Goal: Obtain resource: Obtain resource

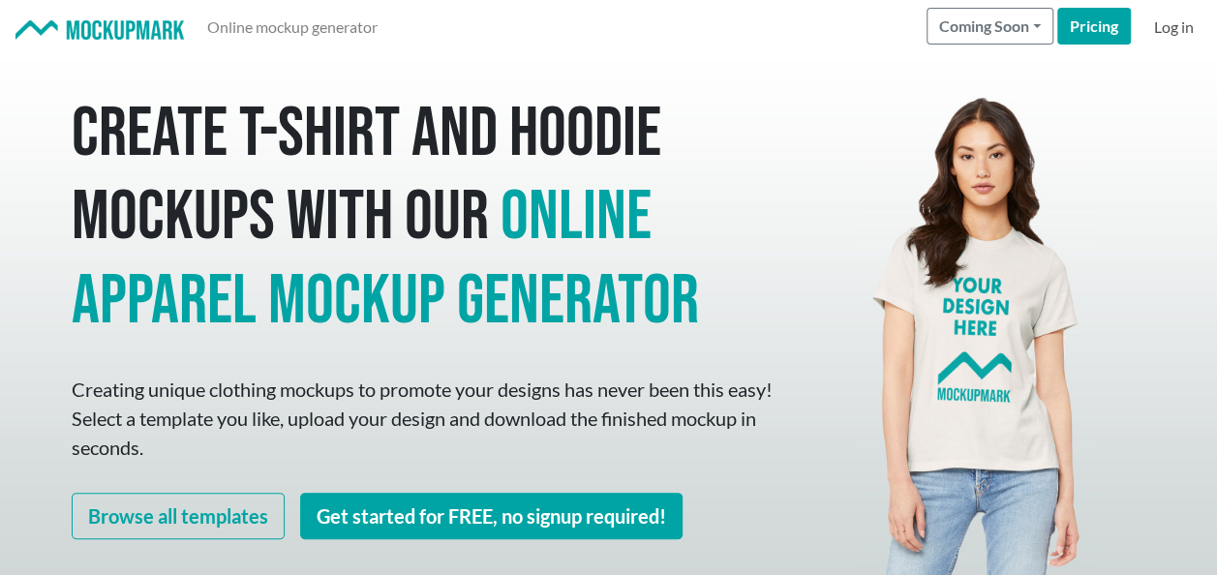
click at [1181, 23] on link "Log in" at bounding box center [1173, 27] width 55 height 39
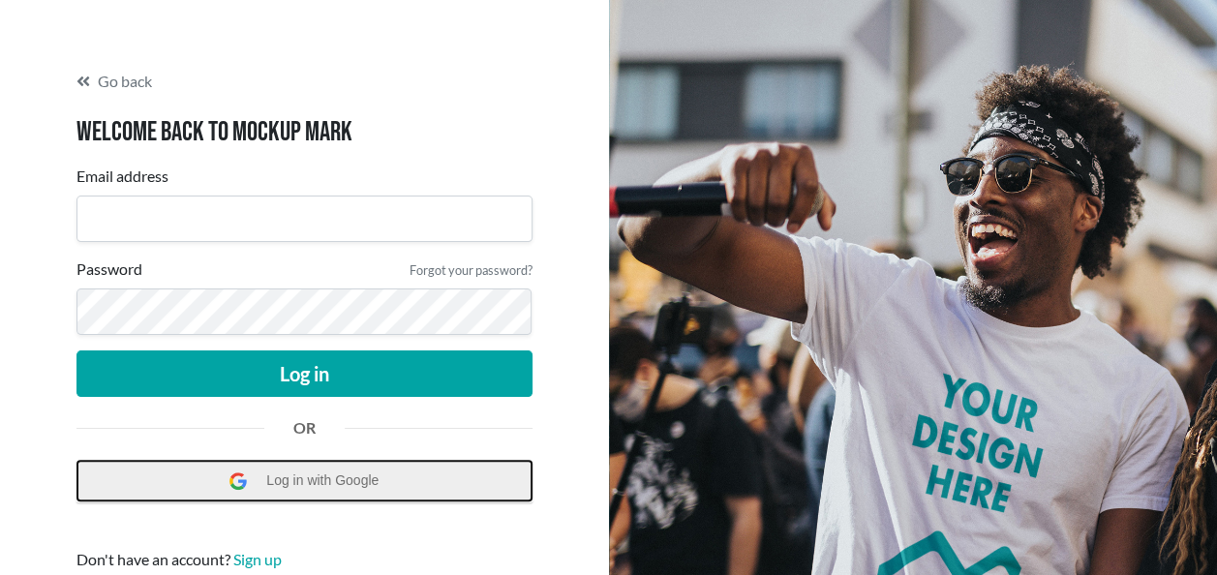
click at [348, 482] on span "Log in with Google" at bounding box center [327, 481] width 122 height 40
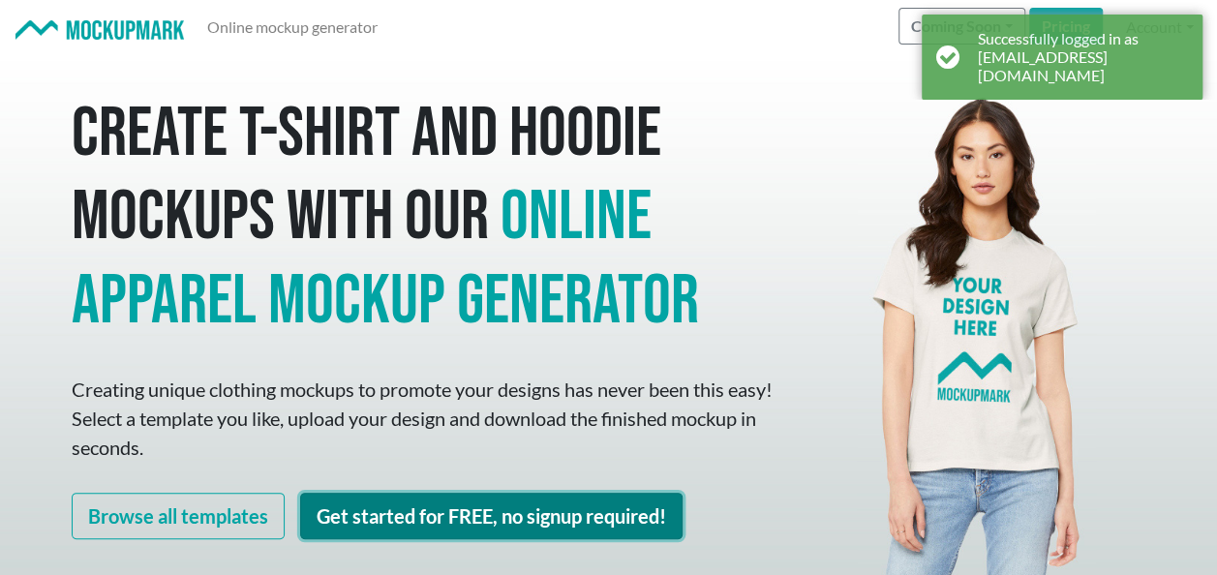
click at [451, 516] on link "Get started for FREE, no signup required!" at bounding box center [491, 516] width 382 height 46
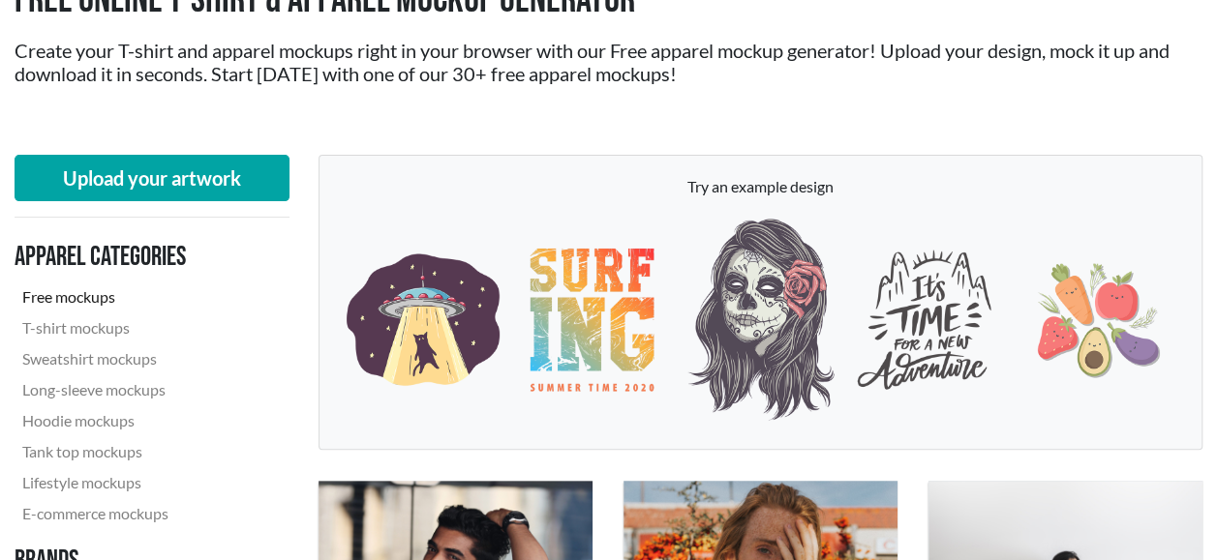
scroll to position [194, 0]
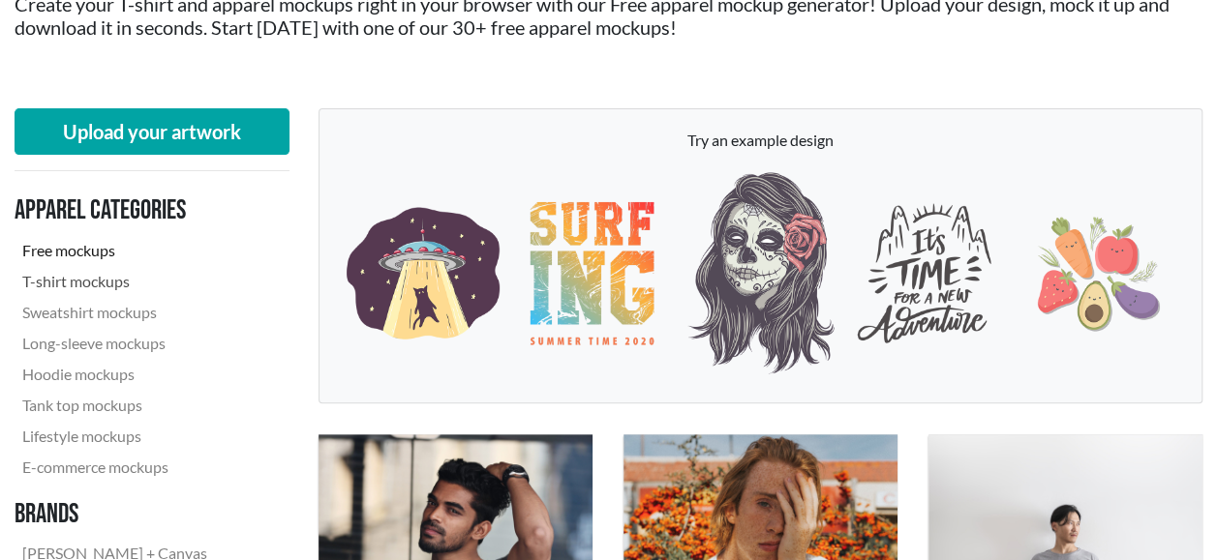
click at [113, 282] on link "T-shirt mockups" at bounding box center [144, 281] width 259 height 31
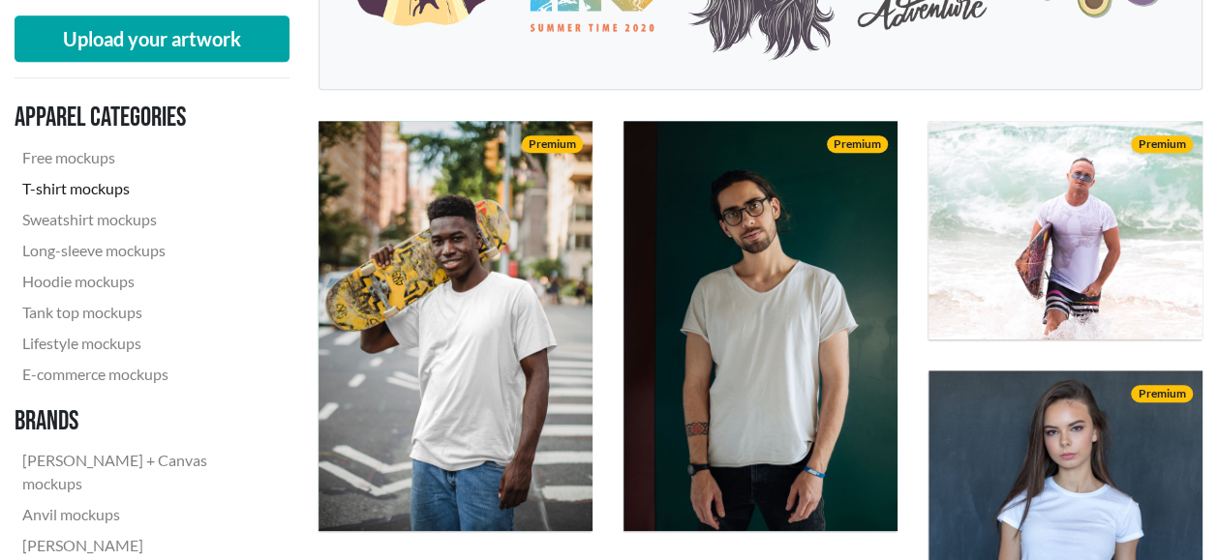
scroll to position [290, 0]
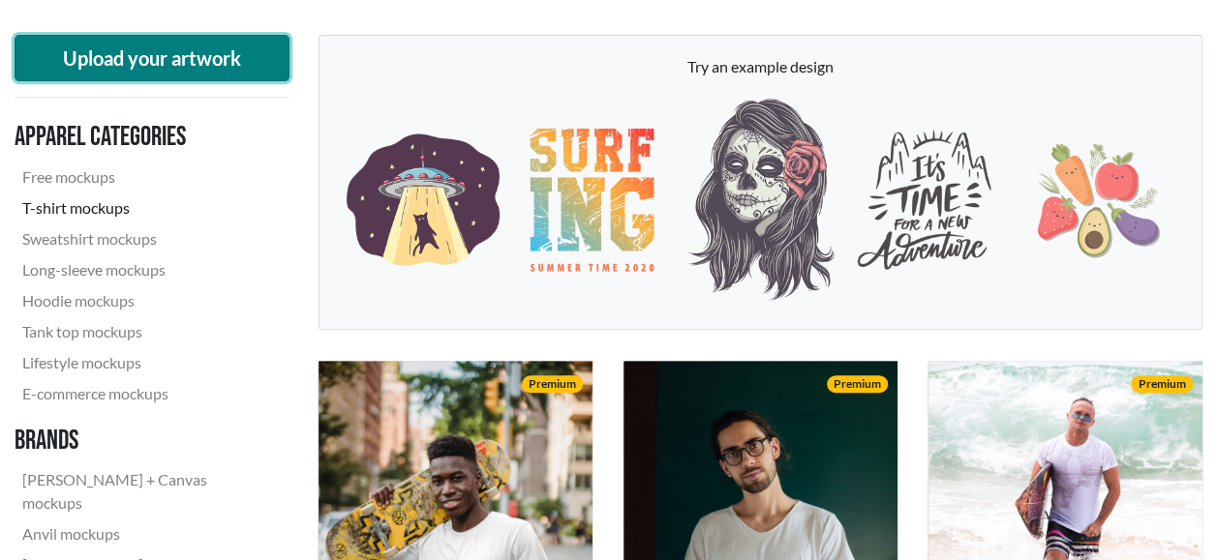
click at [170, 57] on button "Upload your artwork" at bounding box center [152, 58] width 275 height 46
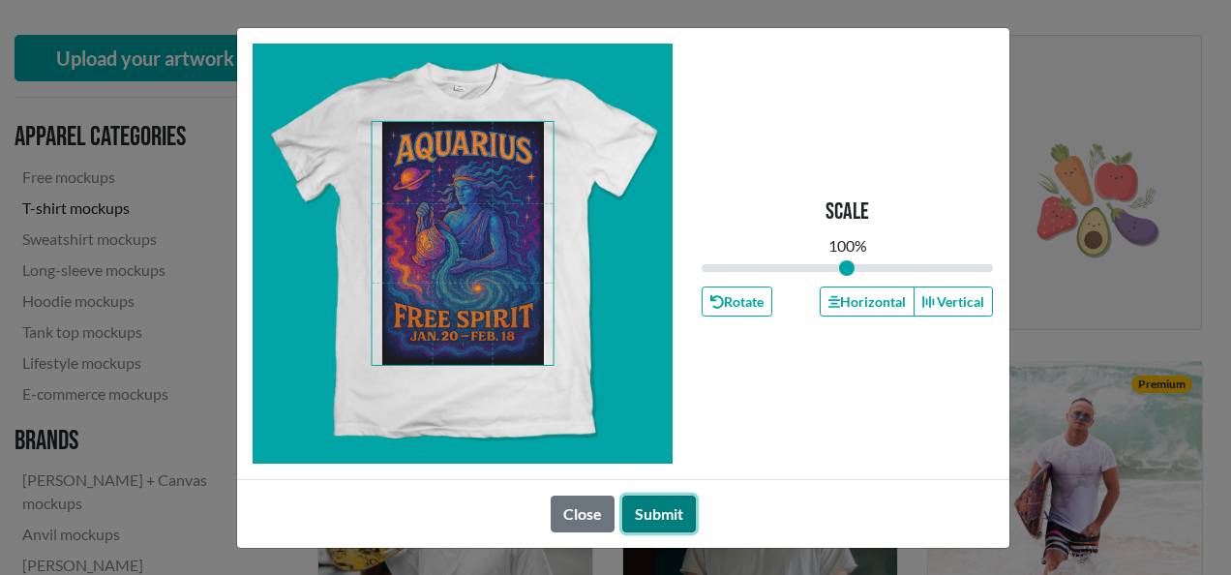
click at [670, 512] on button "Submit" at bounding box center [659, 514] width 74 height 37
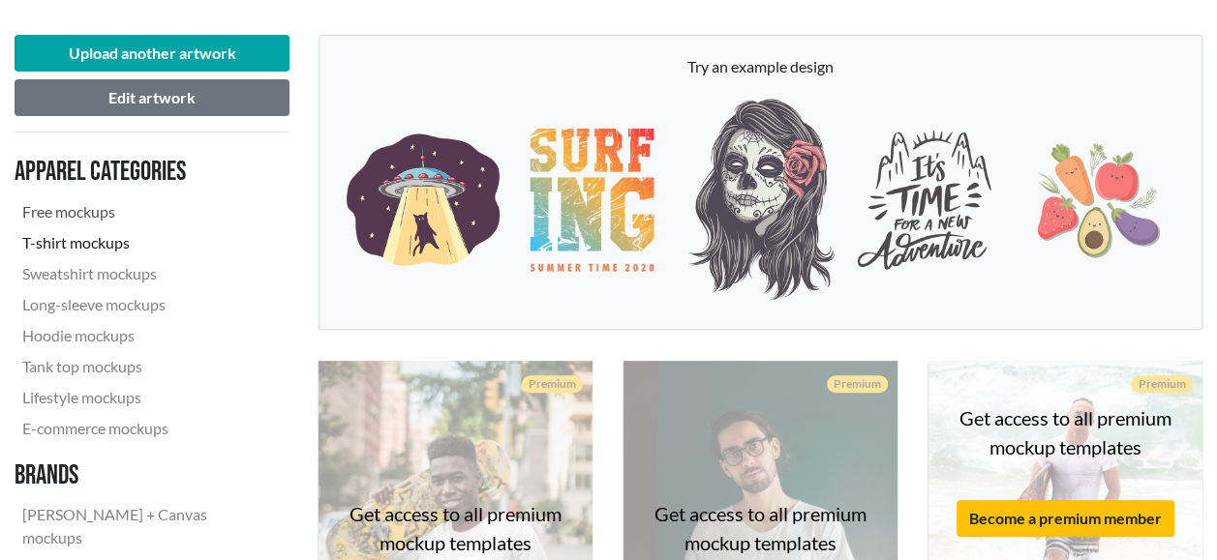
click at [95, 209] on link "Free mockups" at bounding box center [144, 211] width 259 height 31
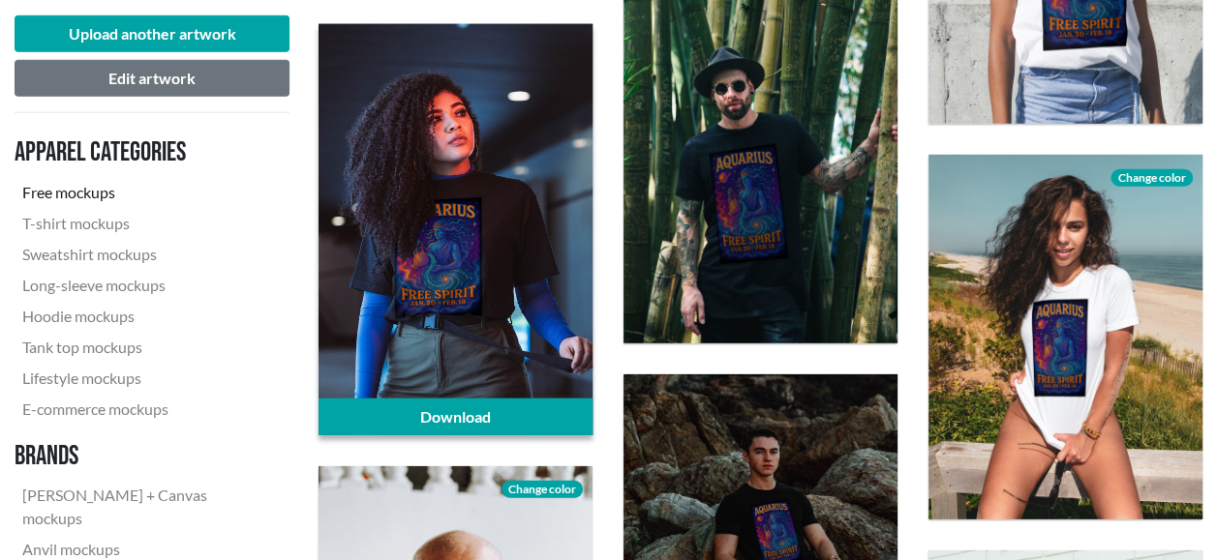
scroll to position [2517, 0]
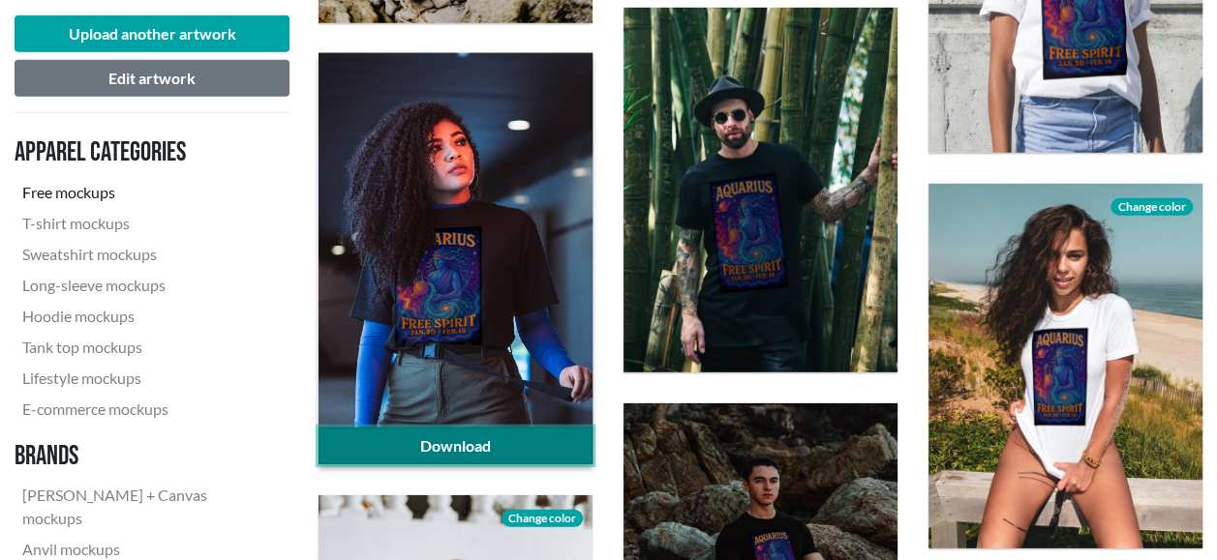
click at [470, 443] on link "Download" at bounding box center [455, 446] width 274 height 37
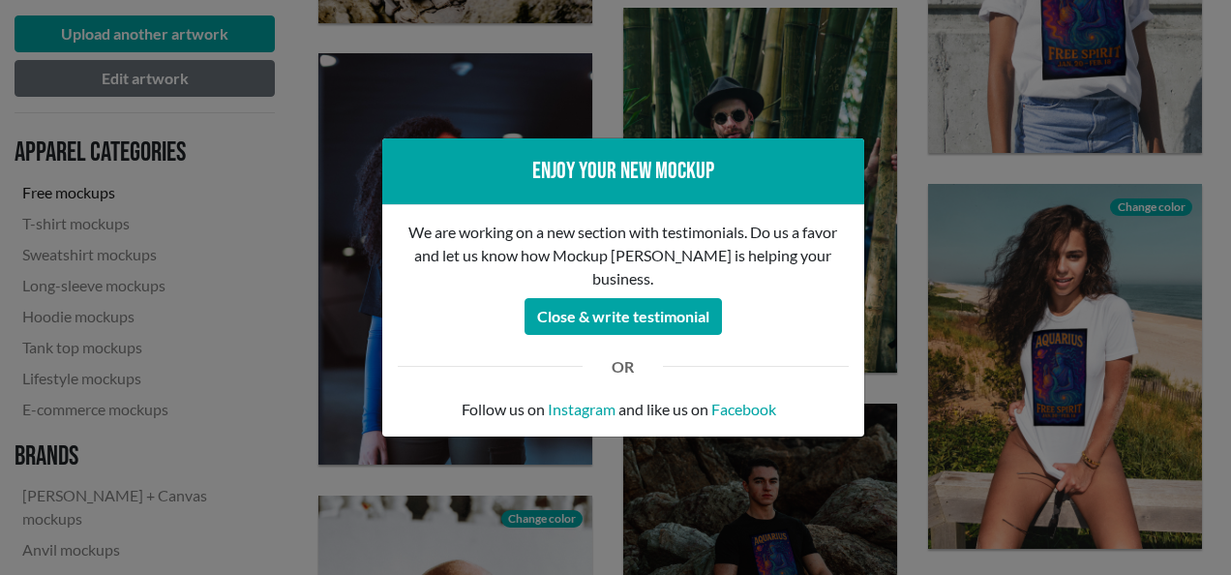
click at [649, 104] on div "Enjoy your new mockup We are working on a new section with testimonials. Do us …" at bounding box center [615, 287] width 1231 height 575
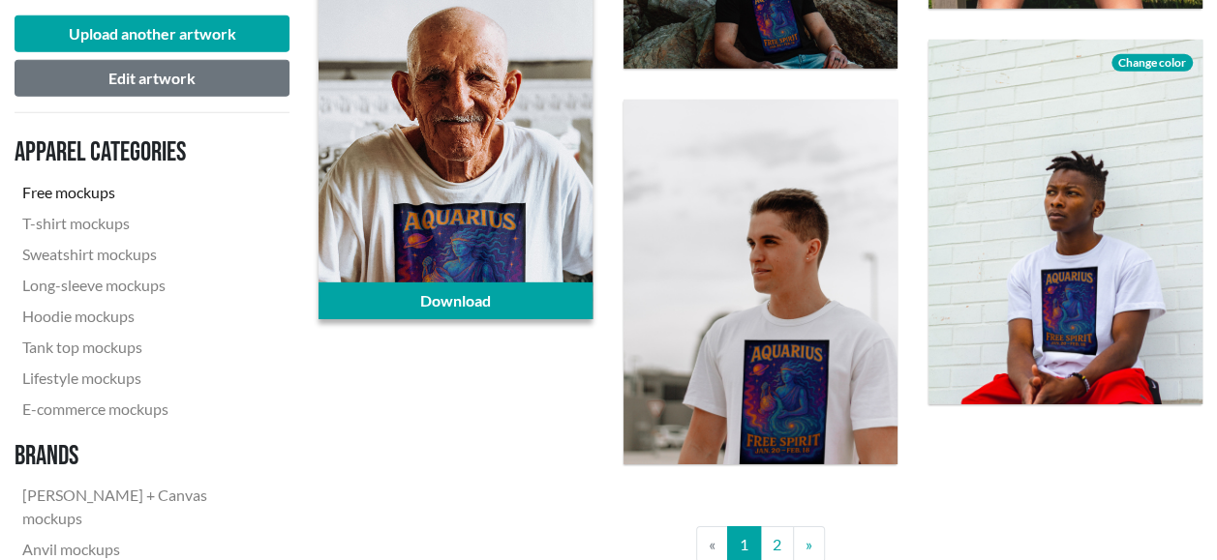
scroll to position [3097, 0]
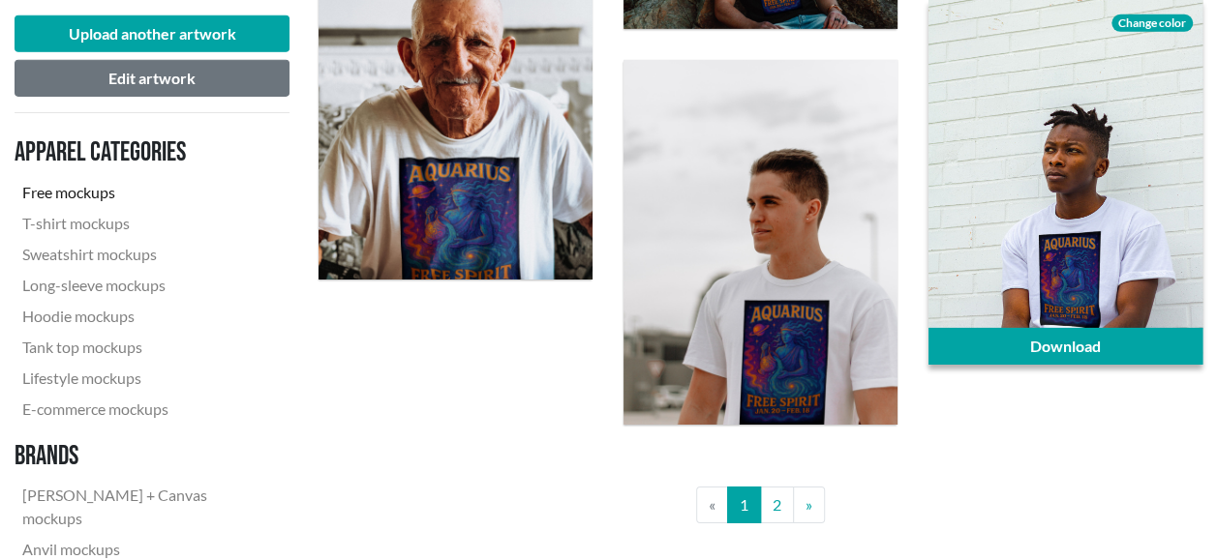
click at [1021, 213] on div at bounding box center [1065, 182] width 274 height 365
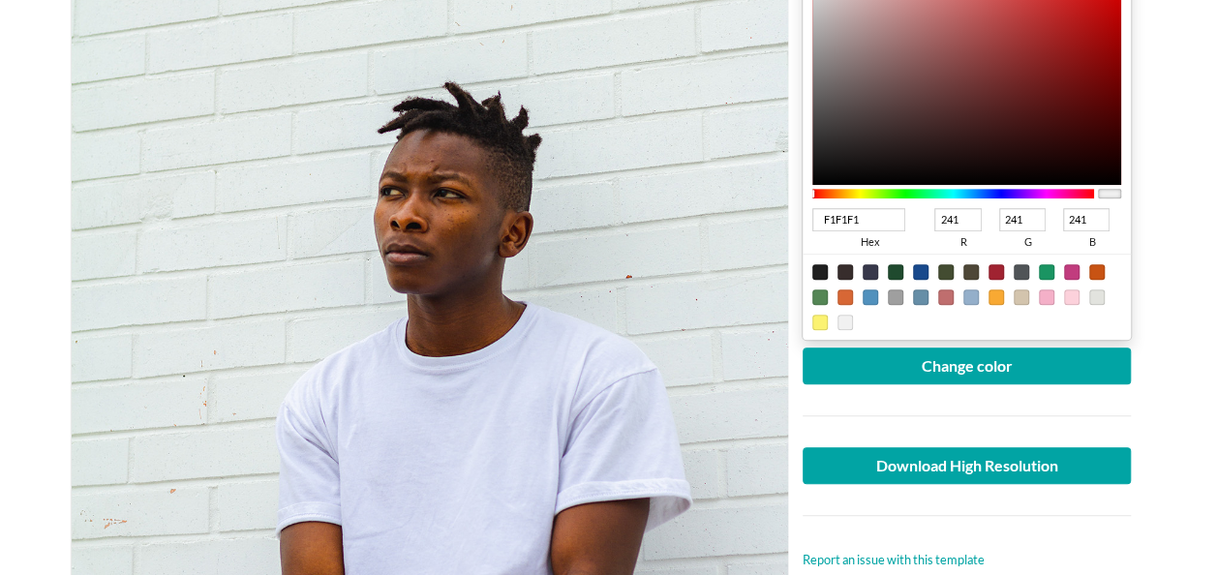
scroll to position [484, 0]
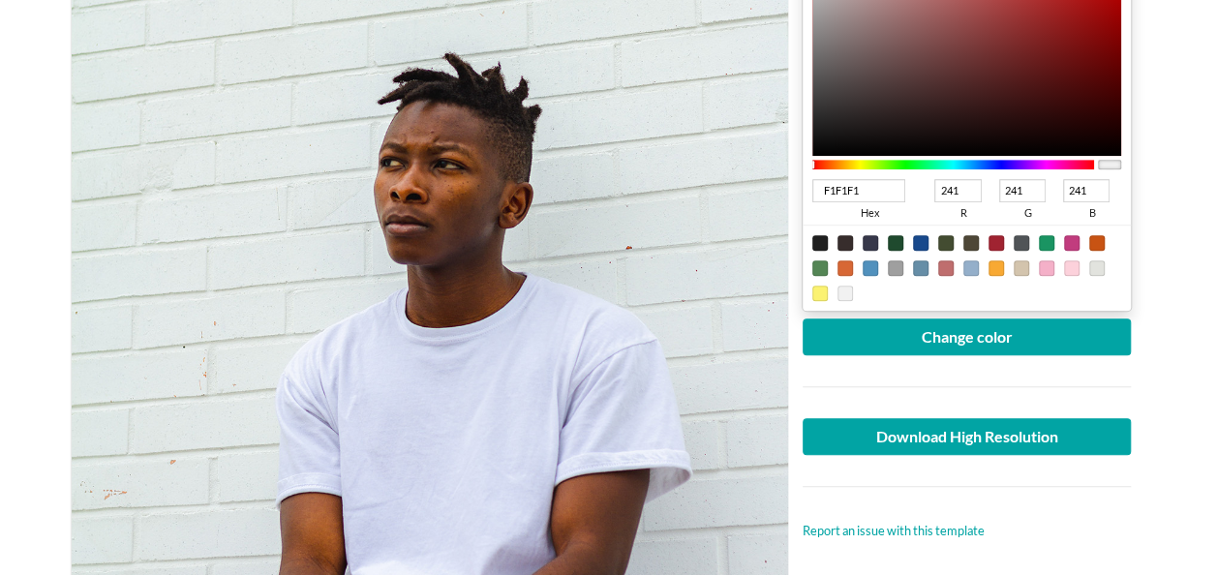
click at [868, 267] on div at bounding box center [869, 267] width 15 height 15
type input "5191BD"
type input "81"
type input "145"
type input "189"
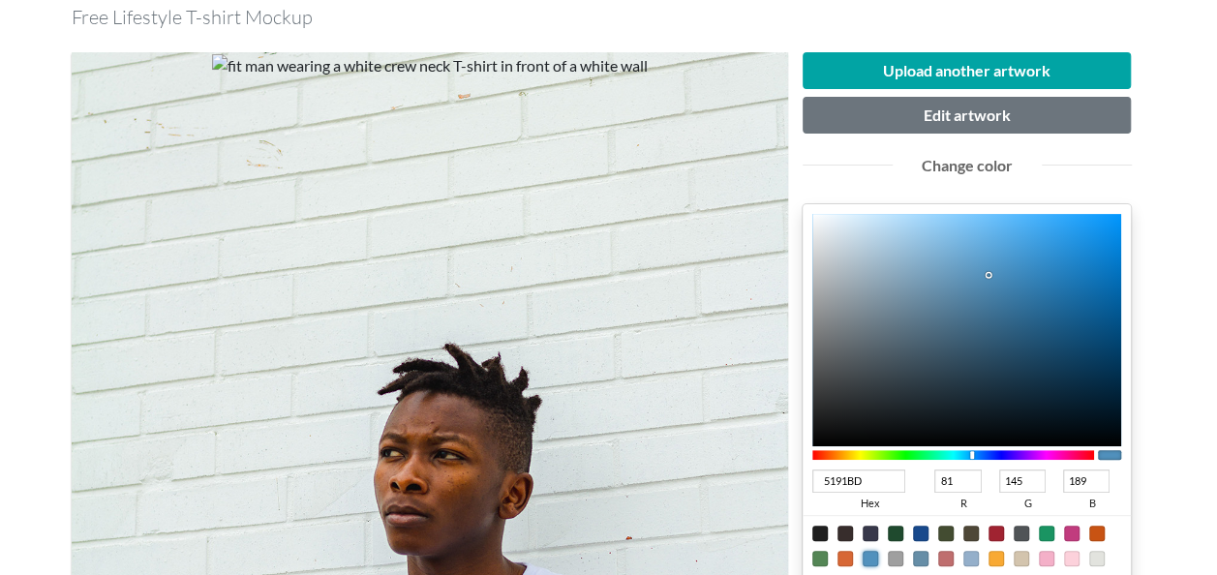
scroll to position [387, 0]
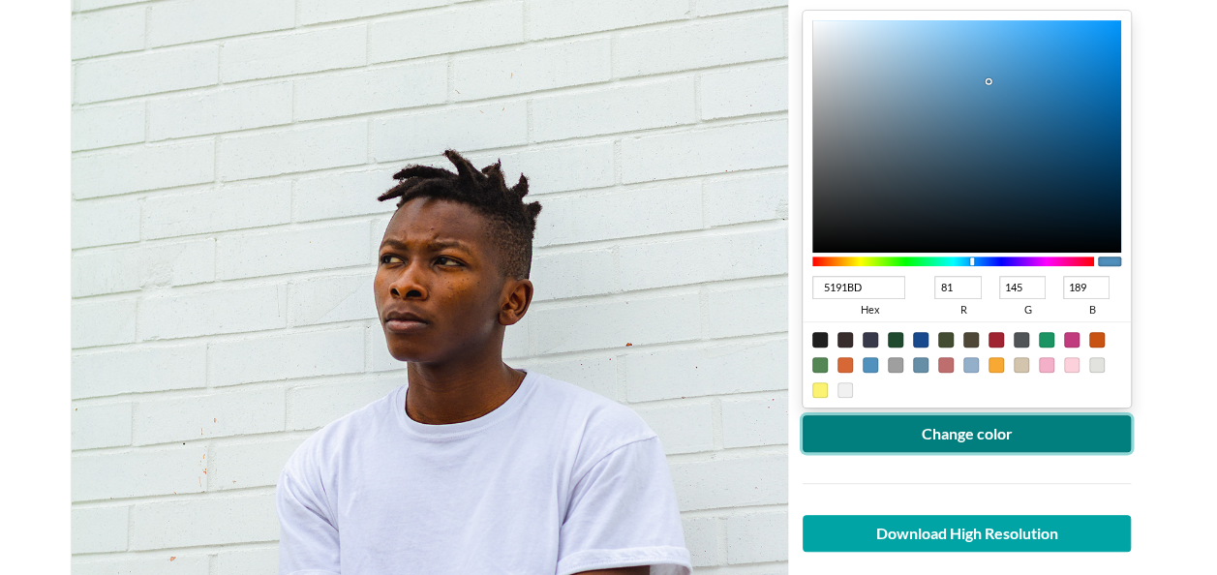
click at [999, 428] on button "Change color" at bounding box center [966, 433] width 329 height 37
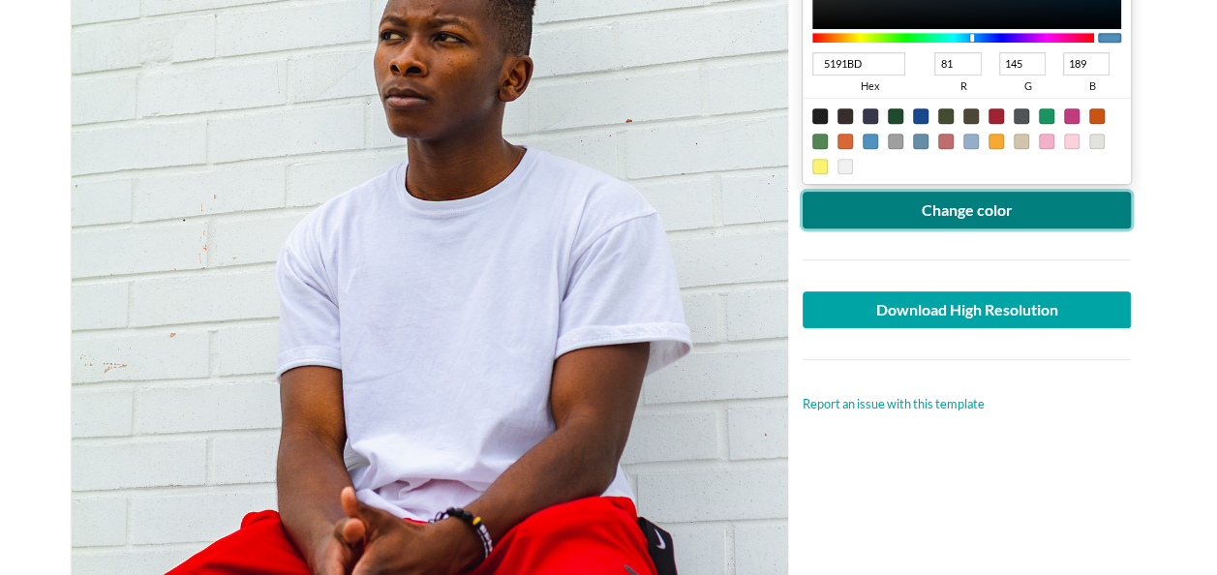
scroll to position [581, 0]
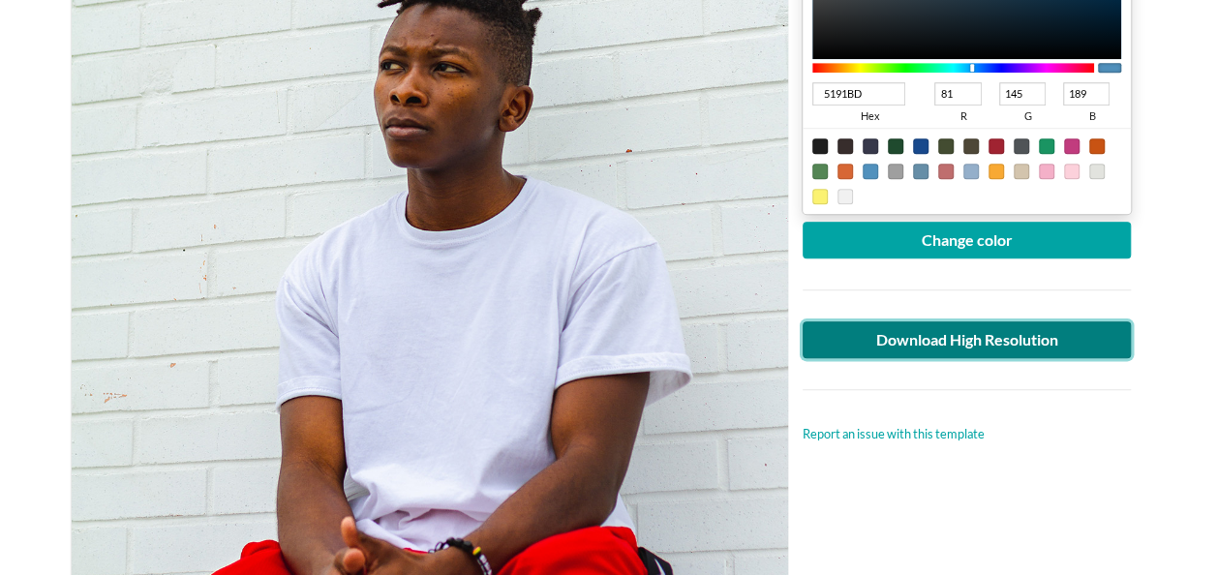
click at [968, 329] on link "Download High Resolution" at bounding box center [966, 339] width 329 height 37
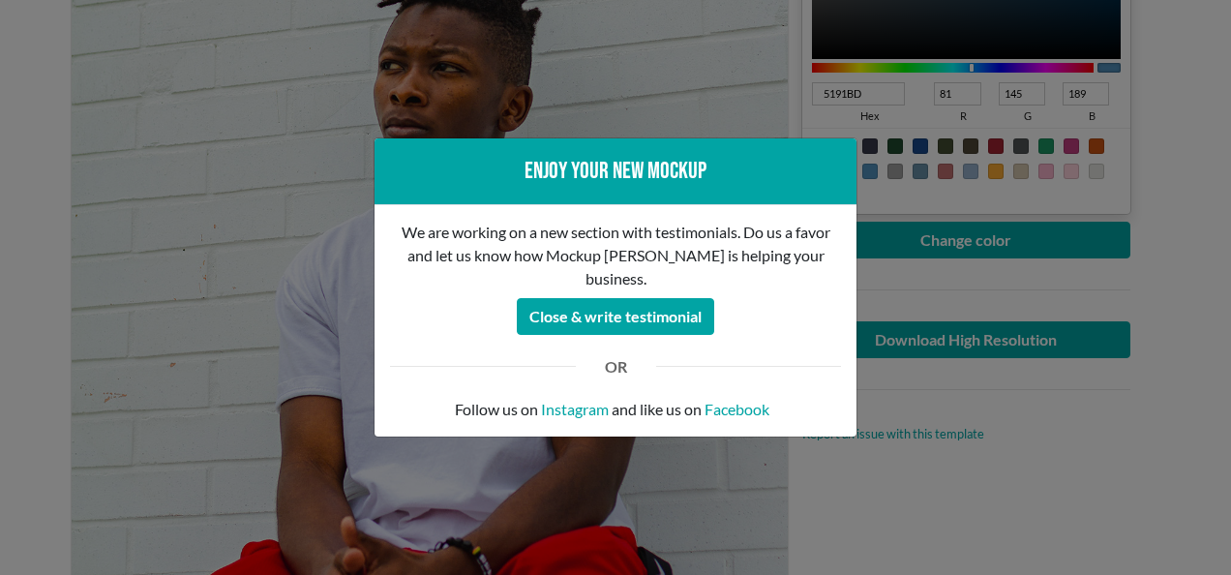
click at [291, 261] on div "Enjoy your new mockup We are working on a new section with testimonials. Do us …" at bounding box center [615, 287] width 1231 height 575
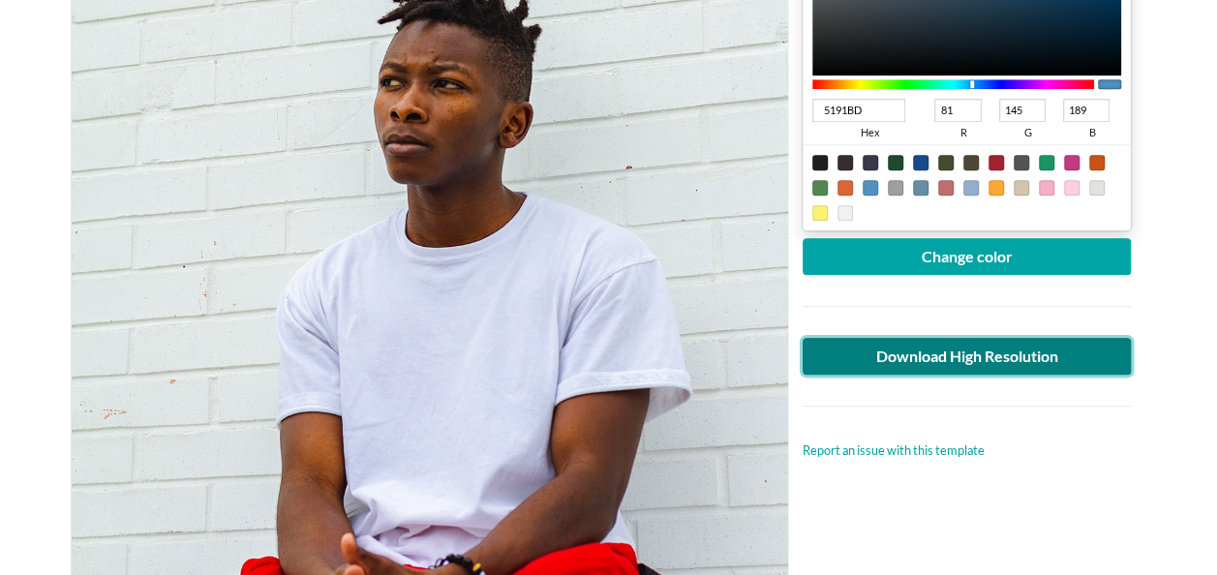
scroll to position [484, 0]
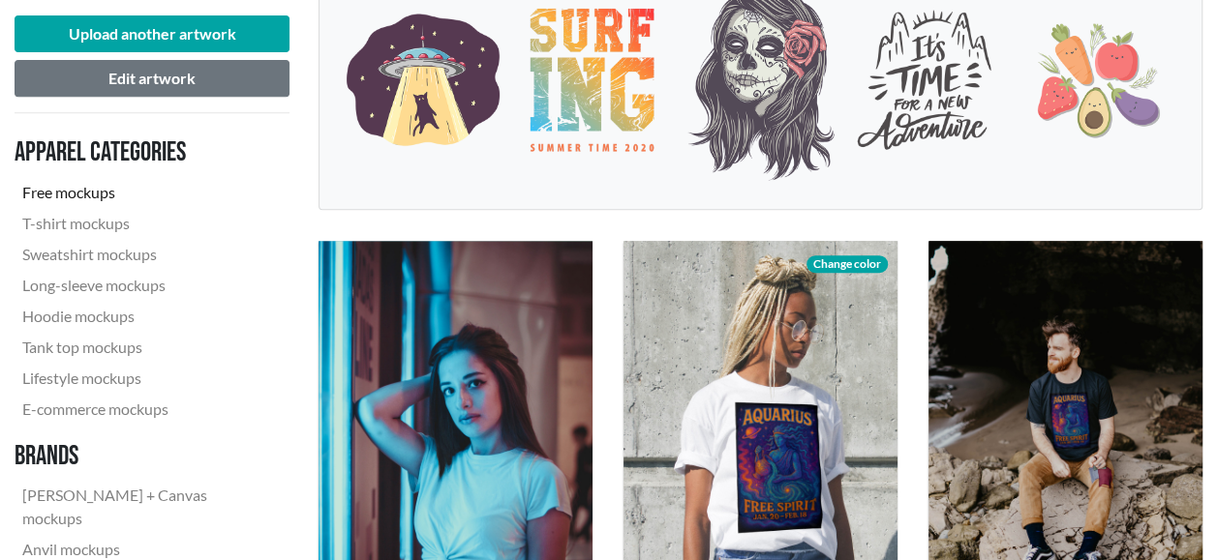
scroll to position [97, 0]
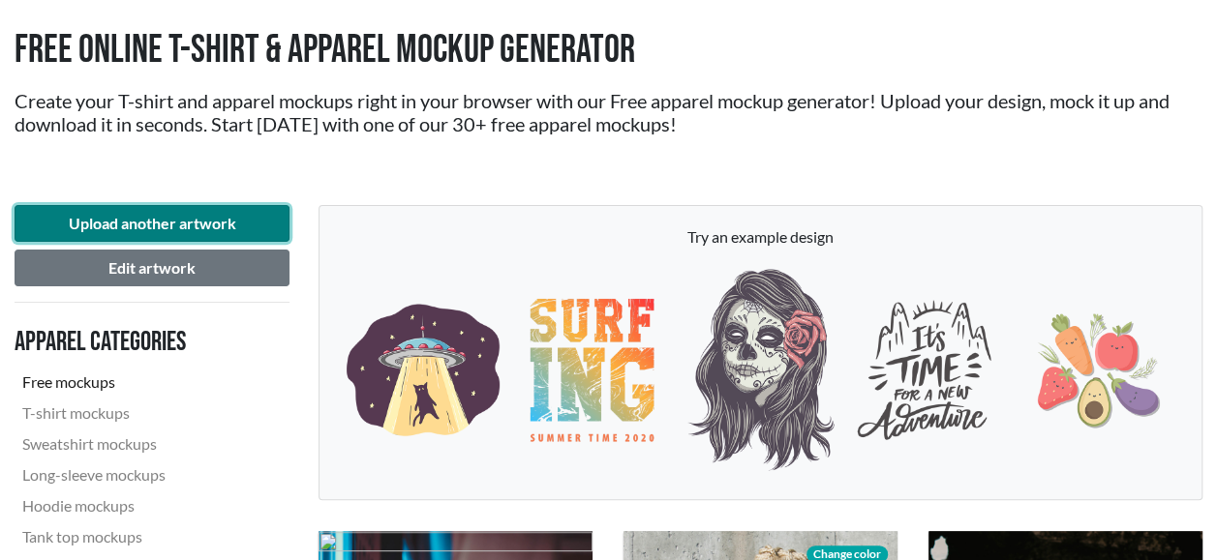
click at [166, 223] on button "Upload another artwork" at bounding box center [152, 223] width 275 height 37
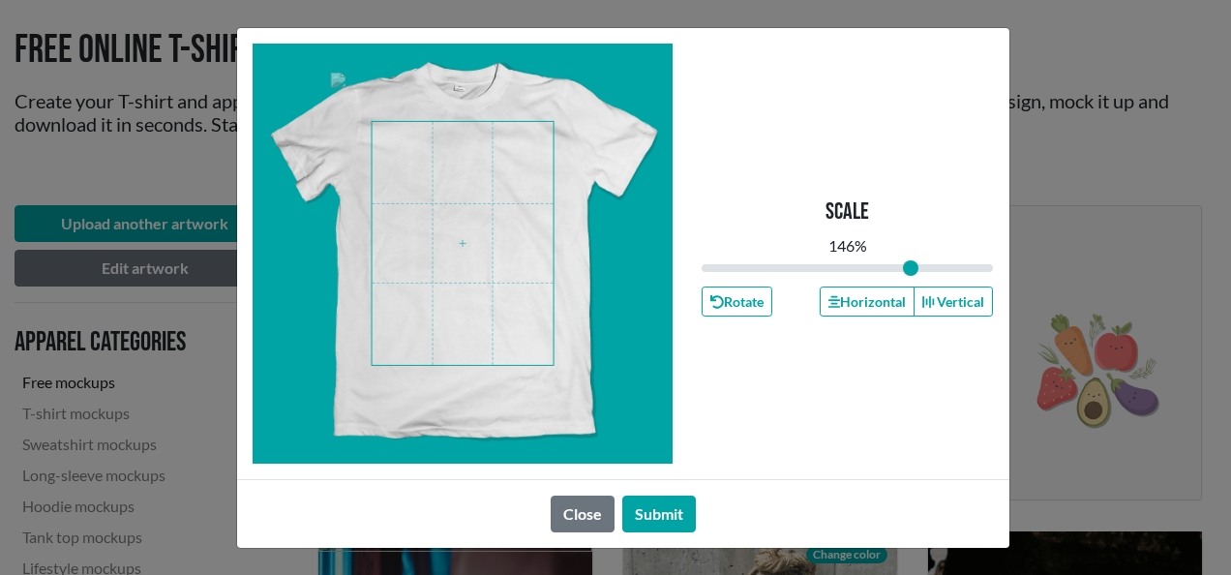
drag, startPoint x: 845, startPoint y: 262, endPoint x: 910, endPoint y: 261, distance: 64.9
type input "1.46"
click at [910, 261] on input "range" at bounding box center [848, 267] width 292 height 21
click at [678, 516] on button "Submit" at bounding box center [659, 514] width 74 height 37
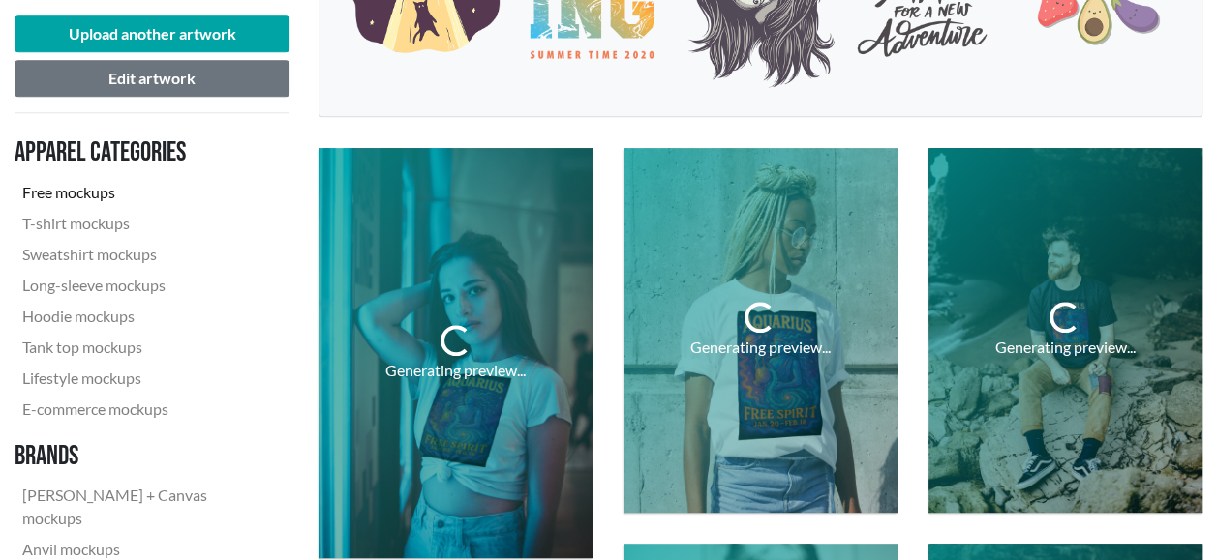
scroll to position [484, 0]
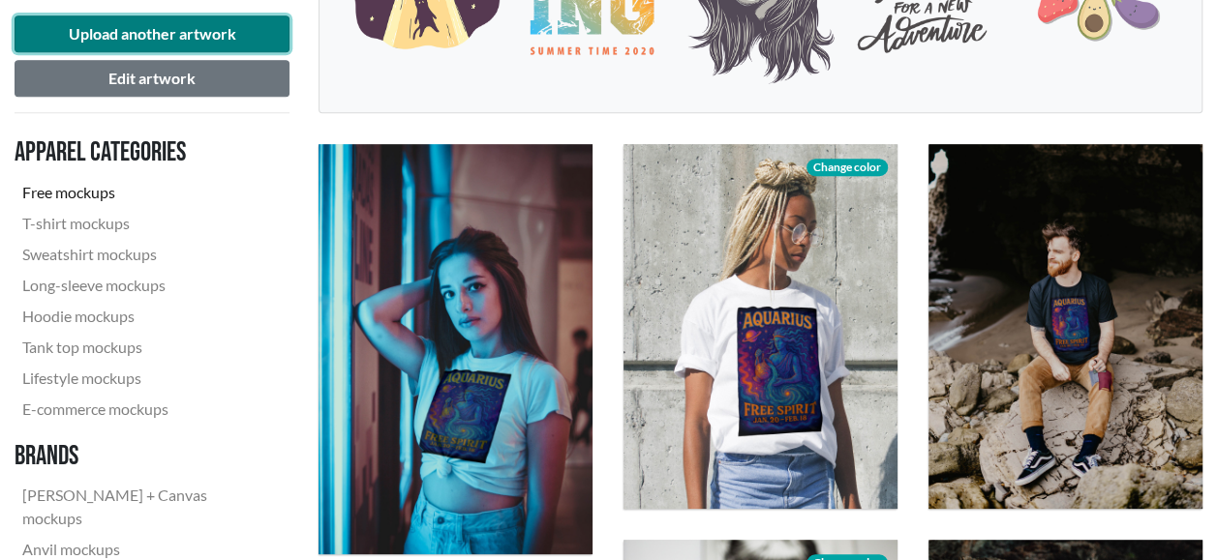
click at [171, 32] on button "Upload another artwork" at bounding box center [152, 33] width 275 height 37
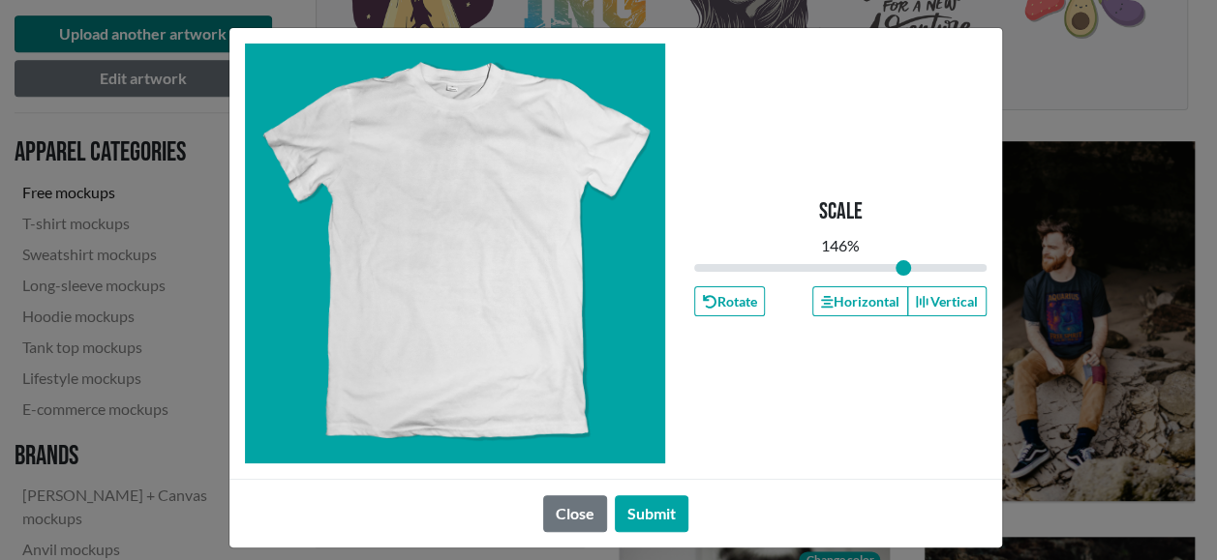
type input "1"
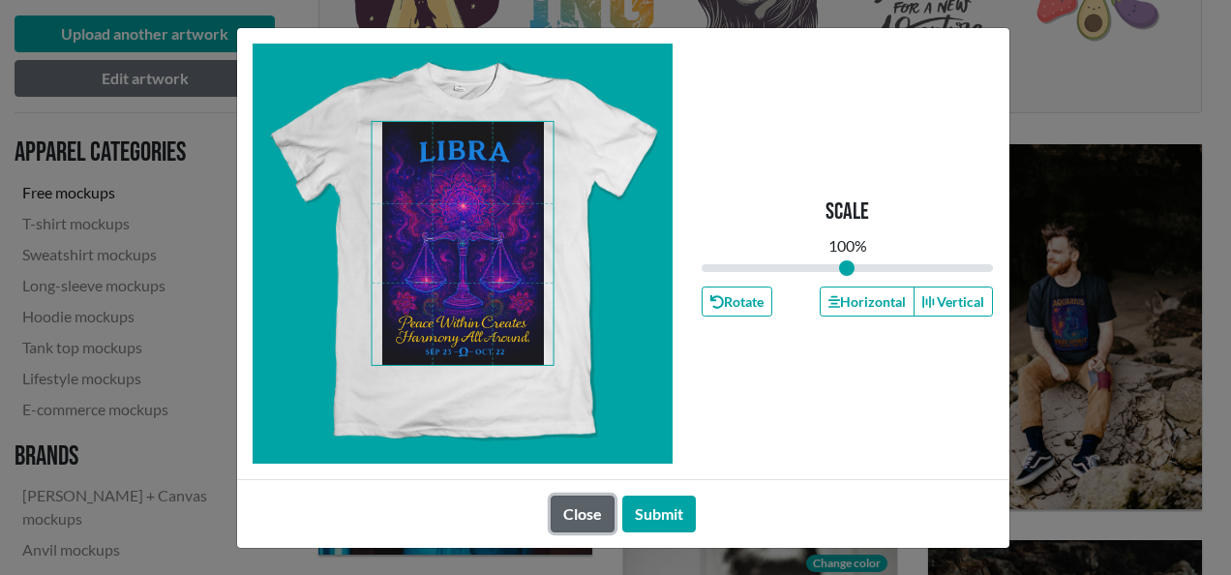
click at [587, 509] on button "Close" at bounding box center [583, 514] width 64 height 37
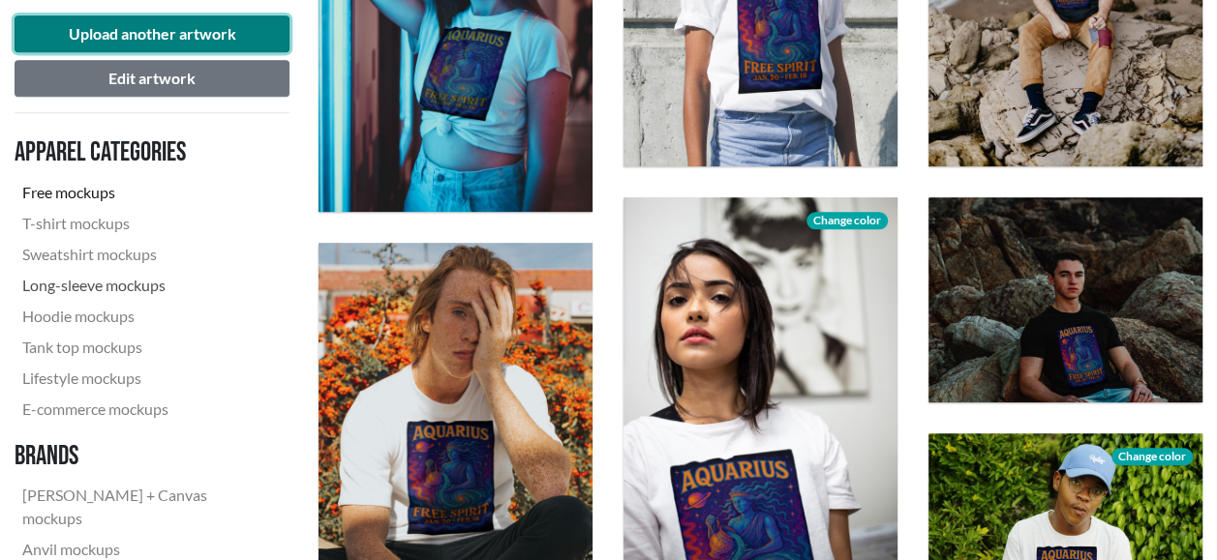
scroll to position [581, 0]
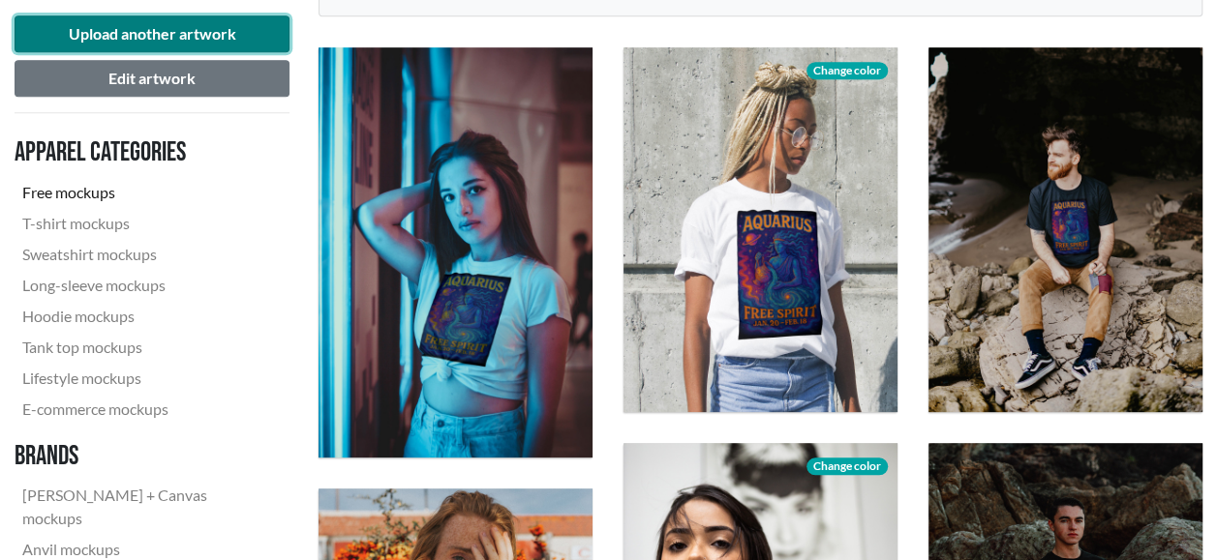
click at [203, 37] on button "Upload another artwork" at bounding box center [152, 33] width 275 height 37
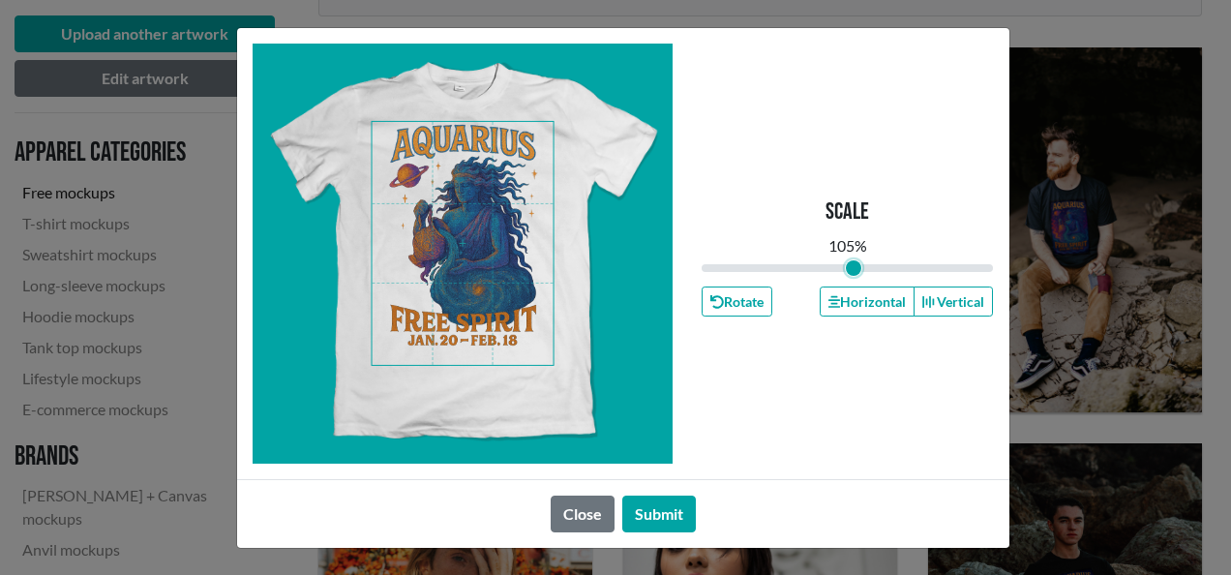
click at [854, 271] on input "range" at bounding box center [848, 267] width 292 height 21
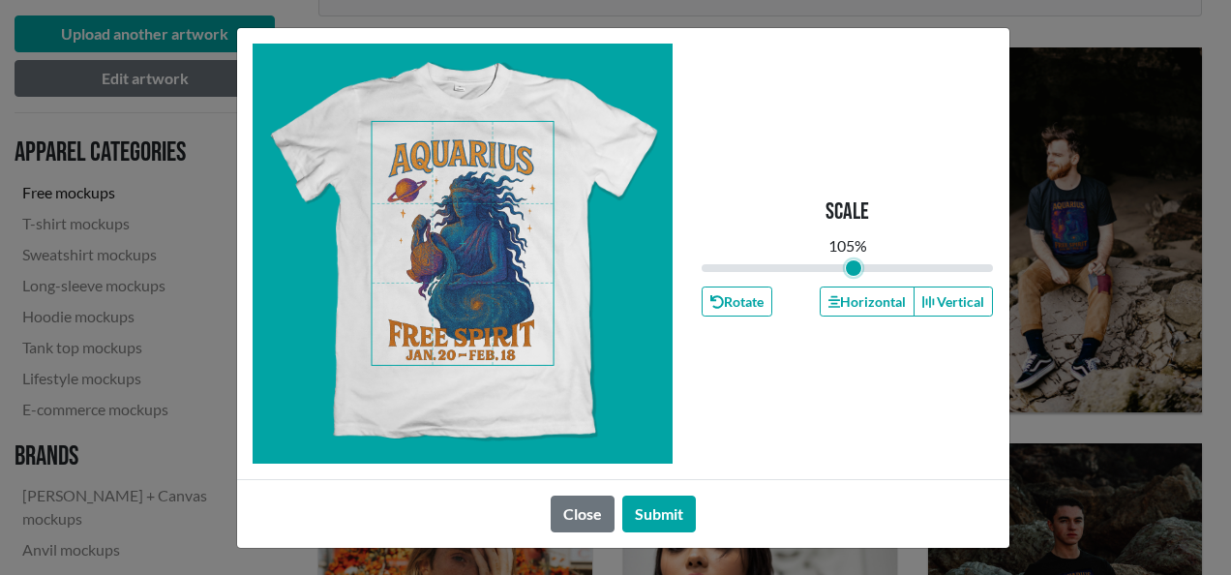
click at [499, 274] on span at bounding box center [463, 243] width 182 height 243
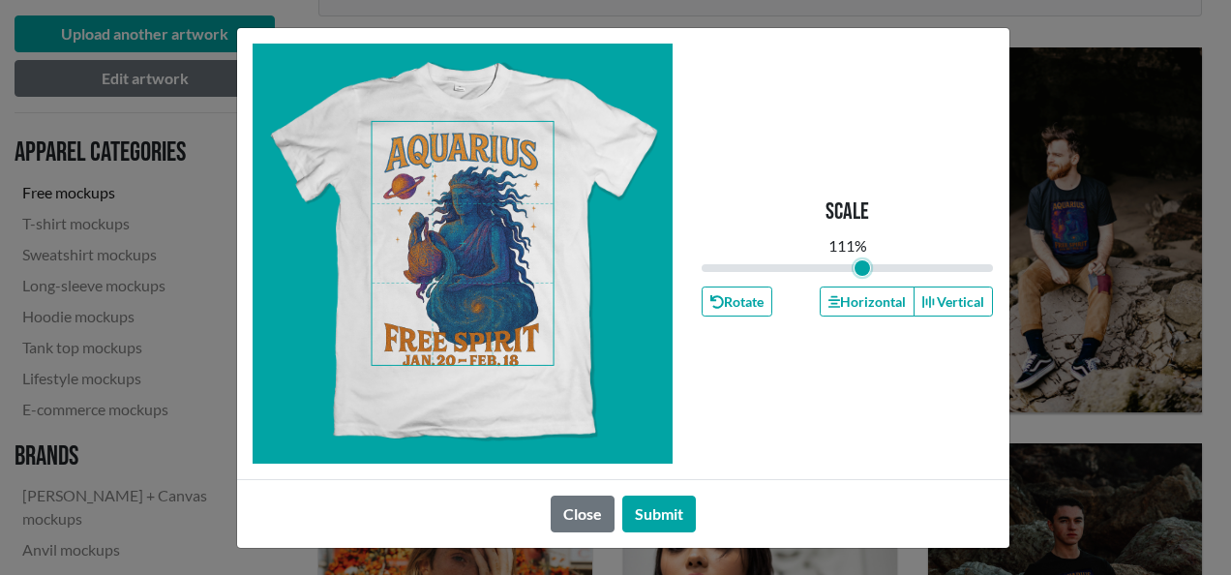
type input "1.11"
click at [861, 267] on input "range" at bounding box center [848, 267] width 292 height 21
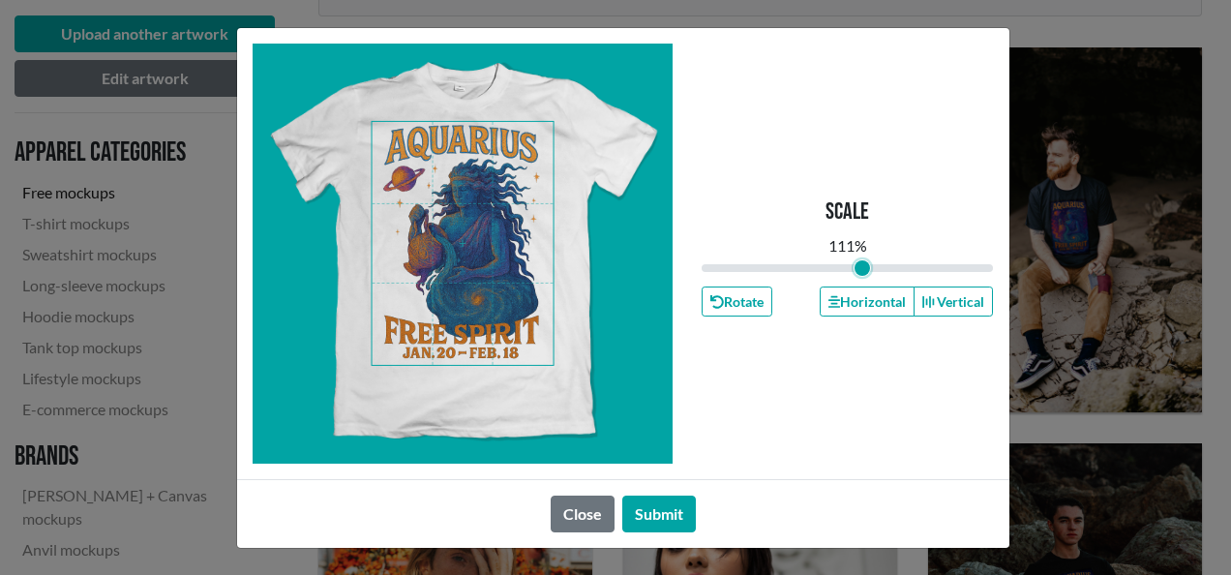
click at [482, 259] on span at bounding box center [463, 243] width 182 height 243
click at [677, 518] on button "Submit" at bounding box center [659, 514] width 74 height 37
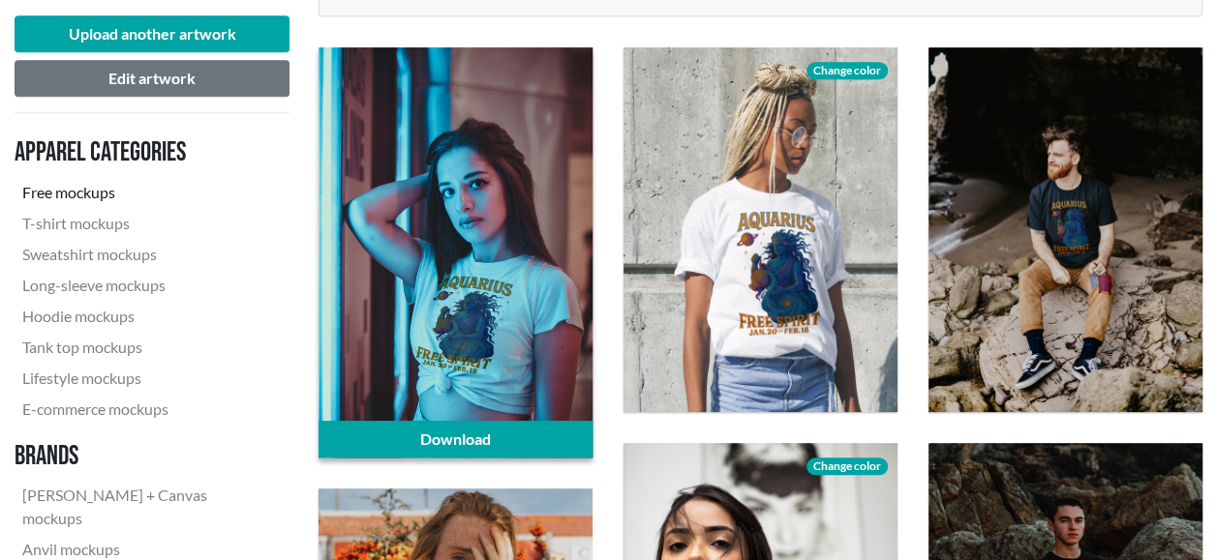
click at [482, 264] on div at bounding box center [455, 252] width 274 height 410
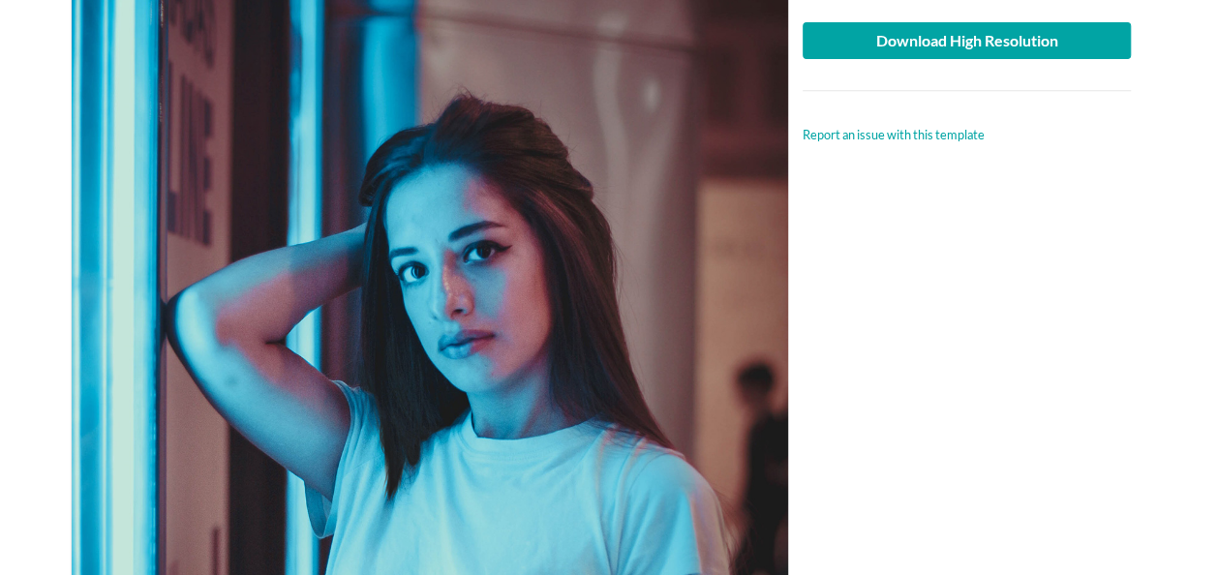
scroll to position [194, 0]
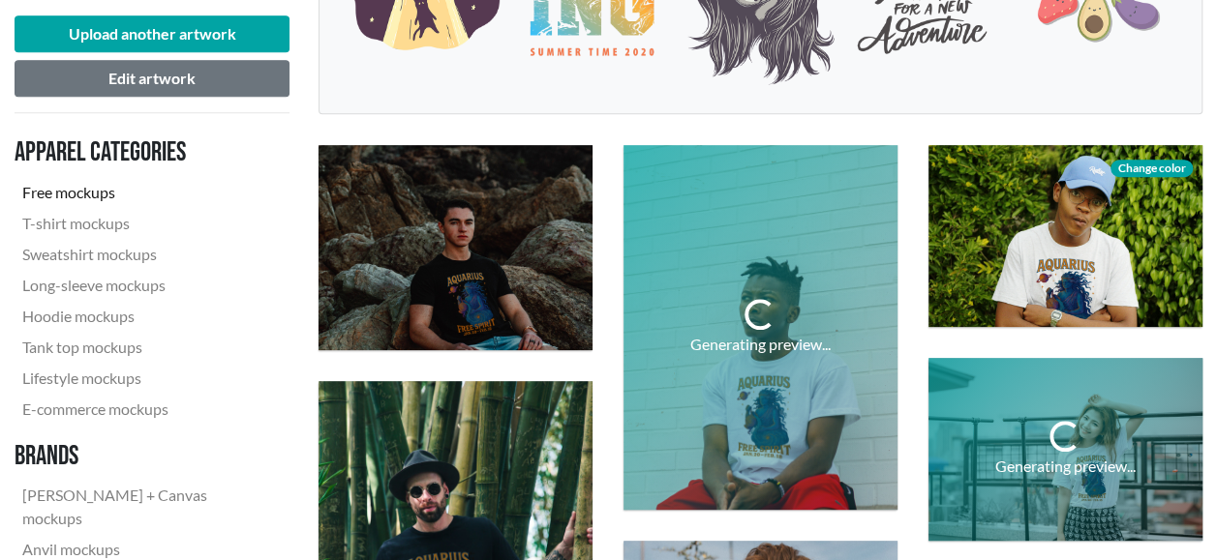
scroll to position [484, 0]
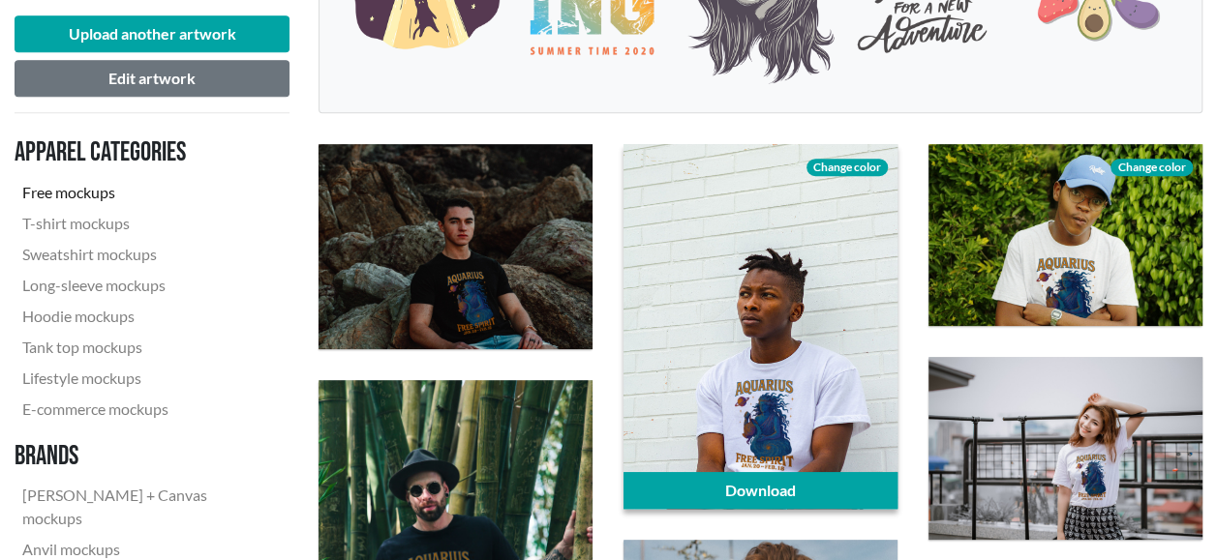
click at [753, 310] on div at bounding box center [760, 326] width 274 height 365
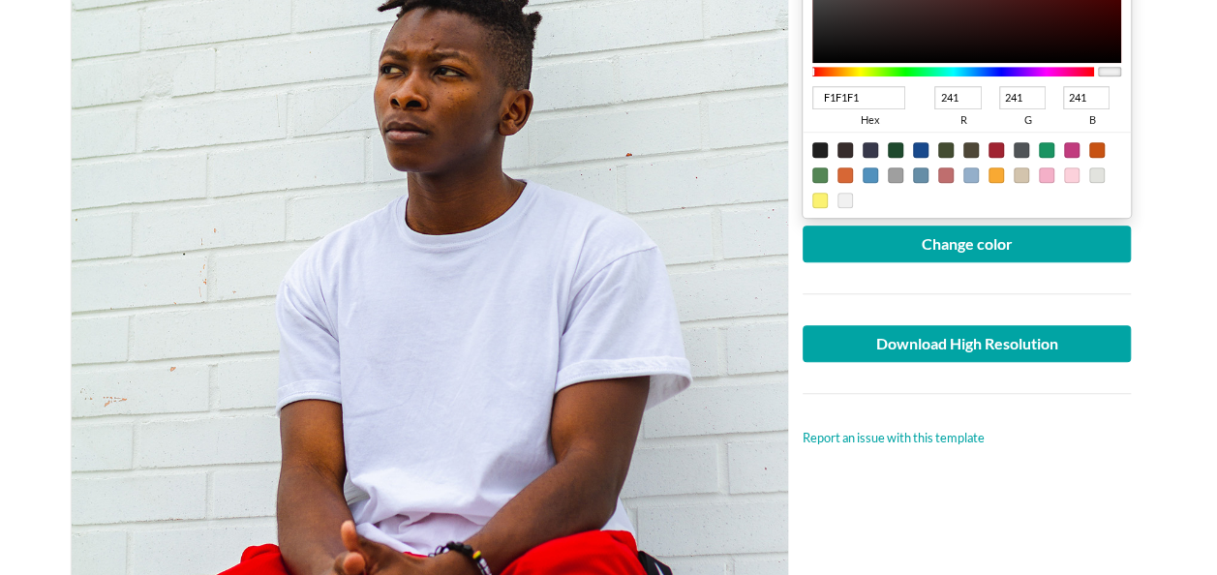
scroll to position [484, 0]
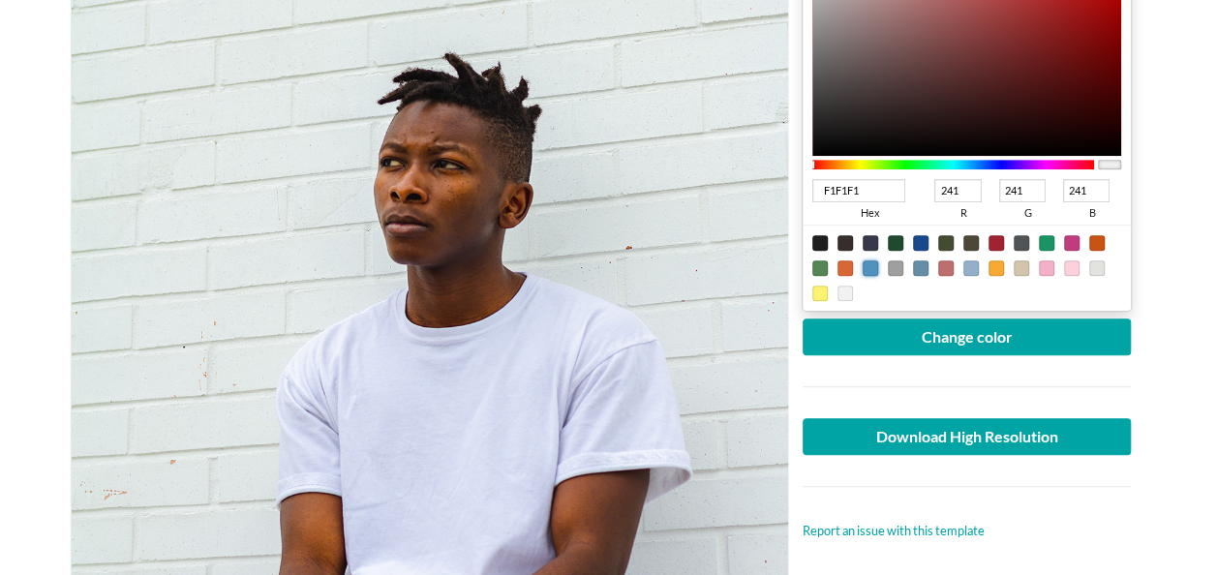
click at [871, 265] on div at bounding box center [869, 267] width 15 height 15
type input "5191BD"
type input "81"
type input "145"
type input "189"
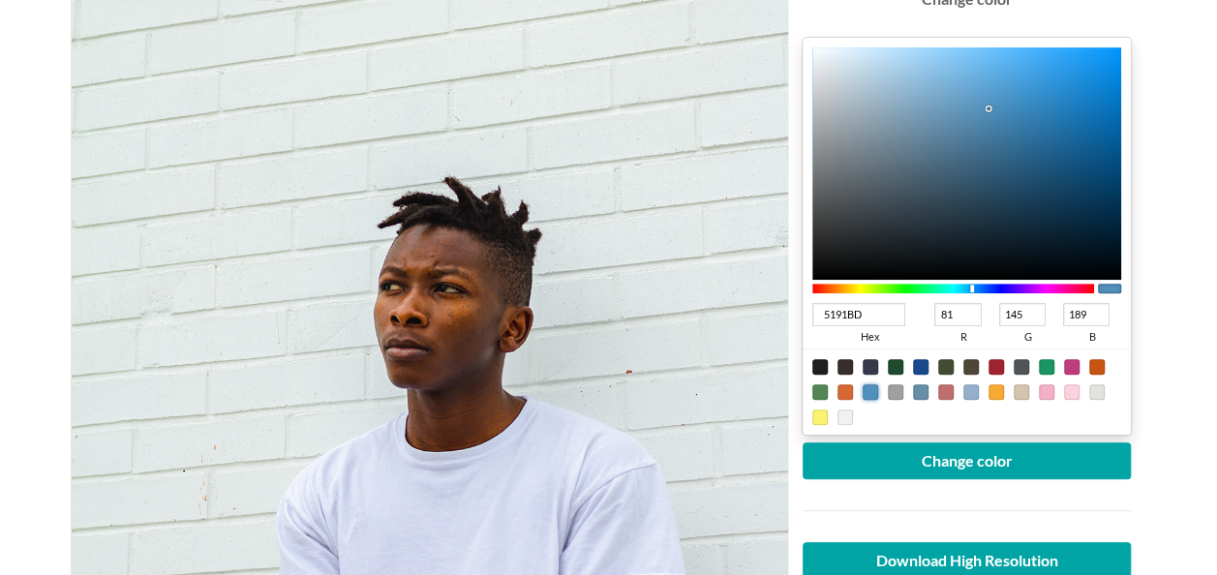
scroll to position [290, 0]
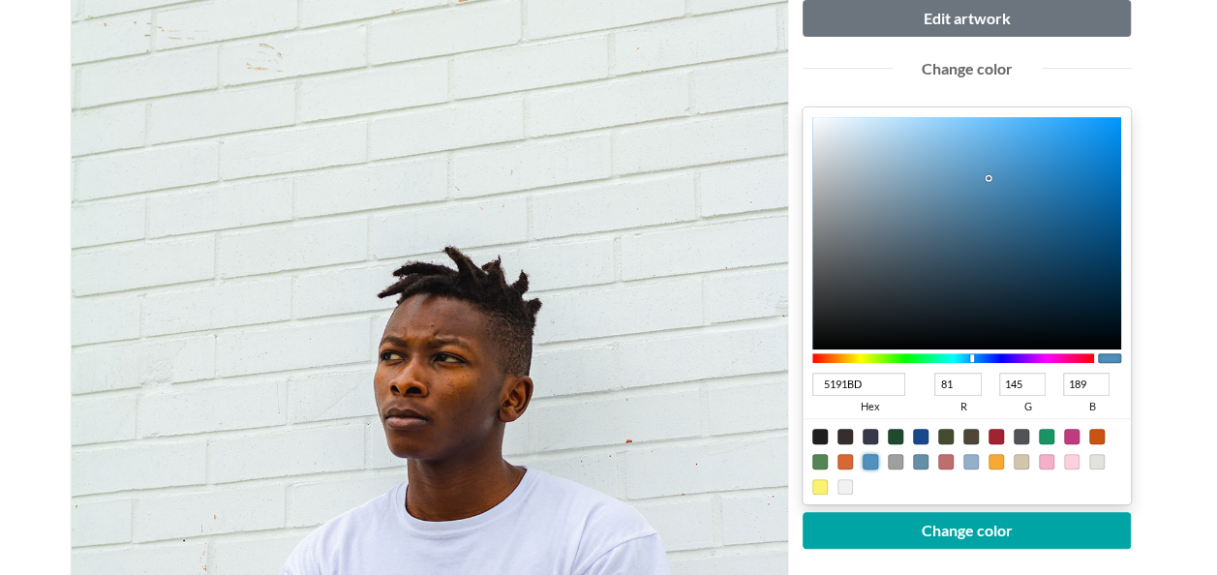
type input "0F94F0"
type input "15"
type input "148"
type input "240"
click at [1102, 130] on div at bounding box center [967, 233] width 310 height 232
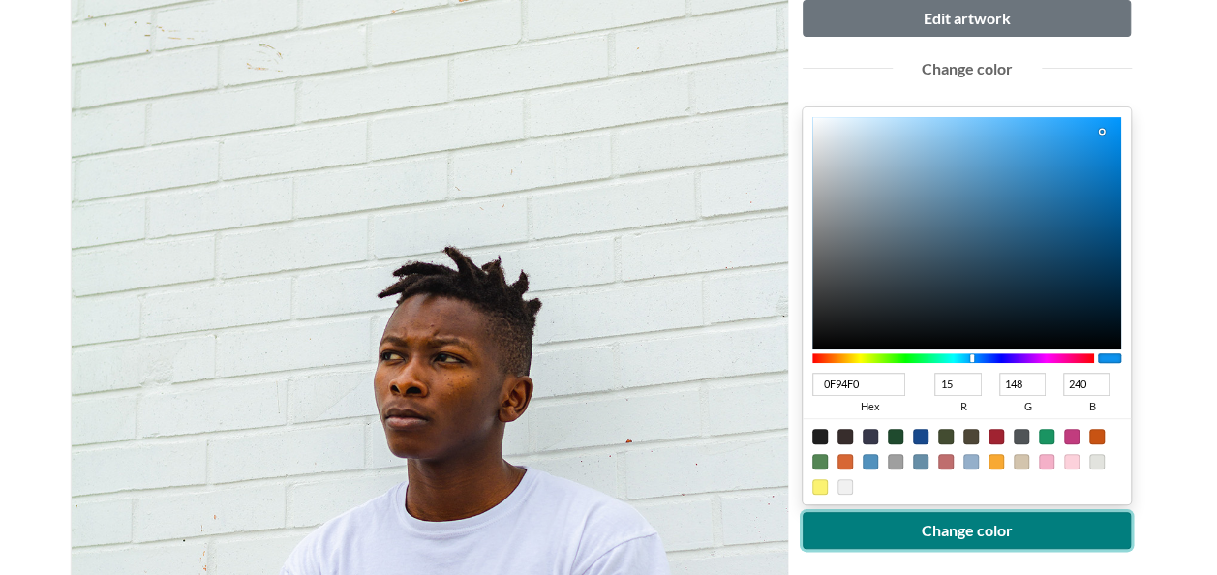
click at [956, 532] on button "Change color" at bounding box center [966, 530] width 329 height 37
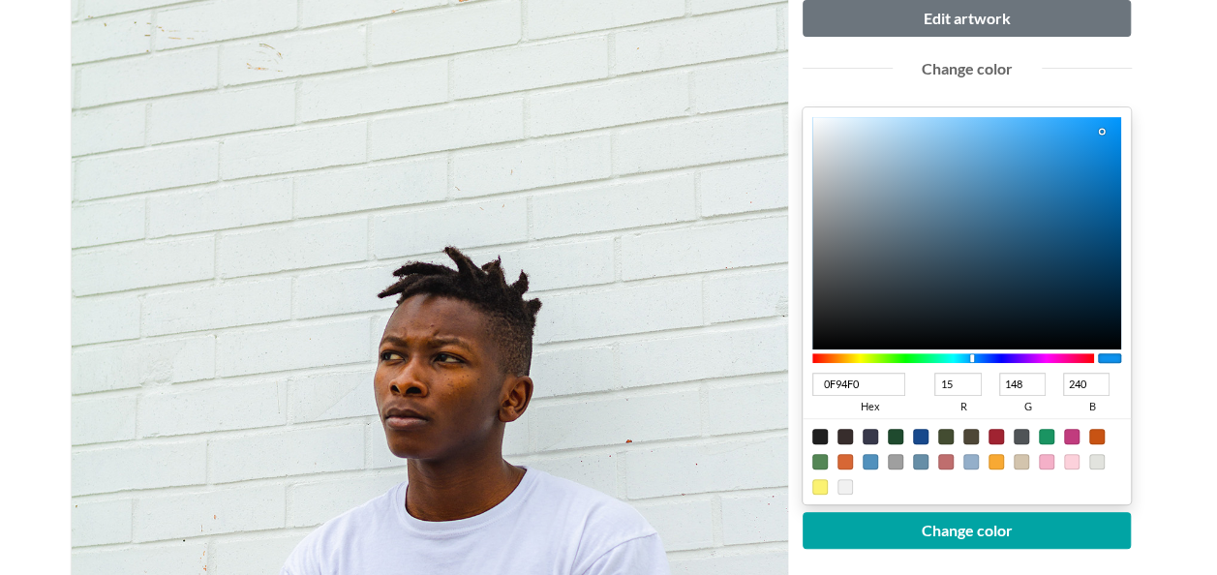
type input "1096F3"
type input "16"
type input "150"
type input "243"
type input "1195F1"
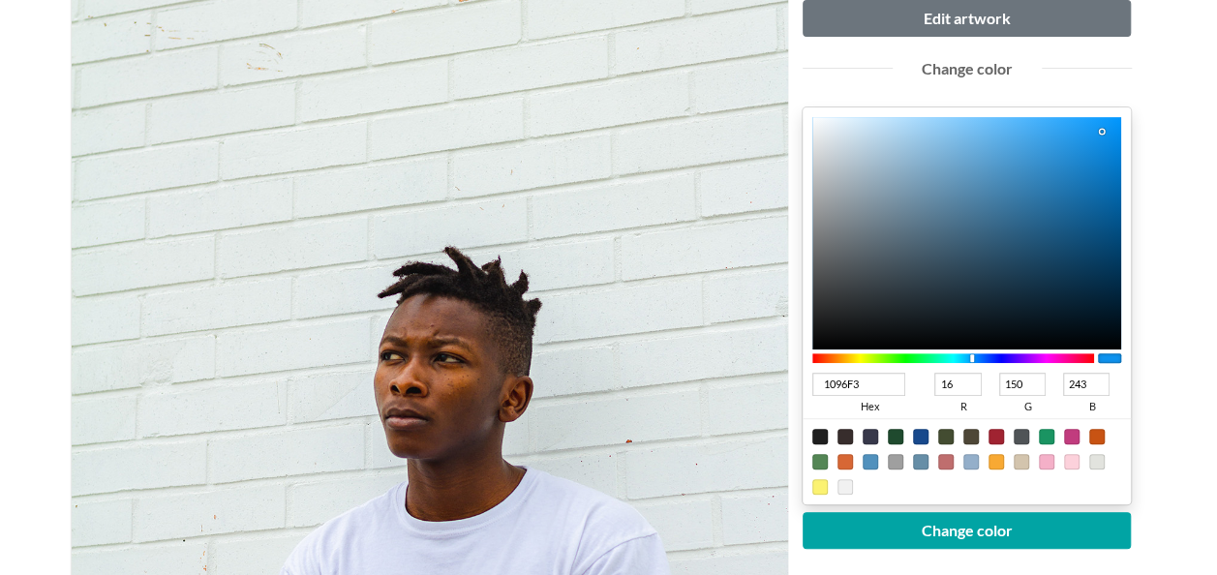
type input "17"
type input "149"
type input "241"
type input "1B91E3"
type input "27"
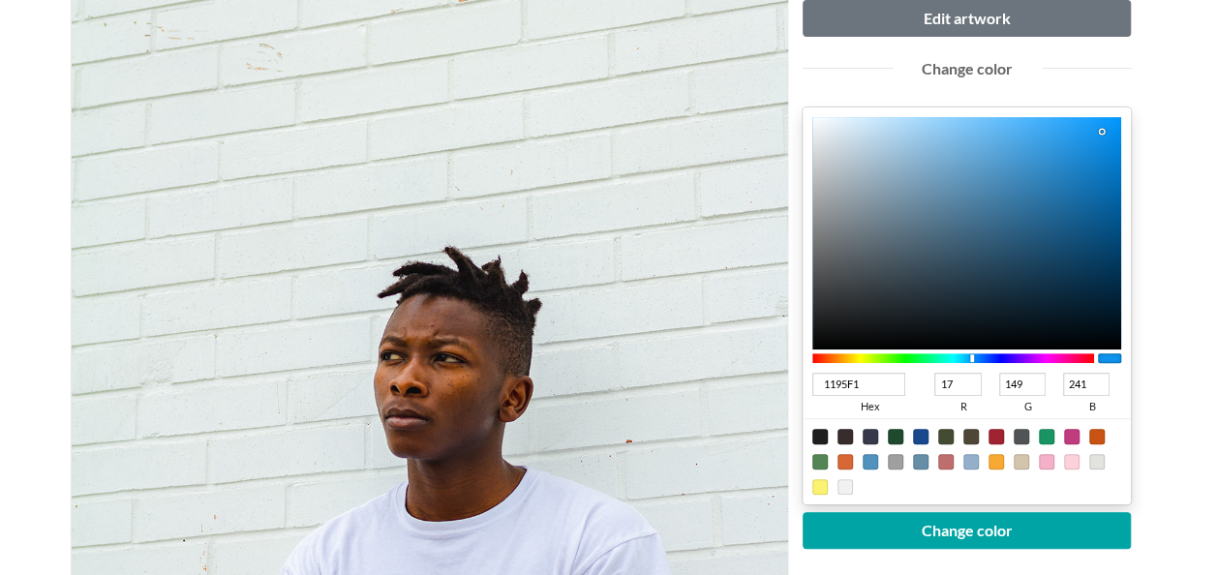
type input "145"
type input "227"
type input "2290DD"
type input "34"
type input "144"
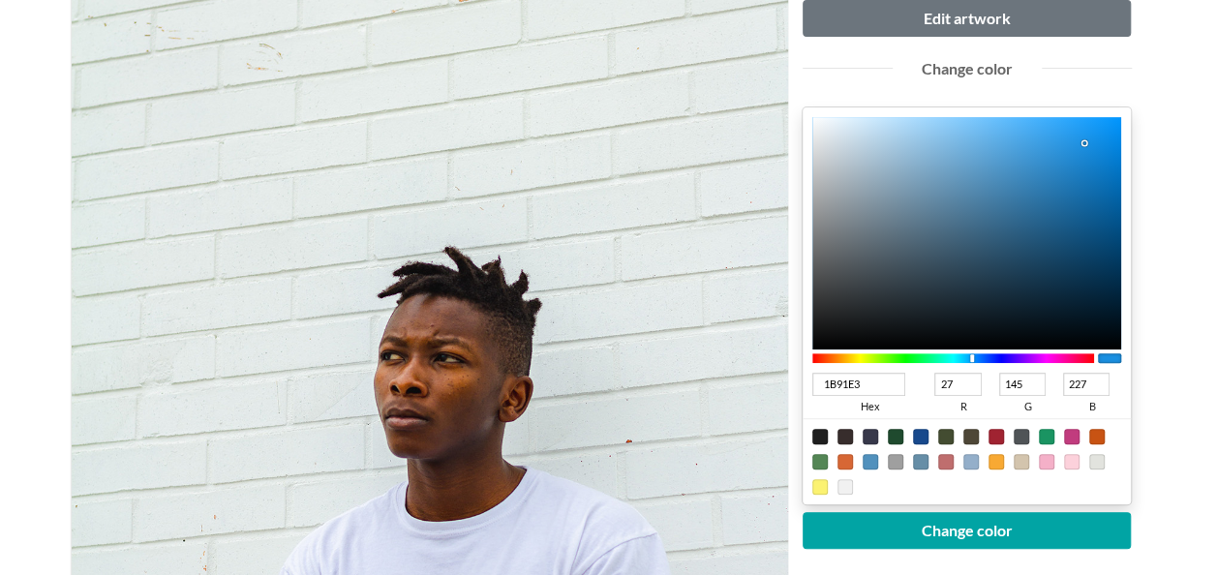
type input "221"
type input "268FD8"
type input "38"
type input "143"
type input "216"
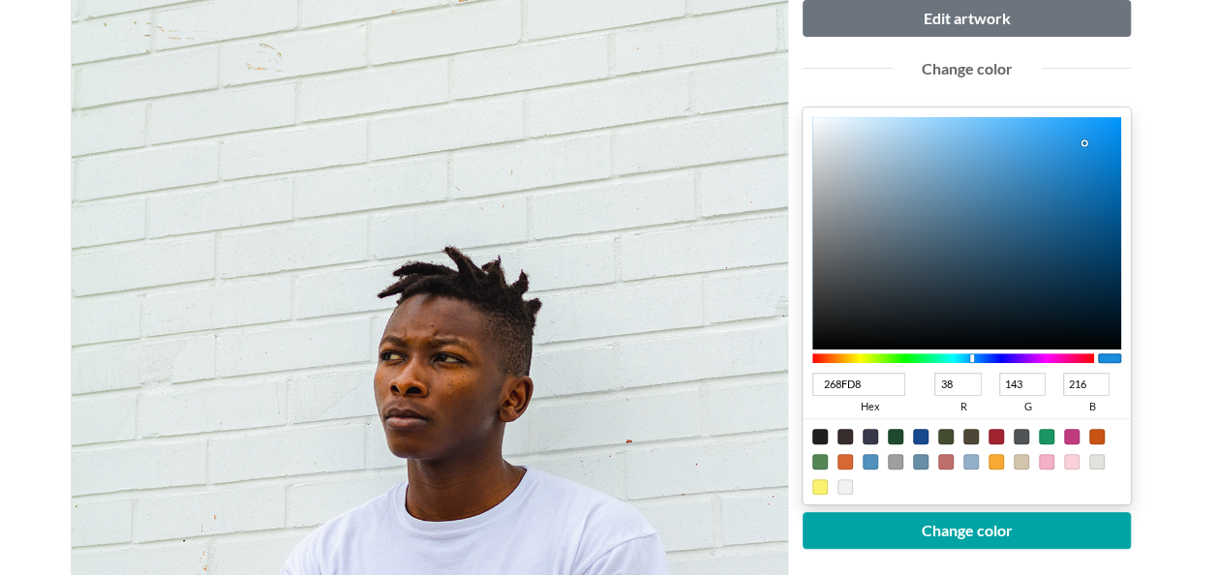
type input "2C8FD4"
type input "44"
type input "212"
type input "3391D2"
type input "51"
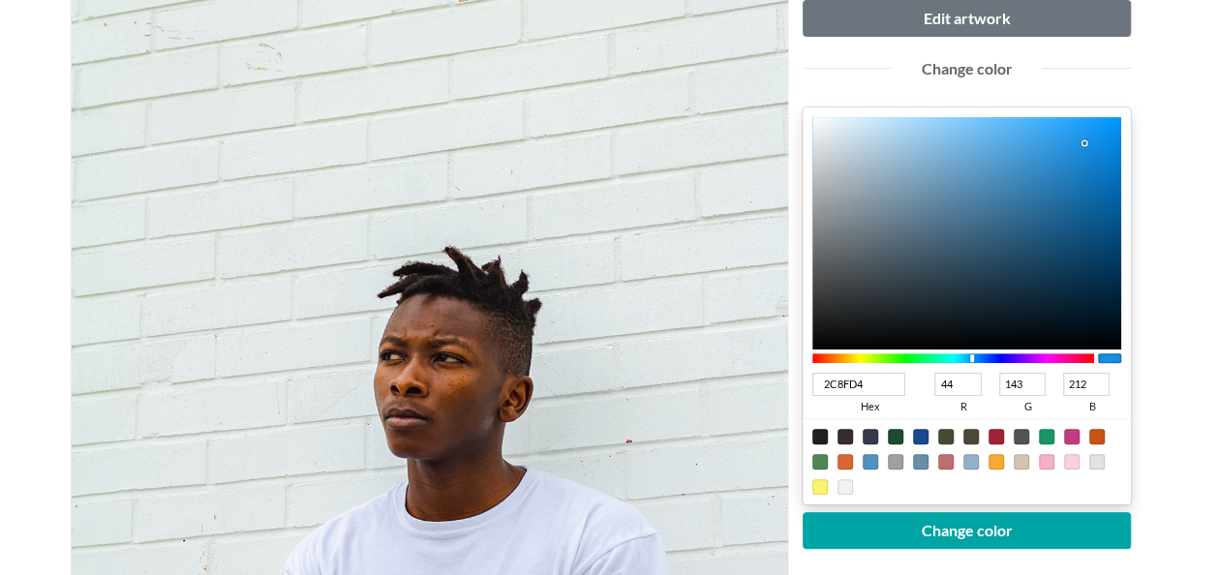
type input "145"
type input "210"
type input "3A93D0"
type input "58"
type input "147"
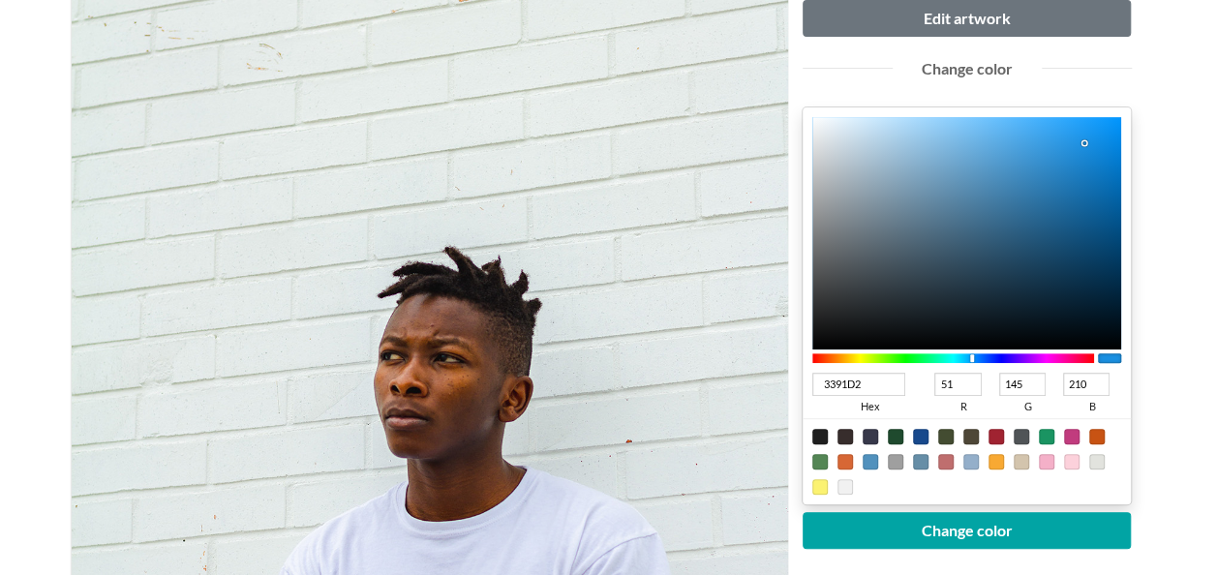
type input "208"
type input "4699D2"
type input "70"
type input "153"
type input "210"
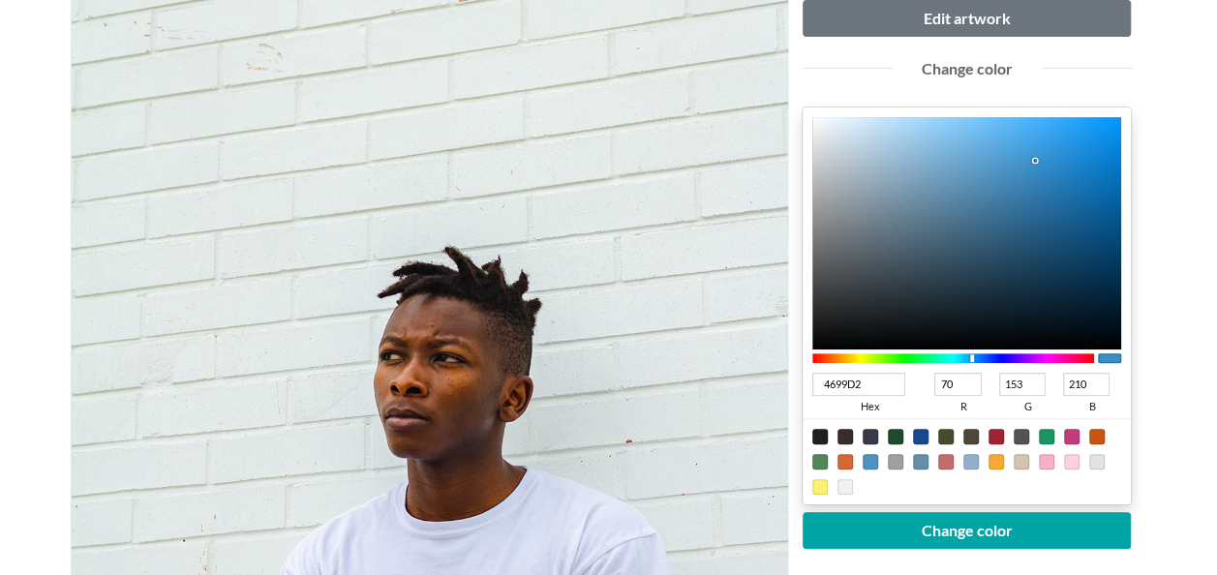
type input "53A2D8"
type input "83"
type input "162"
type input "216"
type input "6AB3E5"
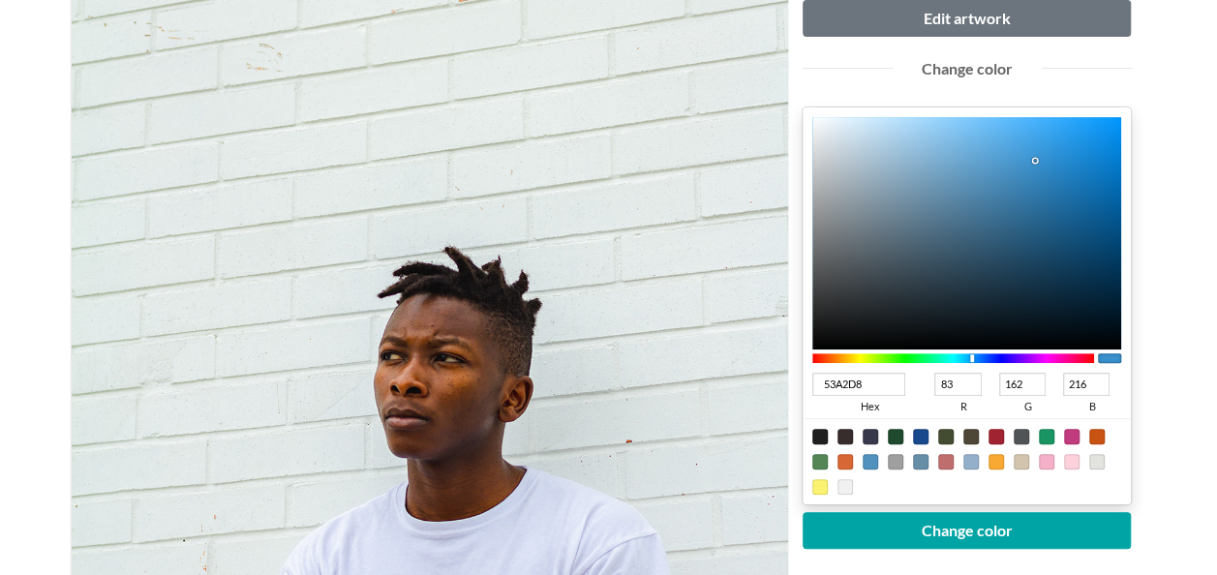
type input "106"
type input "179"
type input "229"
type input "70B7E7"
type input "112"
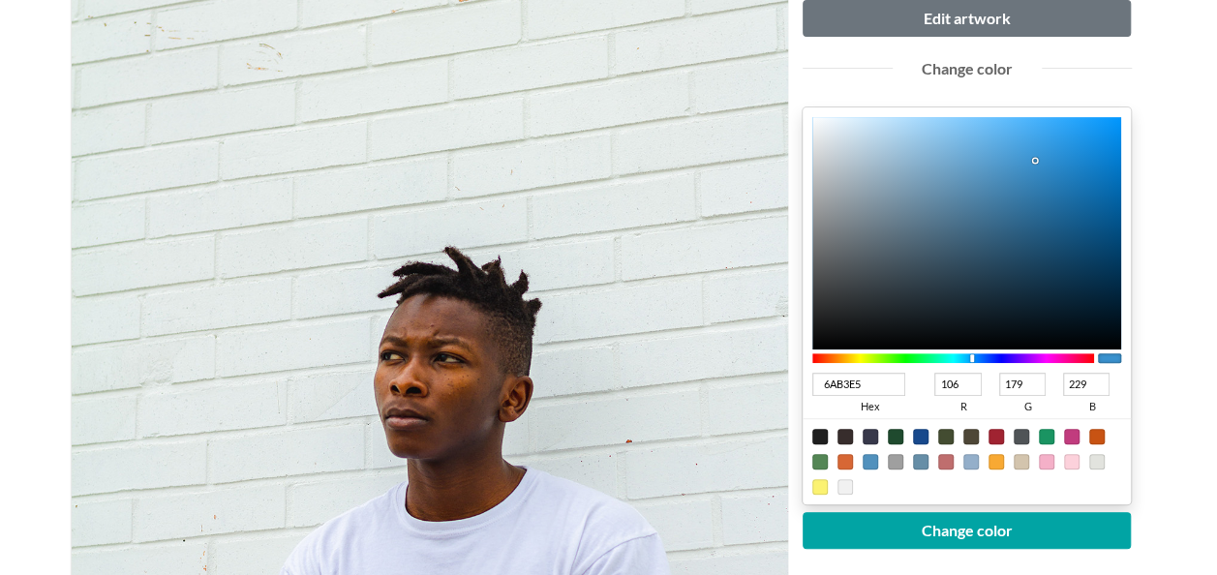
type input "183"
type input "231"
drag, startPoint x: 1101, startPoint y: 127, endPoint x: 971, endPoint y: 137, distance: 130.1
click at [971, 137] on div at bounding box center [971, 139] width 4 height 4
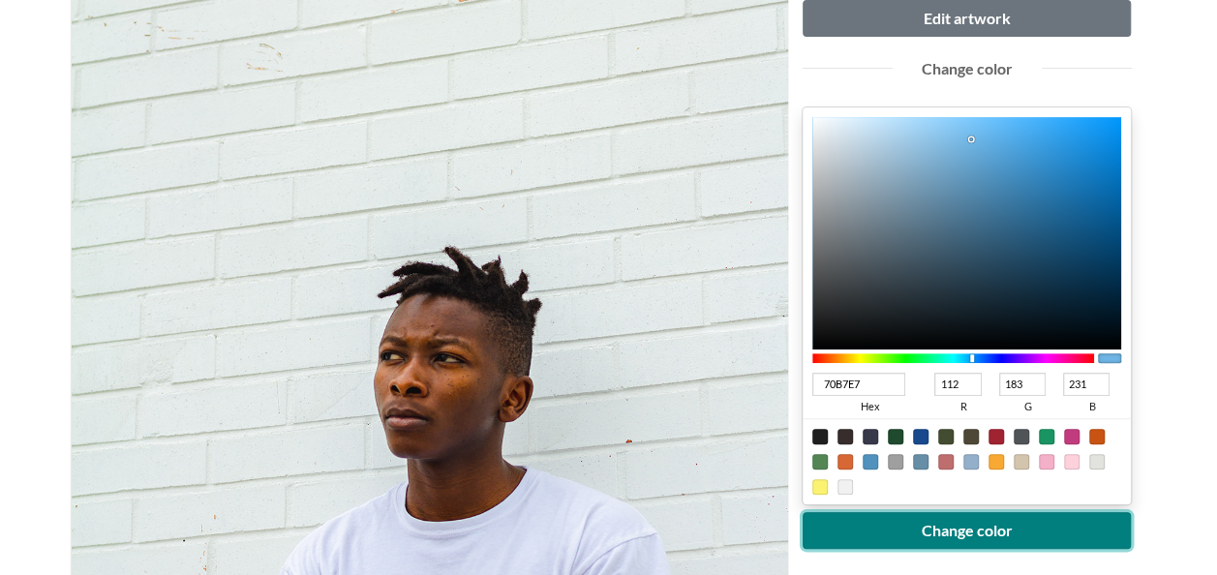
click at [952, 534] on button "Change color" at bounding box center [966, 530] width 329 height 37
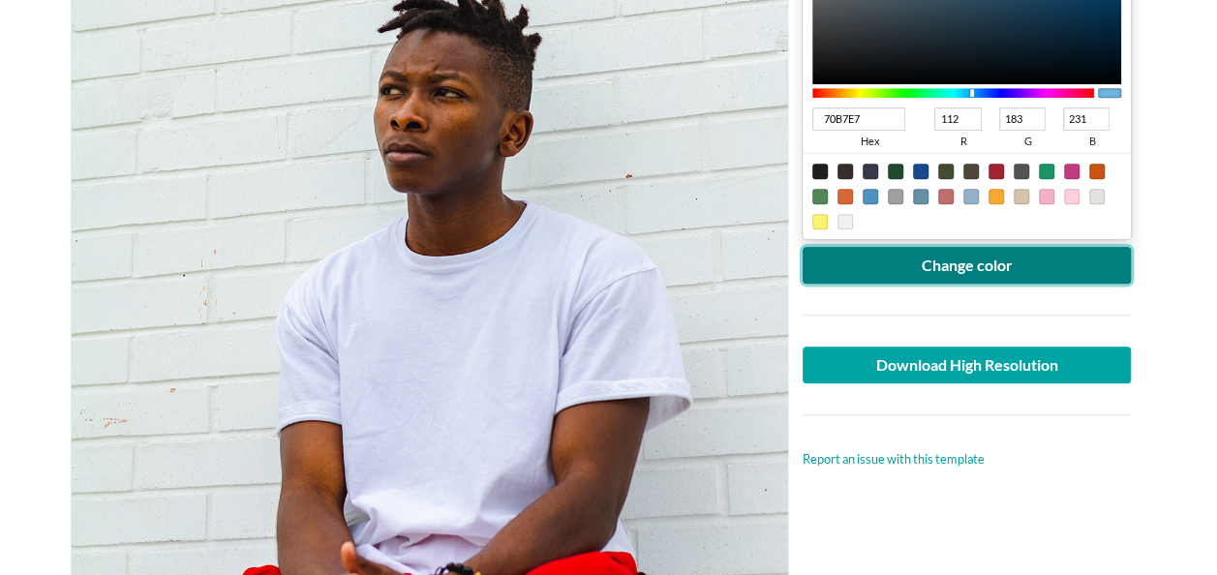
scroll to position [581, 0]
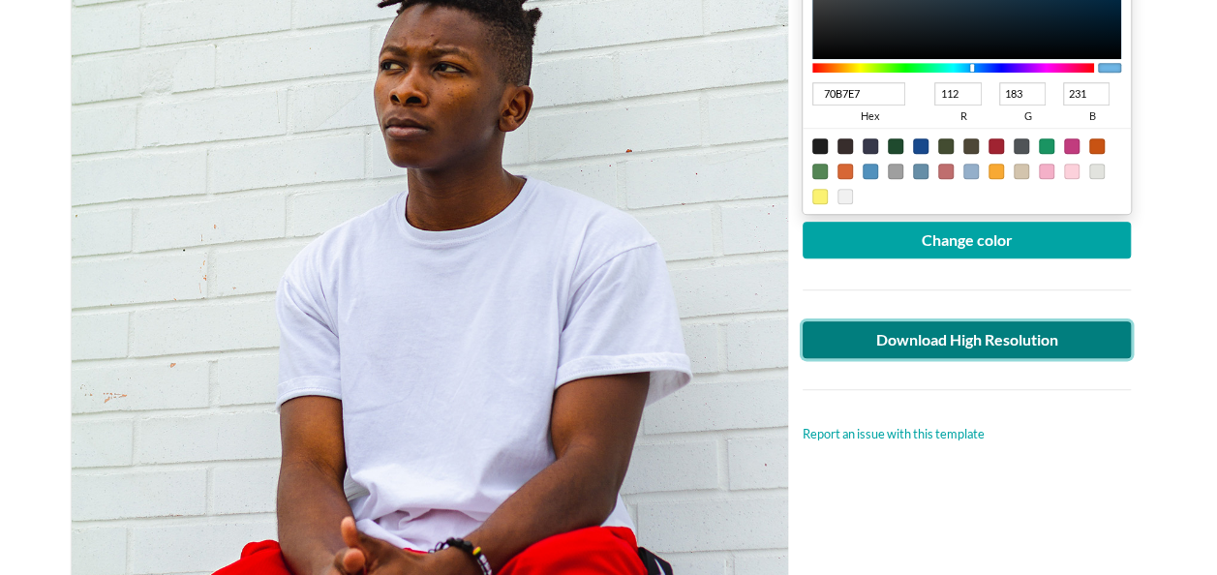
click at [935, 339] on link "Download High Resolution" at bounding box center [966, 339] width 329 height 37
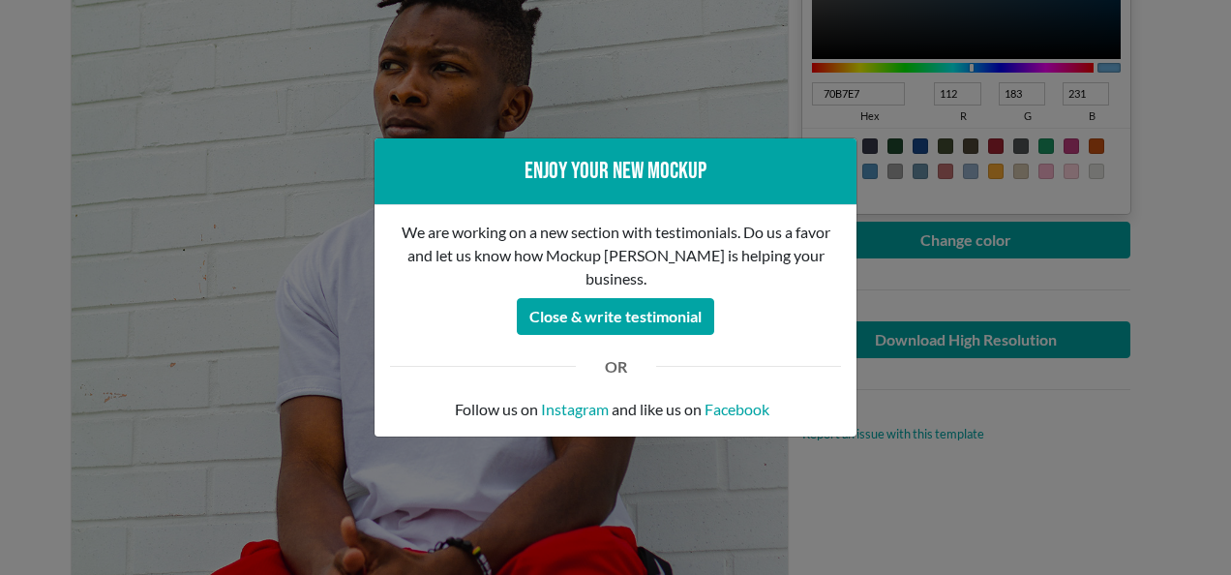
click at [149, 155] on div "Enjoy your new mockup We are working on a new section with testimonials. Do us …" at bounding box center [615, 287] width 1231 height 575
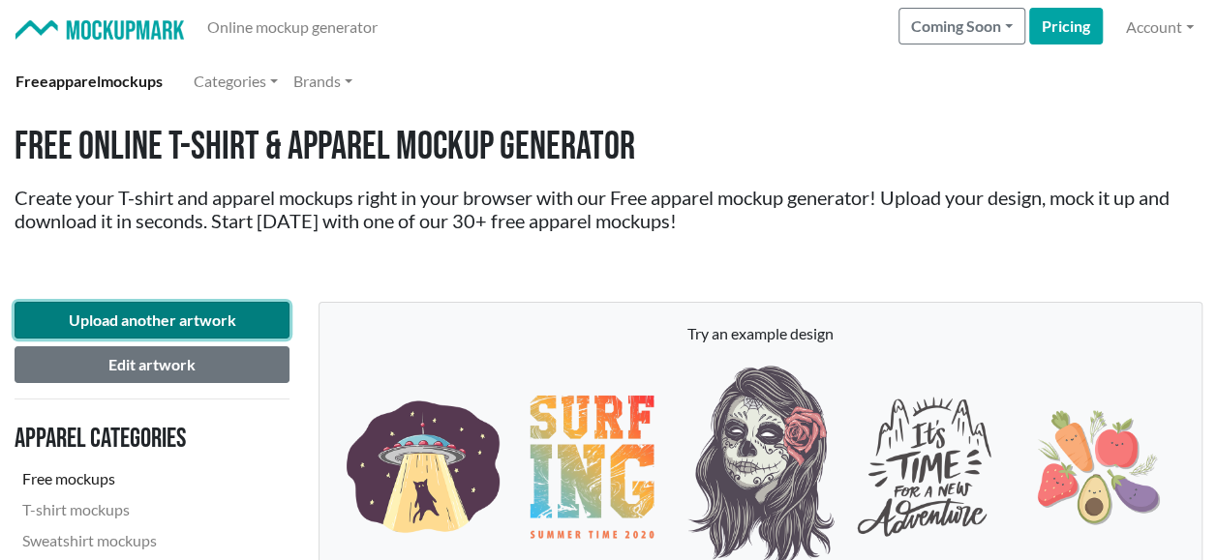
click at [156, 314] on button "Upload another artwork" at bounding box center [152, 320] width 275 height 37
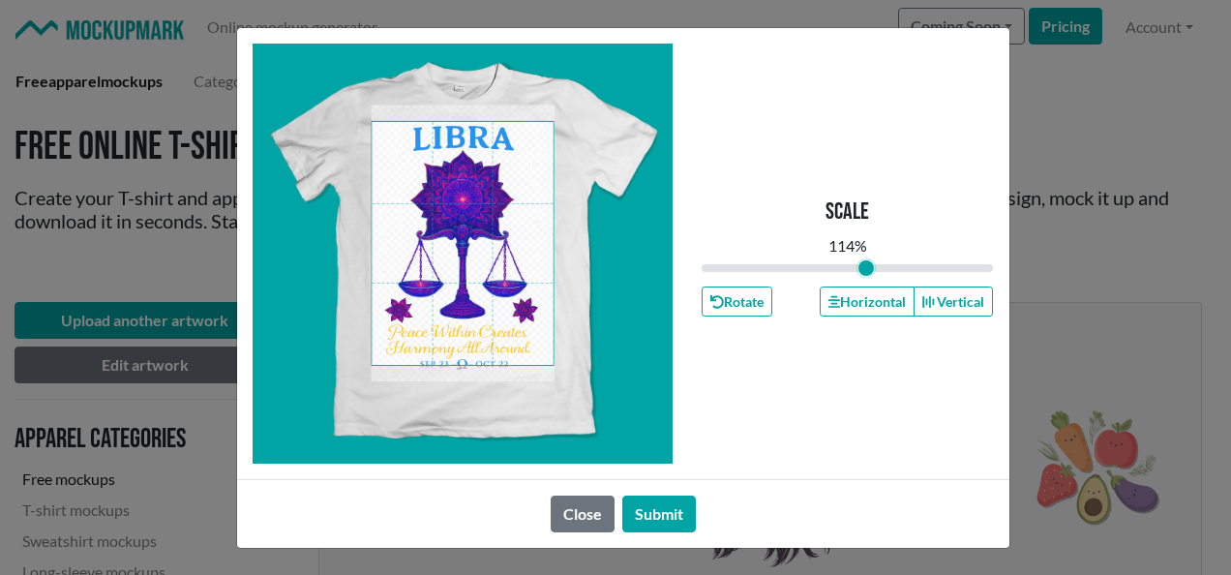
drag, startPoint x: 844, startPoint y: 263, endPoint x: 865, endPoint y: 263, distance: 21.3
click at [865, 263] on input "range" at bounding box center [848, 267] width 292 height 21
click at [468, 305] on span at bounding box center [463, 243] width 182 height 243
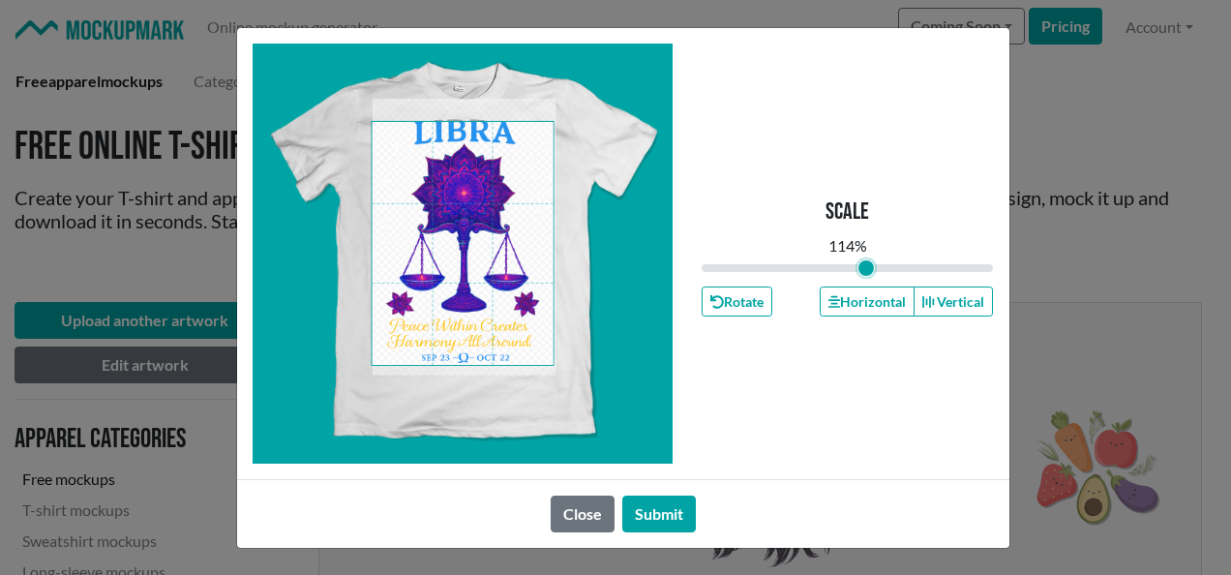
click at [465, 283] on span at bounding box center [463, 243] width 182 height 243
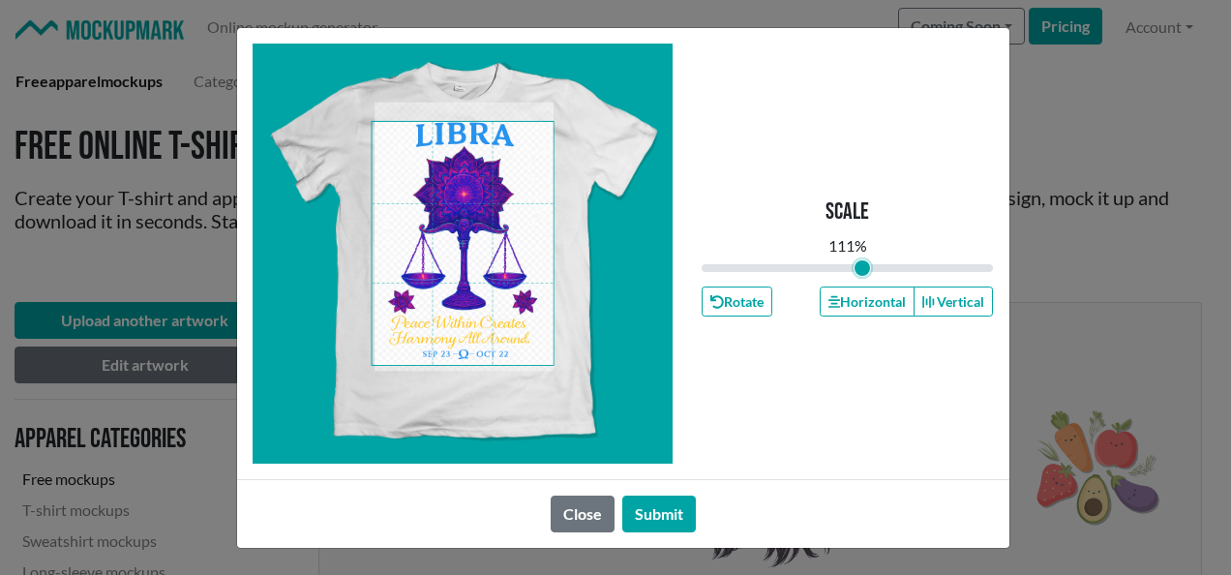
type input "1.11"
click at [862, 269] on input "range" at bounding box center [848, 267] width 292 height 21
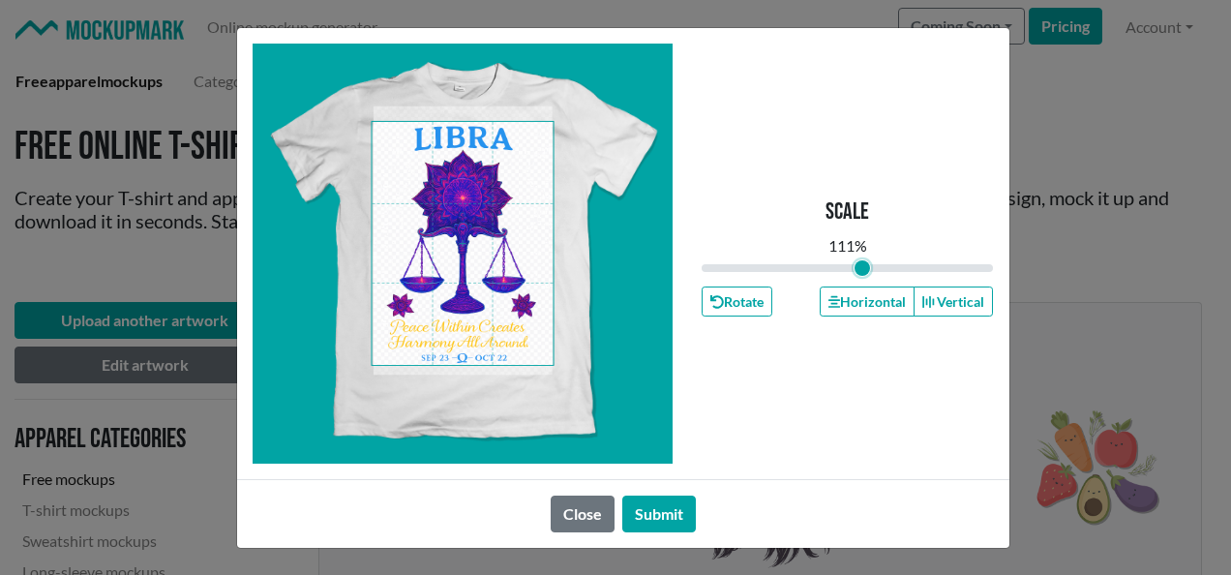
click at [459, 254] on span at bounding box center [463, 243] width 182 height 243
click at [660, 505] on button "Submit" at bounding box center [659, 514] width 74 height 37
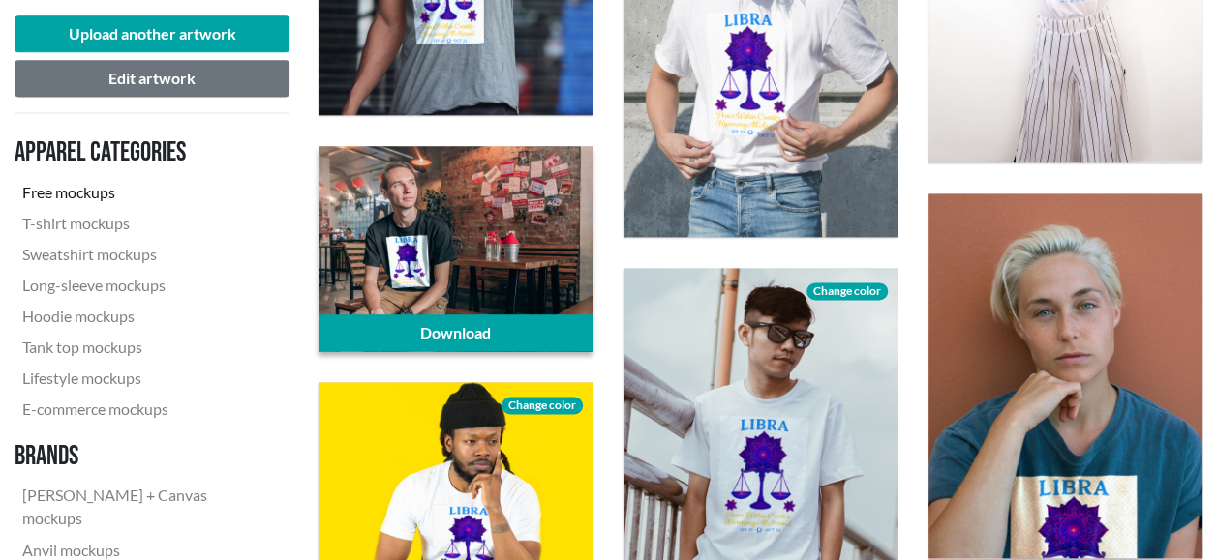
scroll to position [1162, 0]
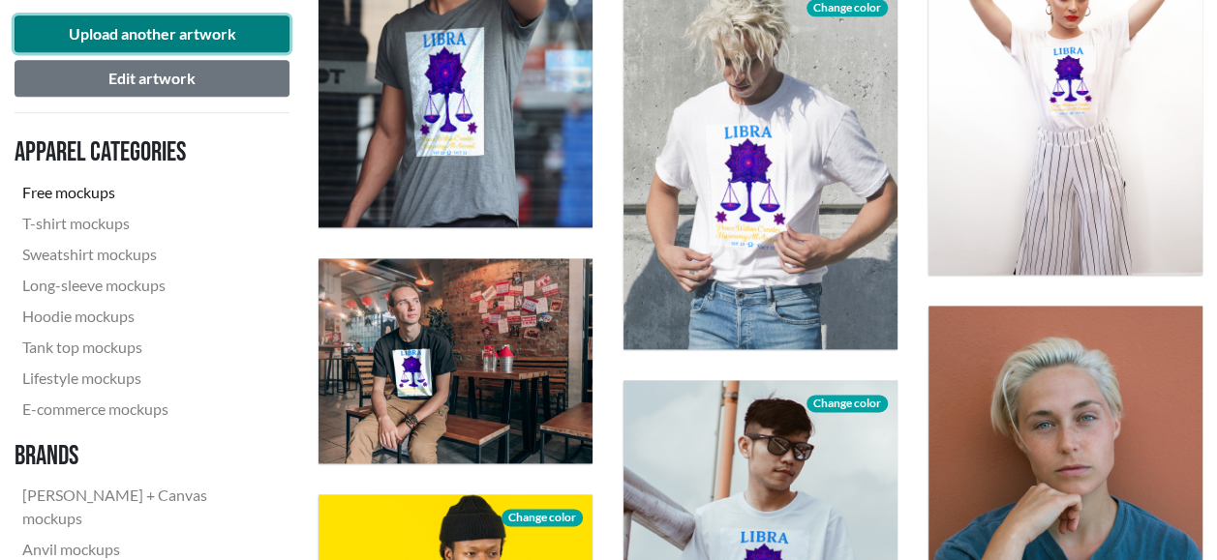
click at [198, 32] on button "Upload another artwork" at bounding box center [152, 33] width 275 height 37
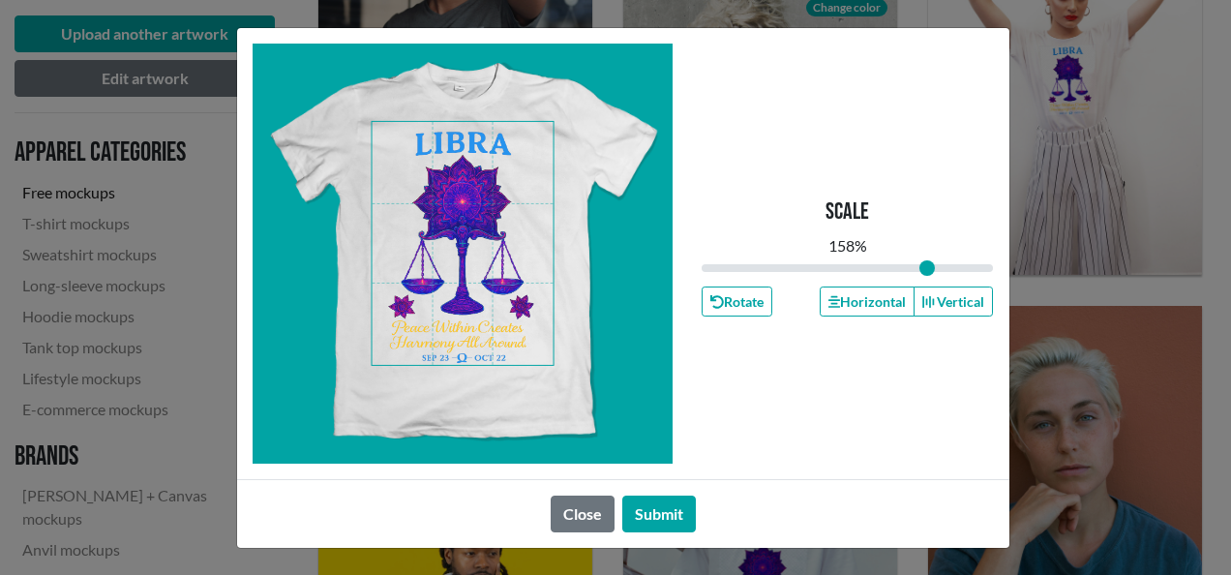
drag, startPoint x: 846, startPoint y: 265, endPoint x: 927, endPoint y: 258, distance: 81.6
type input "1.58"
click at [927, 258] on input "range" at bounding box center [848, 267] width 292 height 21
click at [465, 246] on span at bounding box center [463, 243] width 182 height 243
click at [684, 510] on button "Submit" at bounding box center [659, 514] width 74 height 37
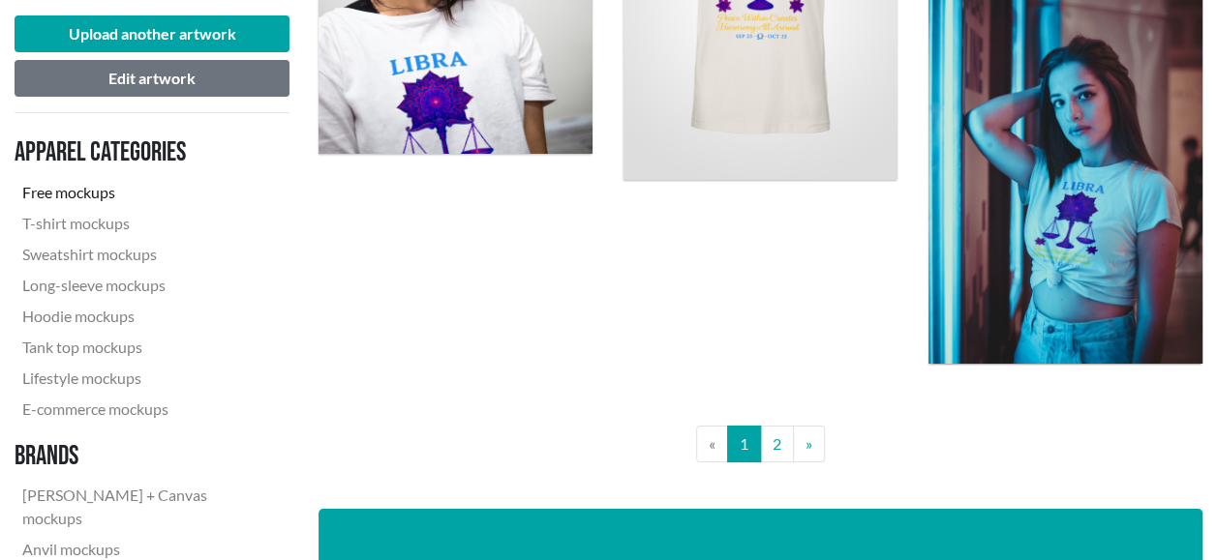
scroll to position [3388, 0]
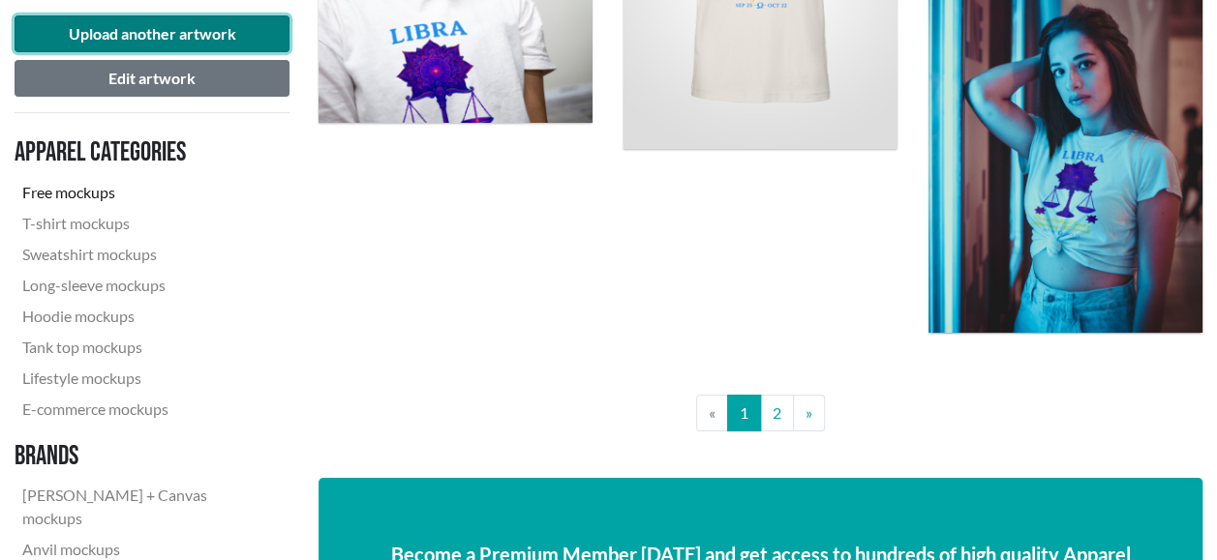
click at [123, 34] on button "Upload another artwork" at bounding box center [152, 33] width 275 height 37
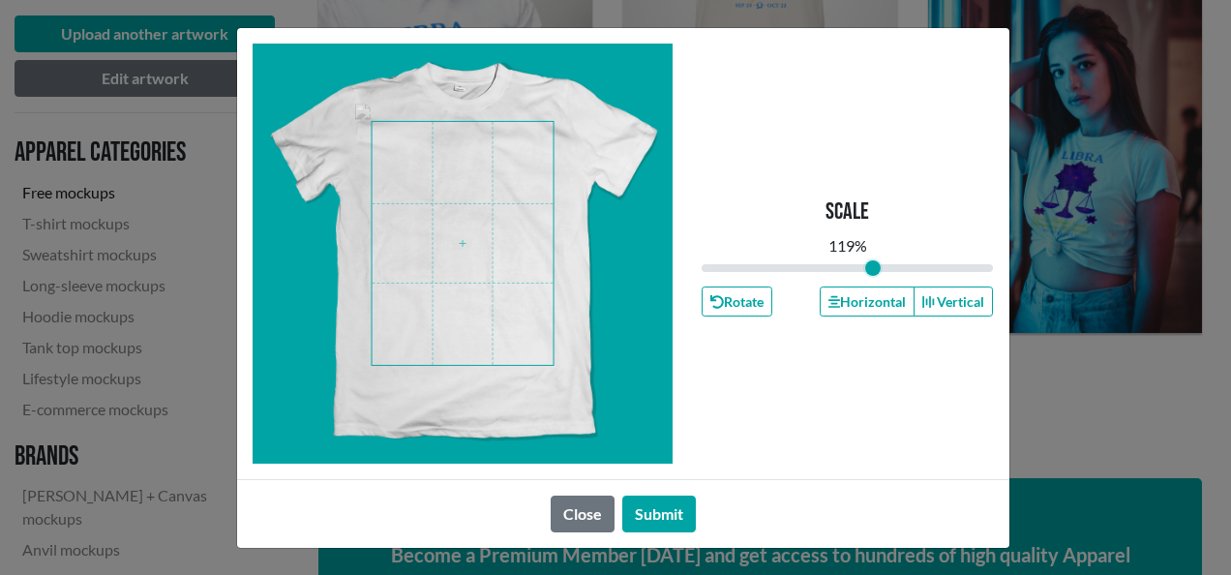
drag, startPoint x: 847, startPoint y: 269, endPoint x: 873, endPoint y: 269, distance: 26.1
type input "1.19"
click at [873, 269] on input "range" at bounding box center [848, 267] width 292 height 21
click at [662, 516] on button "Submit" at bounding box center [659, 514] width 74 height 37
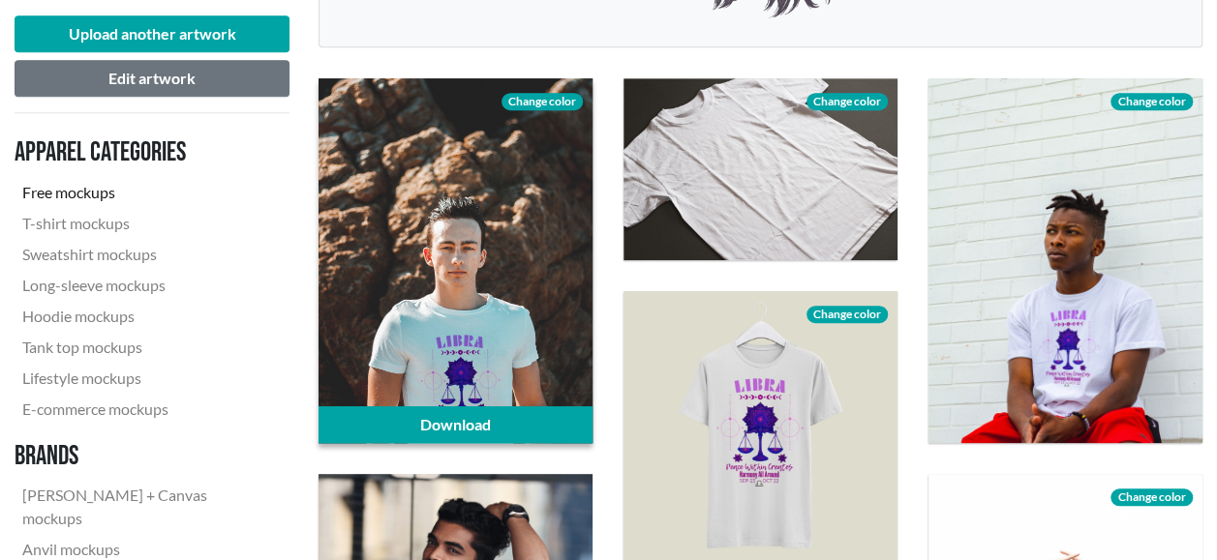
scroll to position [581, 0]
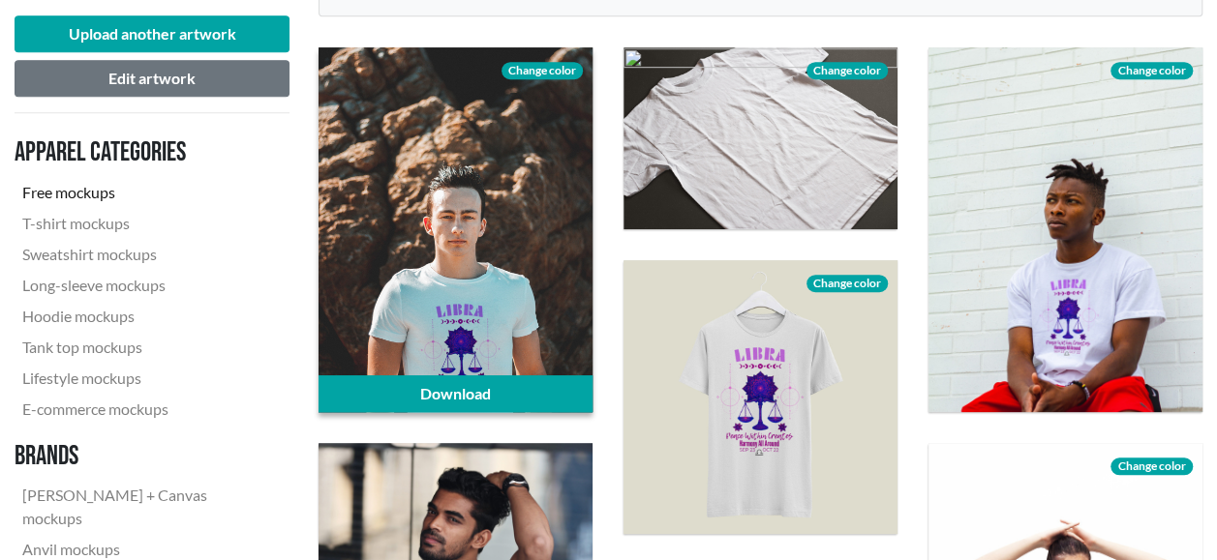
click at [483, 262] on div at bounding box center [455, 229] width 274 height 365
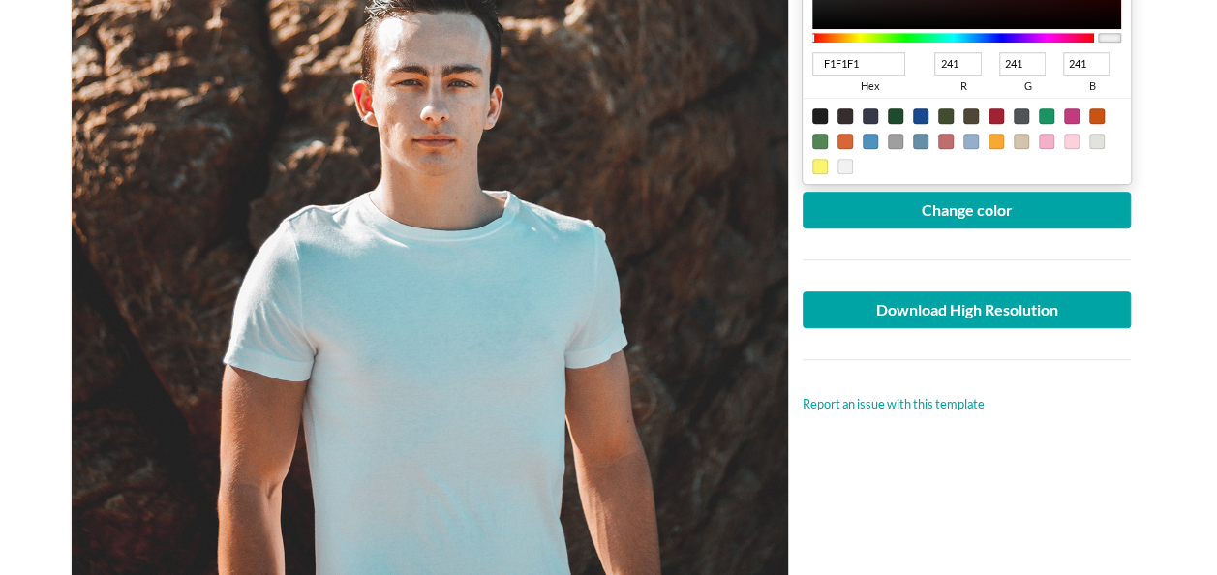
scroll to position [581, 0]
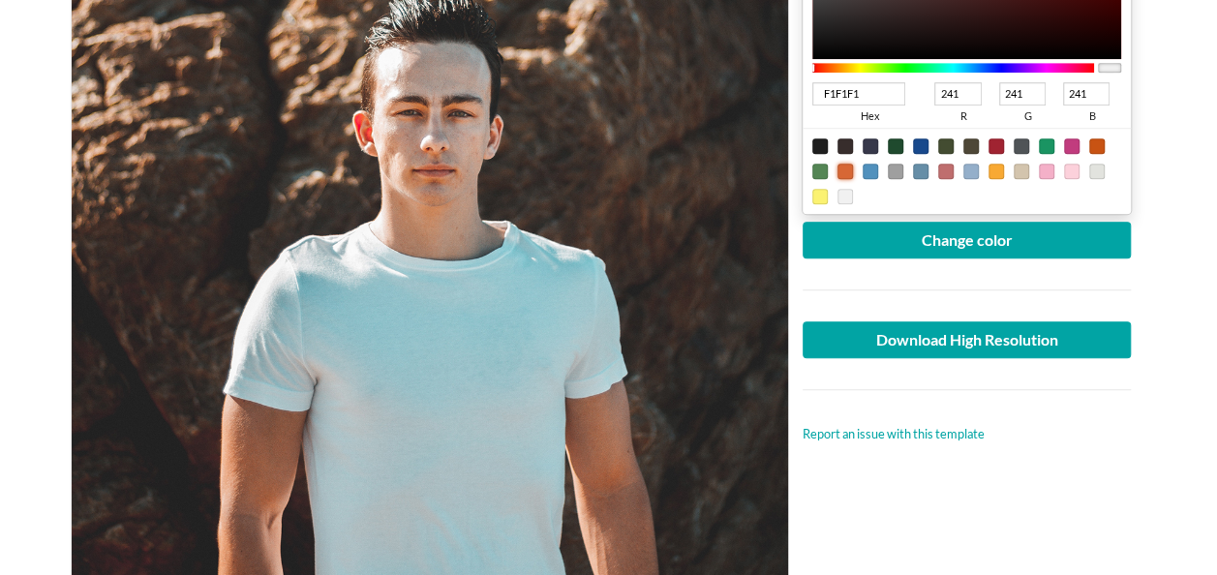
click at [839, 168] on div at bounding box center [844, 171] width 15 height 15
type input "D76735"
type input "215"
type input "103"
type input "53"
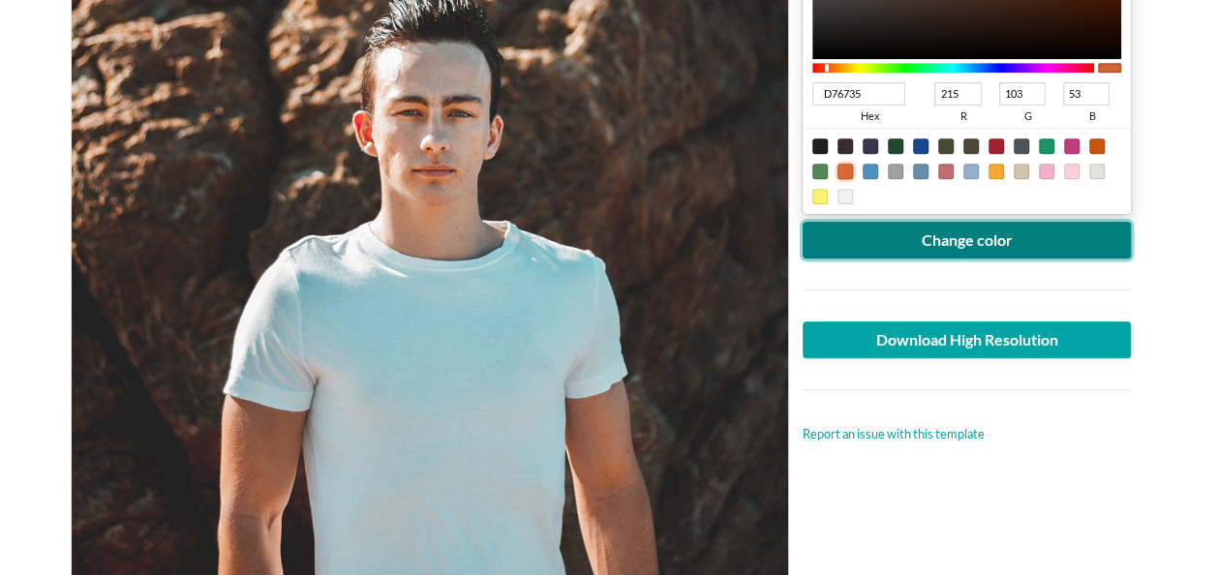
click at [948, 232] on button "Change color" at bounding box center [966, 240] width 329 height 37
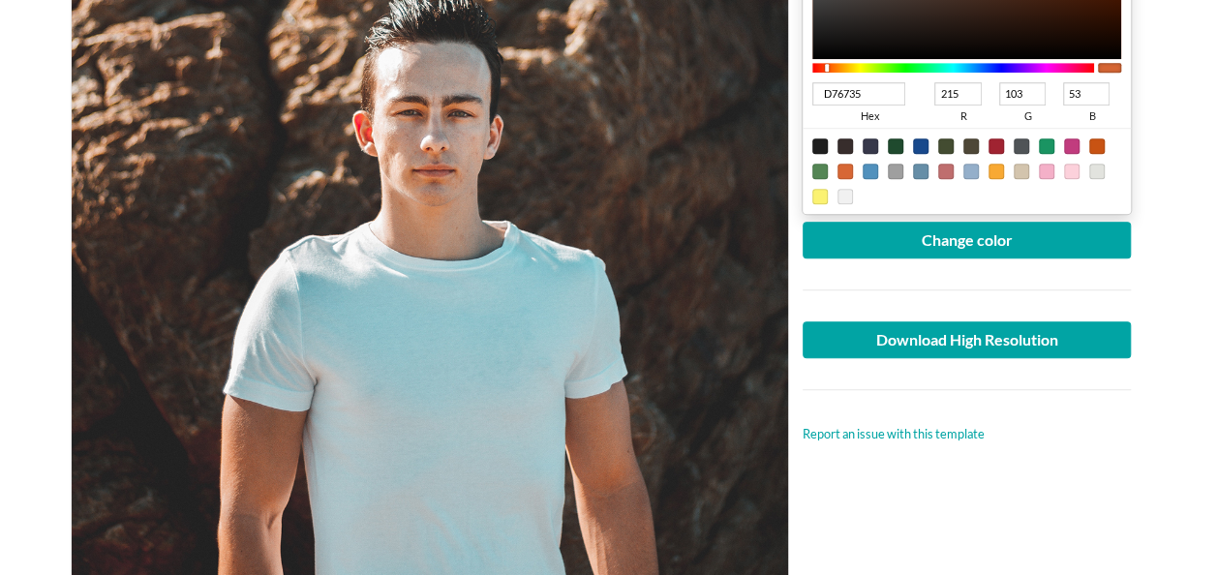
click at [816, 138] on div at bounding box center [819, 145] width 15 height 15
type input "1F1F1F"
type input "31"
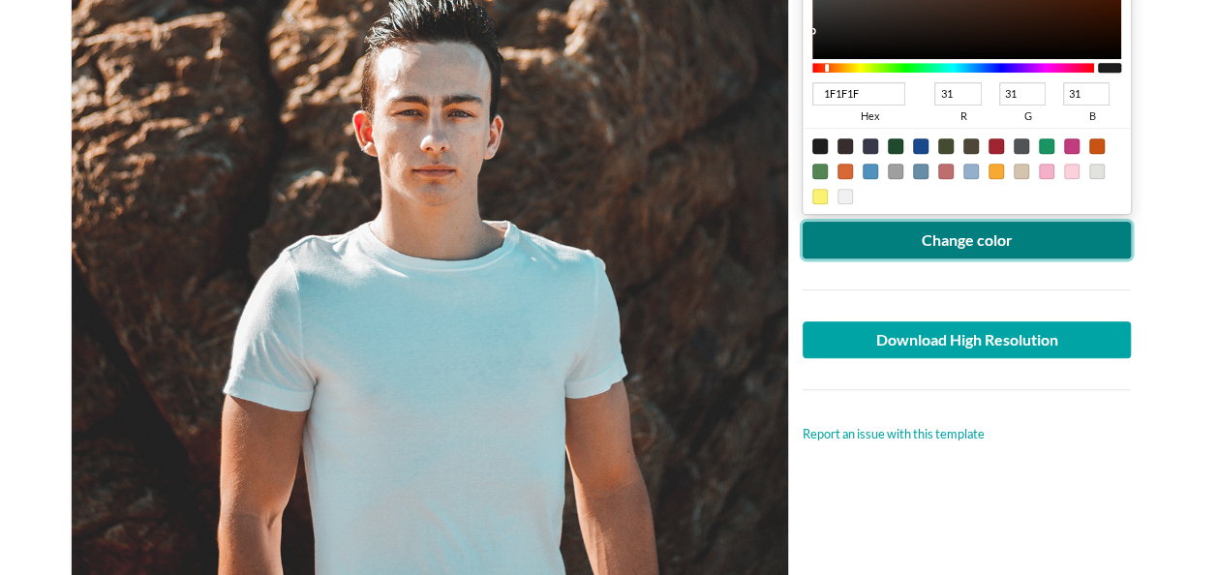
click at [962, 239] on button "Change color" at bounding box center [966, 240] width 329 height 37
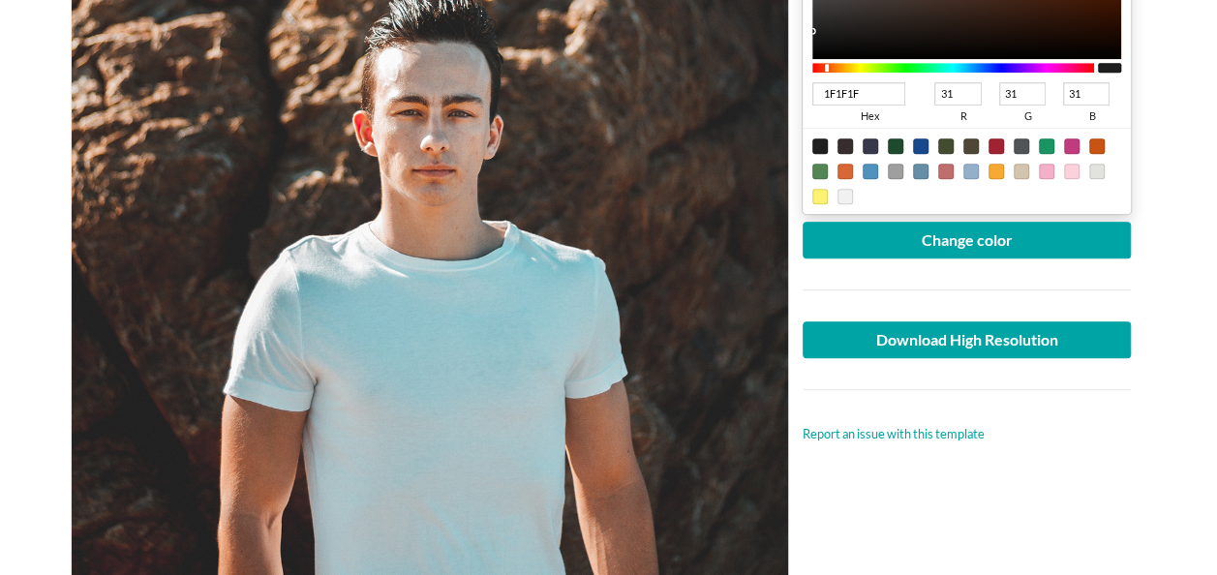
click at [842, 196] on div at bounding box center [844, 196] width 15 height 15
type input "F1F1F1"
type input "241"
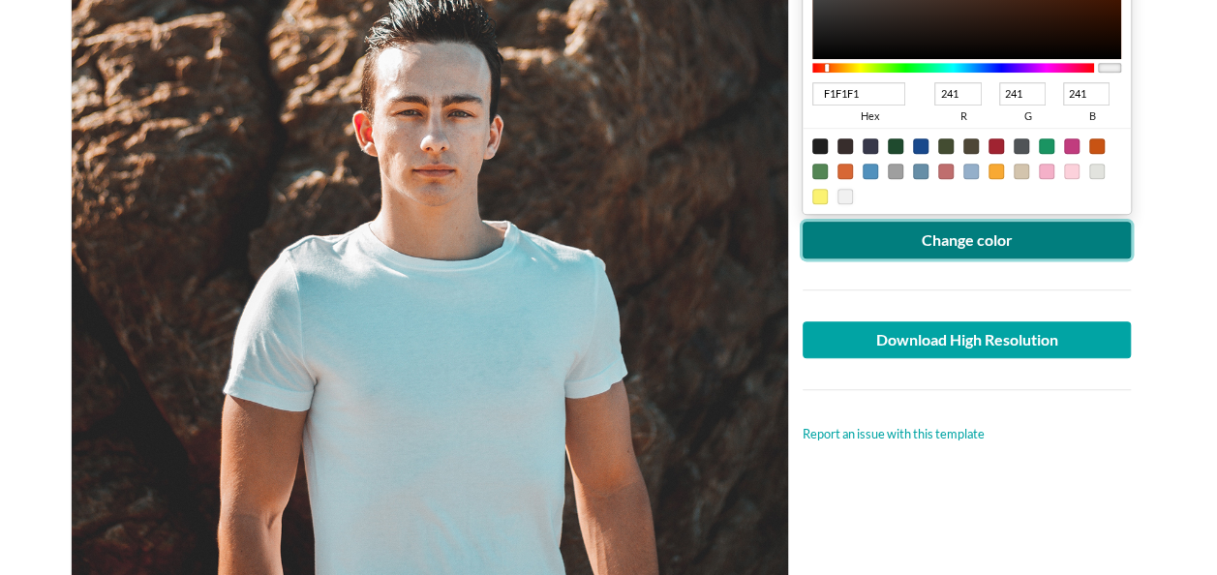
click at [970, 235] on button "Change color" at bounding box center [966, 240] width 329 height 37
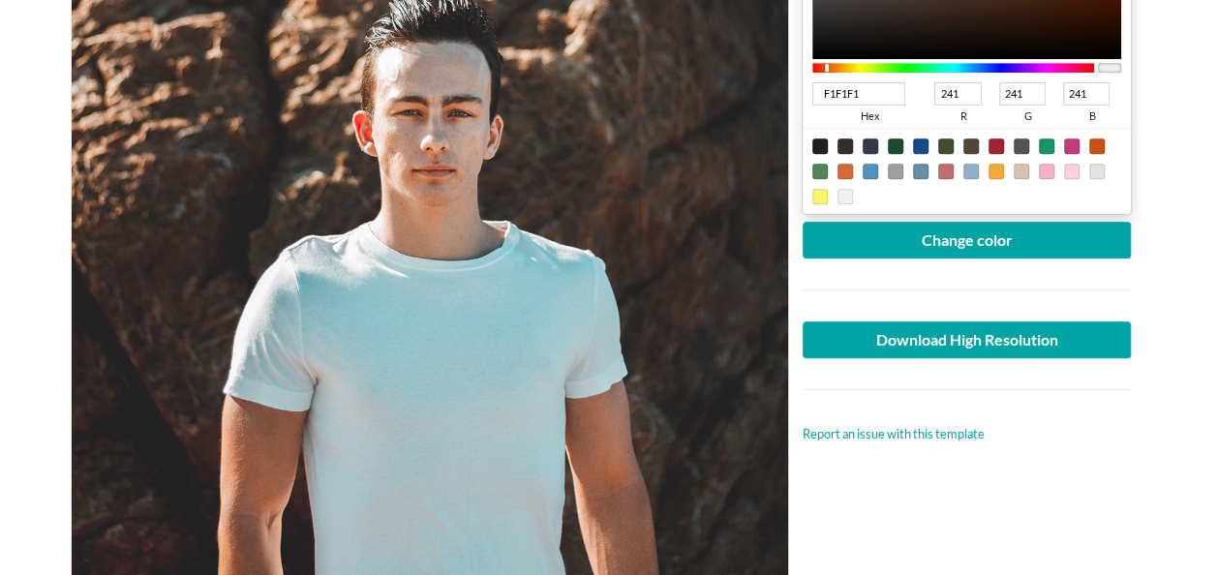
click at [968, 172] on div at bounding box center [970, 171] width 15 height 15
type input "94AFCA"
type input "148"
type input "175"
type input "202"
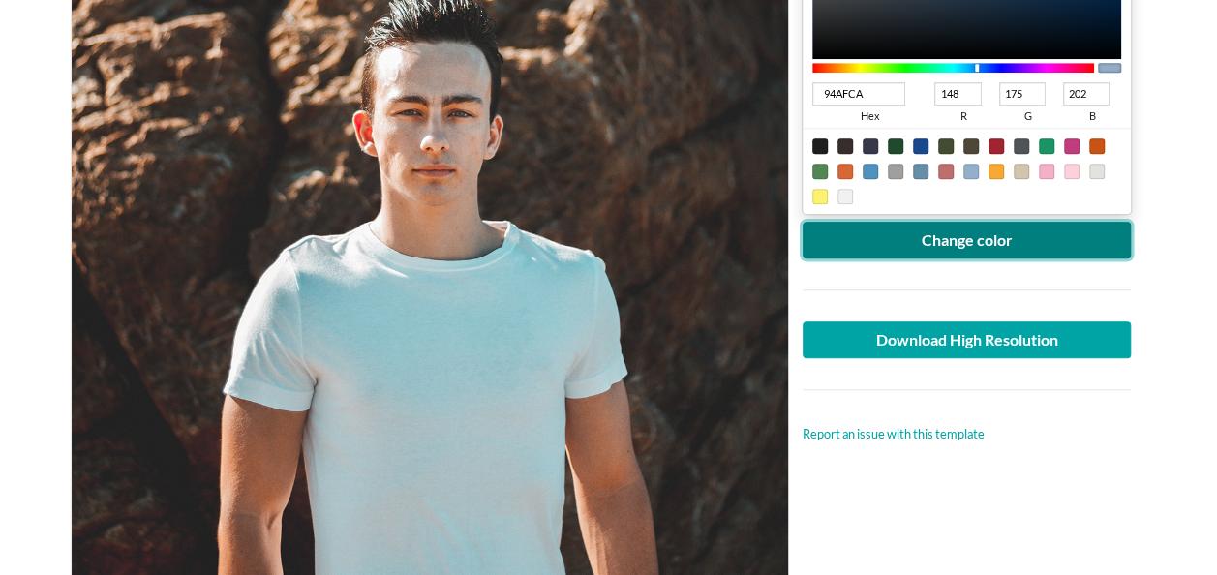
click at [951, 237] on button "Change color" at bounding box center [966, 240] width 329 height 37
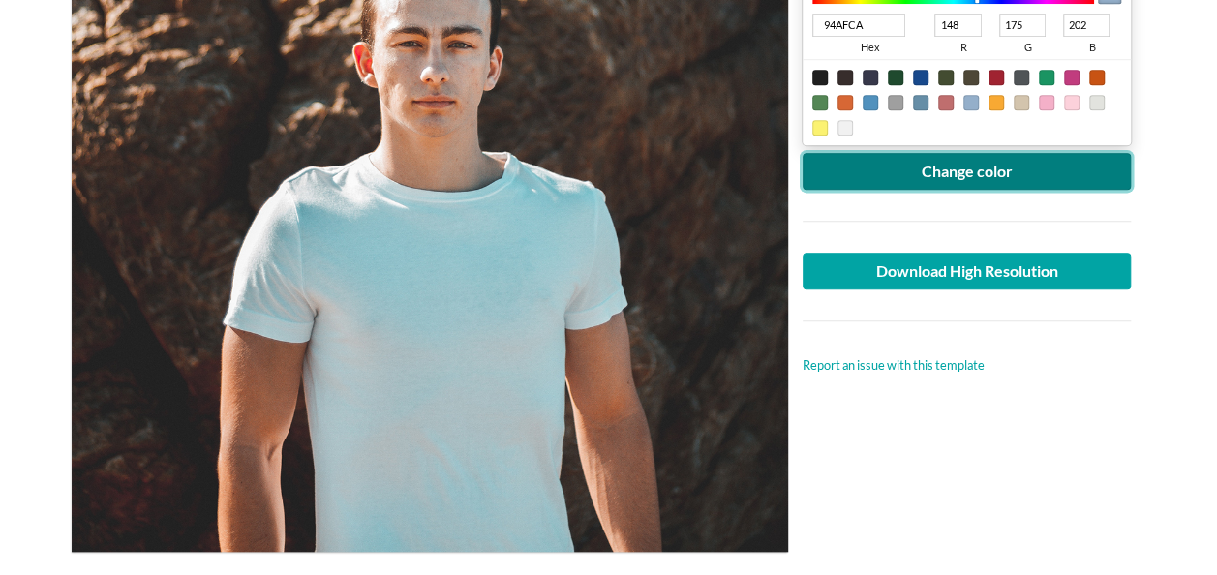
scroll to position [678, 0]
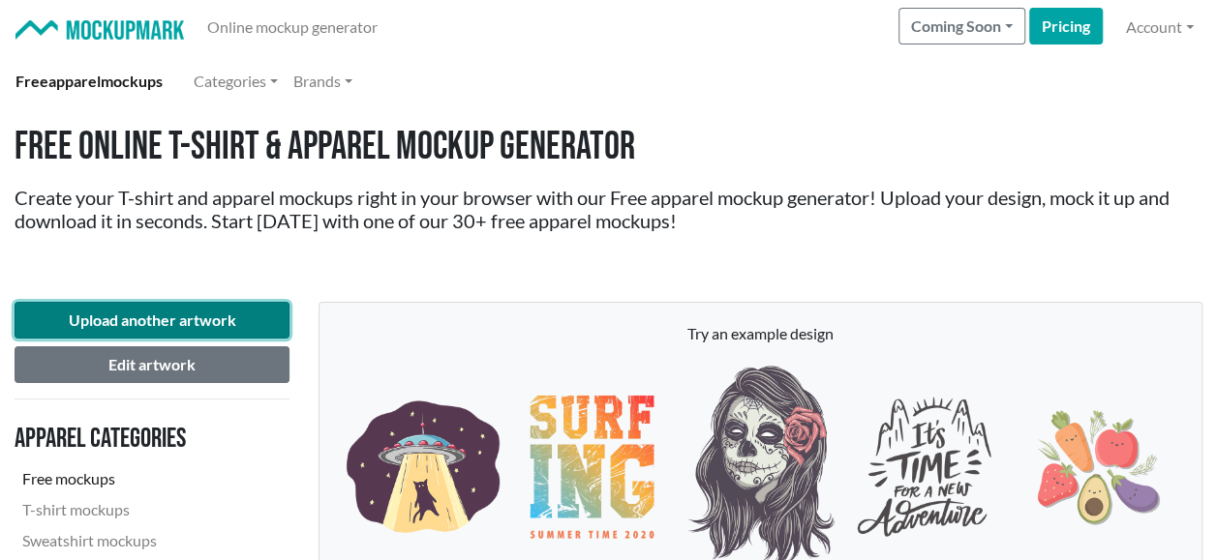
click at [155, 316] on button "Upload another artwork" at bounding box center [152, 320] width 275 height 37
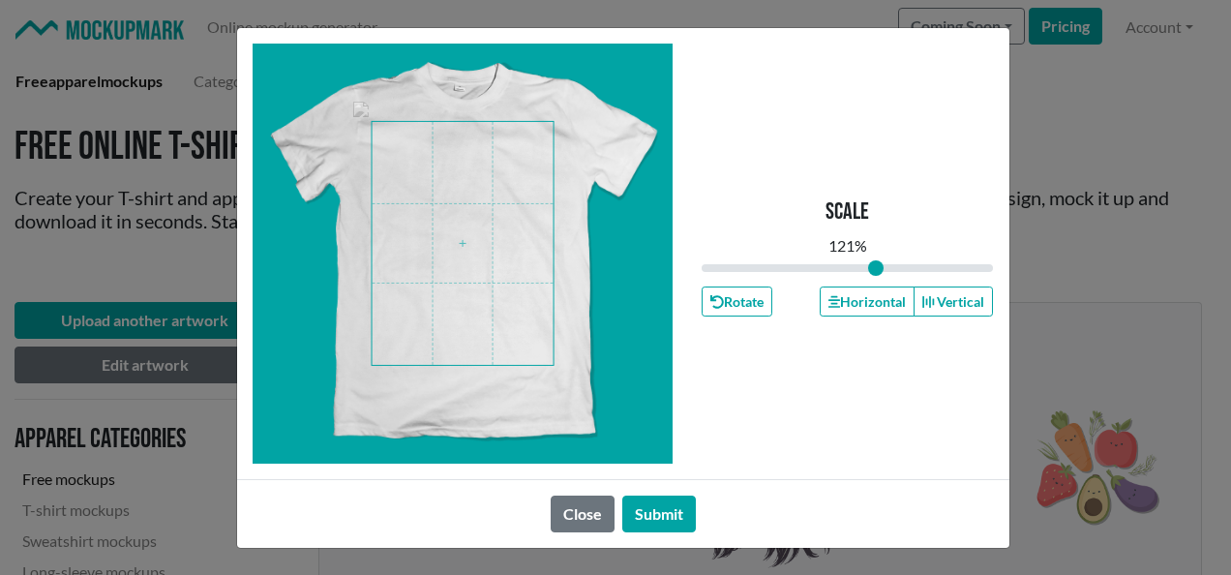
drag, startPoint x: 846, startPoint y: 265, endPoint x: 875, endPoint y: 262, distance: 29.2
type input "1.21"
click at [875, 262] on input "range" at bounding box center [848, 267] width 292 height 21
click at [681, 511] on button "Submit" at bounding box center [659, 514] width 74 height 37
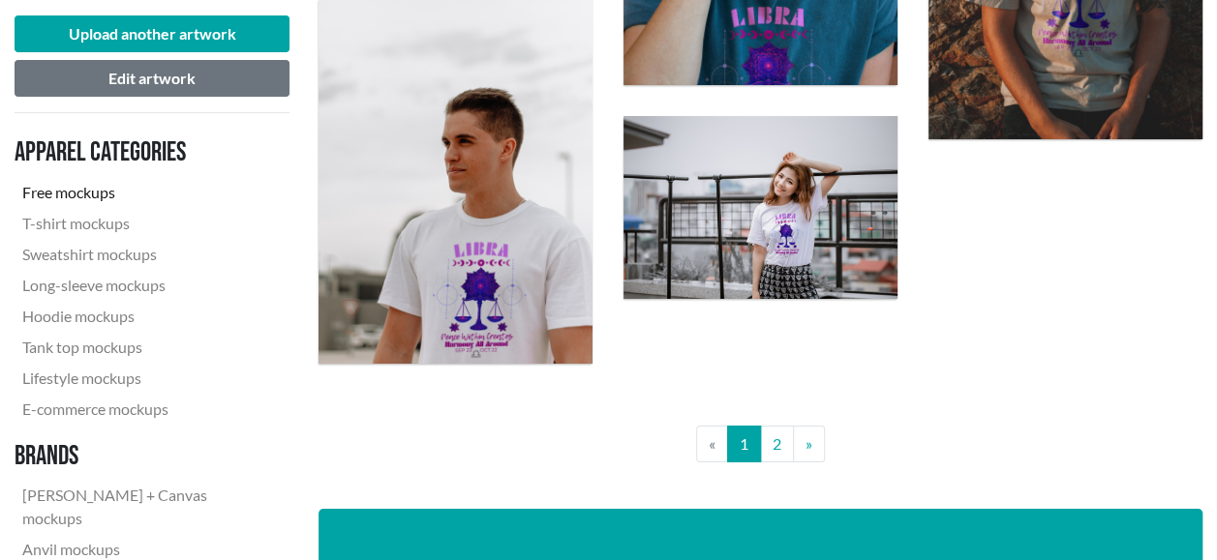
scroll to position [3194, 0]
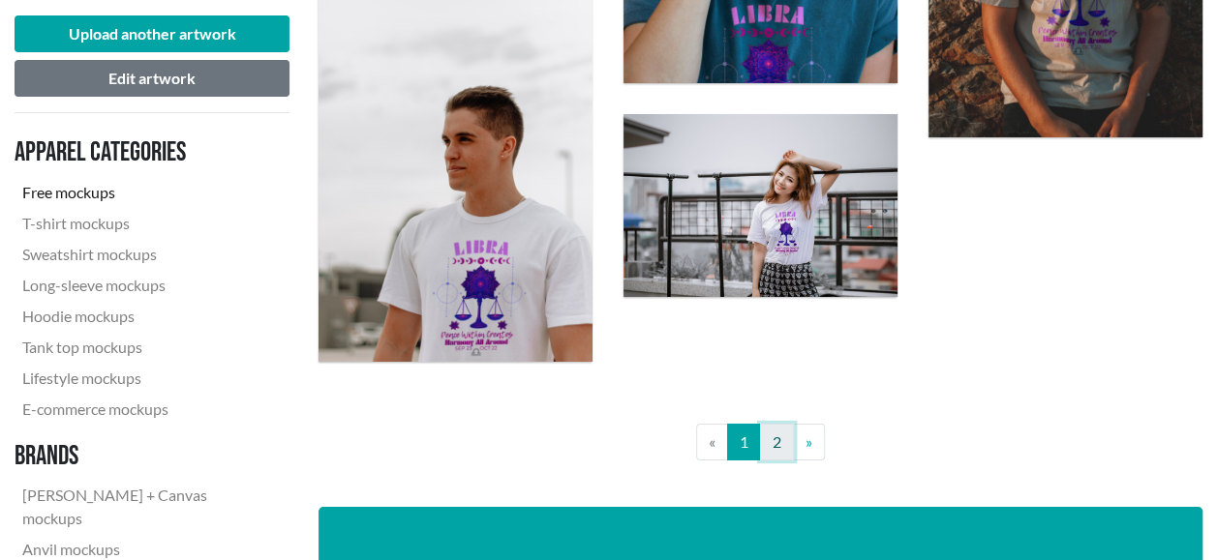
click at [781, 443] on link "2" at bounding box center [777, 442] width 34 height 37
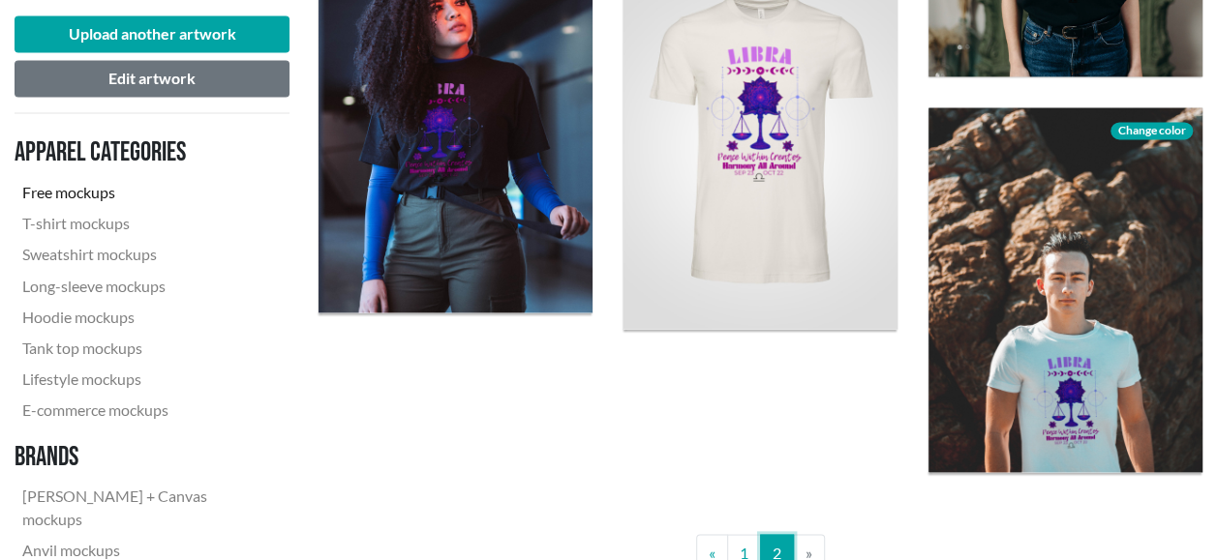
scroll to position [1646, 0]
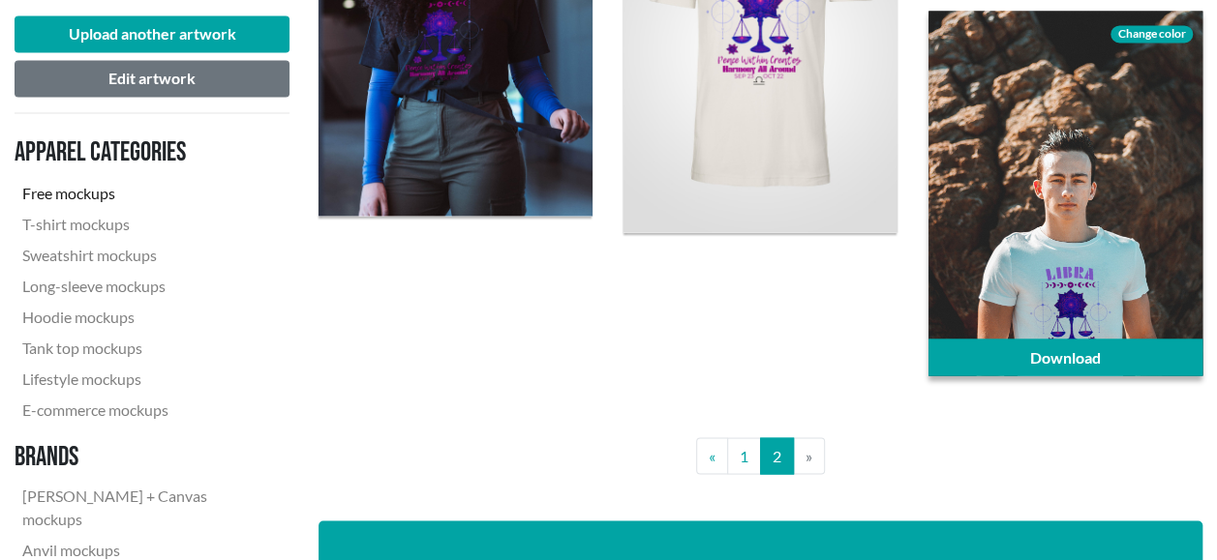
click at [1051, 193] on div at bounding box center [1065, 193] width 274 height 365
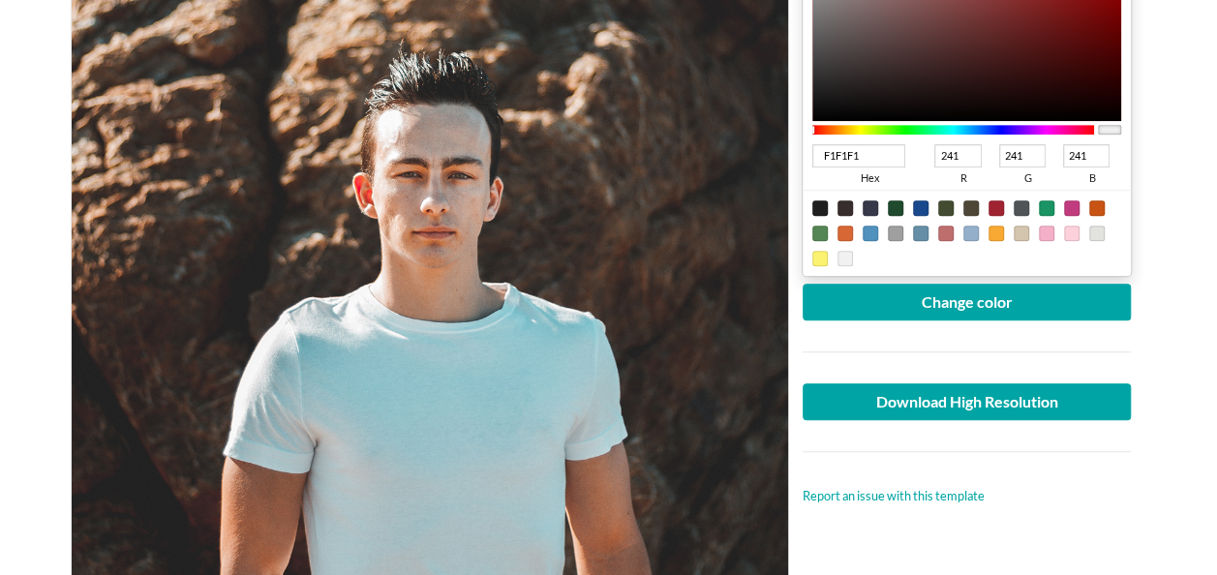
scroll to position [484, 0]
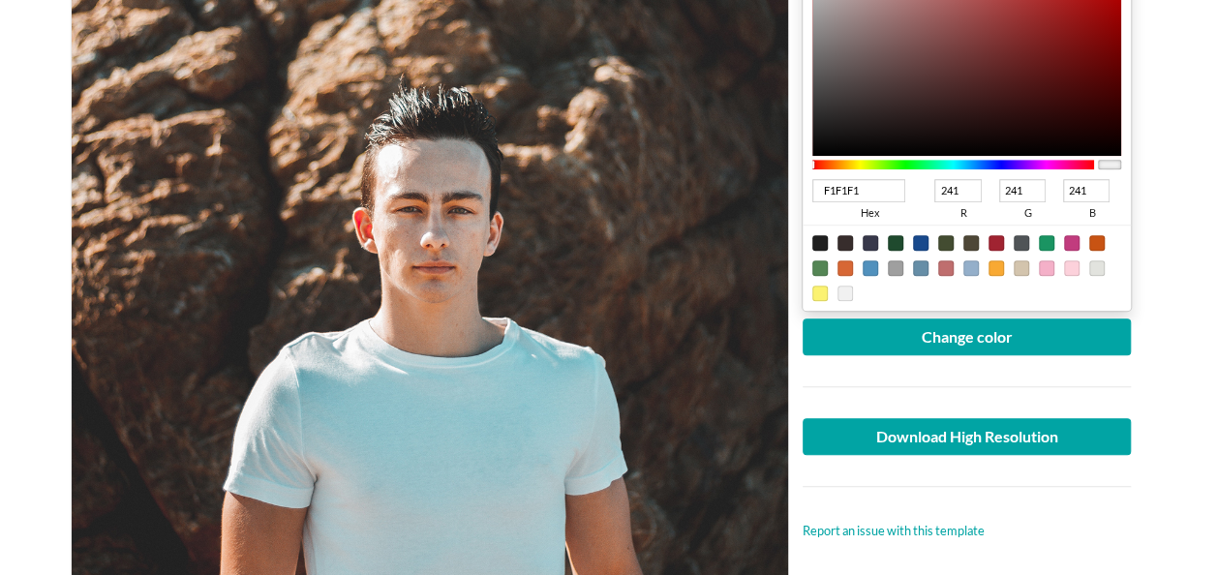
click at [972, 266] on div at bounding box center [970, 267] width 15 height 15
type input "94AFCA"
type input "148"
type input "175"
type input "202"
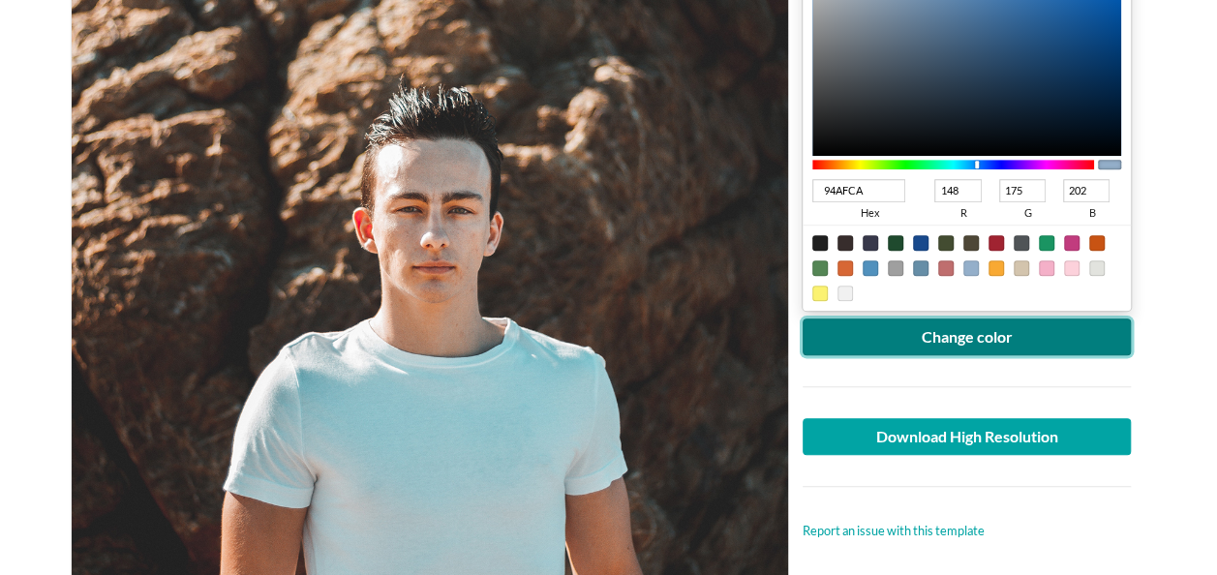
click at [973, 325] on button "Change color" at bounding box center [966, 336] width 329 height 37
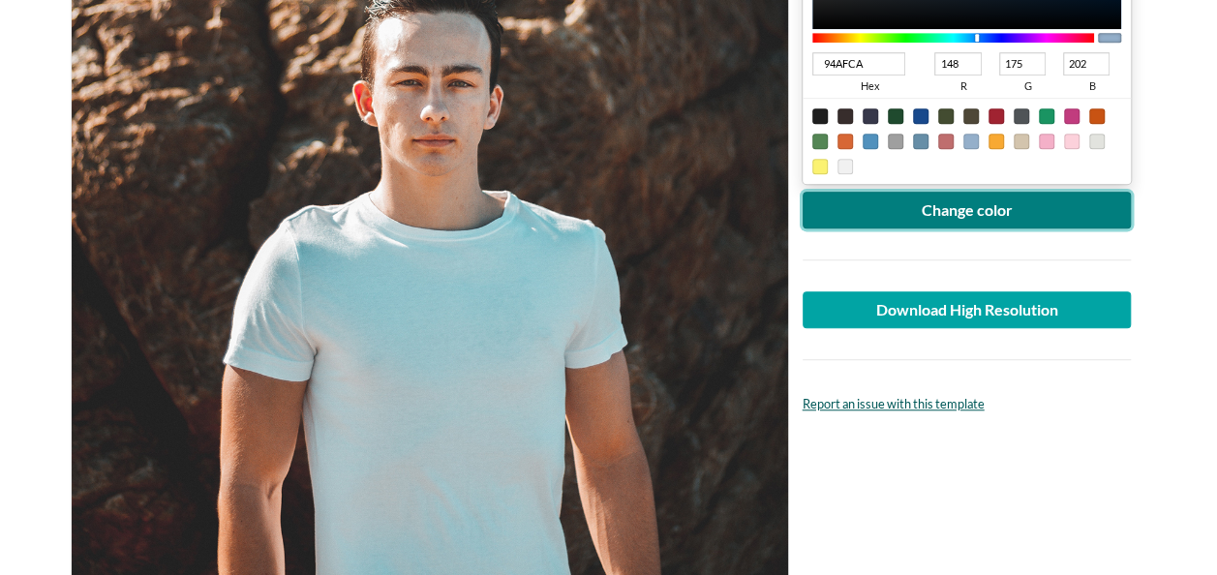
scroll to position [581, 0]
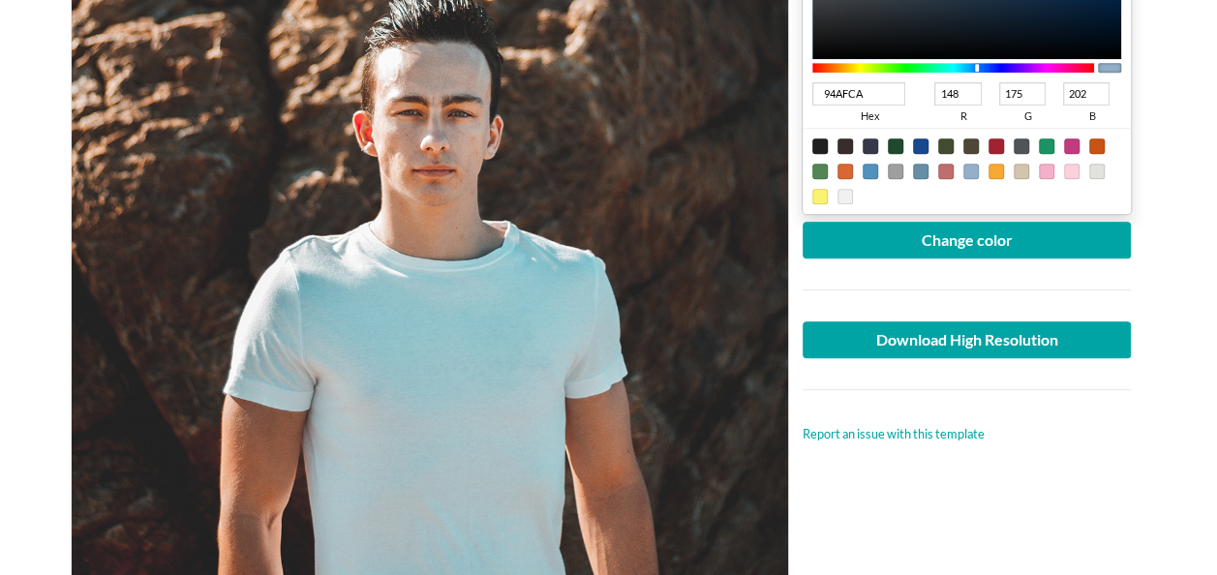
click at [894, 170] on div at bounding box center [895, 171] width 15 height 15
type input "9F9F9F"
type input "159"
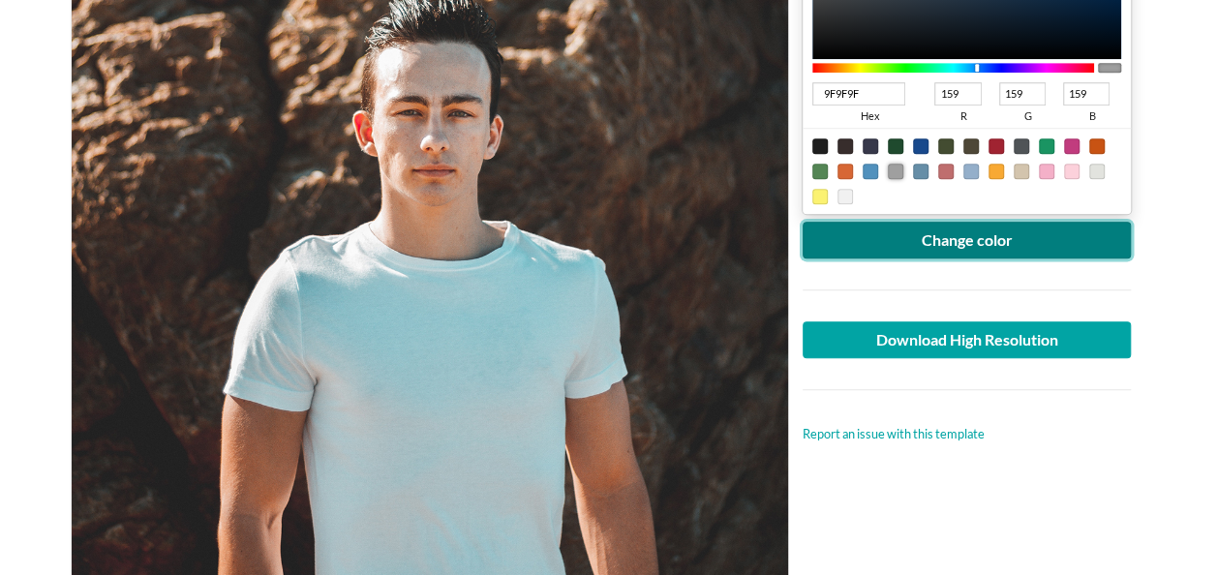
click at [956, 235] on button "Change color" at bounding box center [966, 240] width 329 height 37
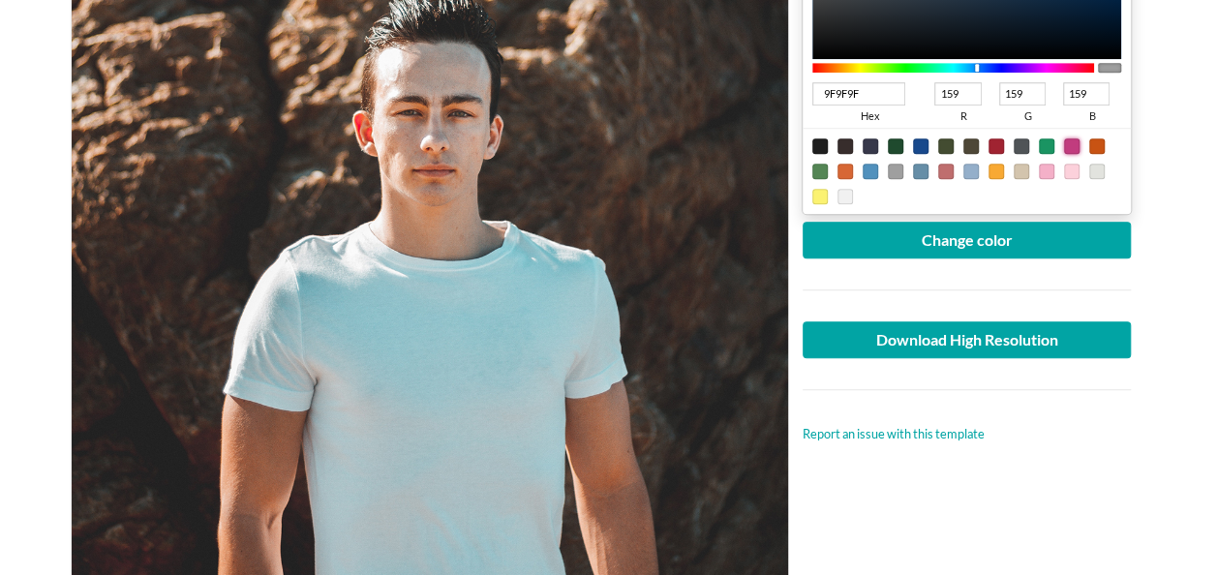
click at [1070, 143] on div at bounding box center [1071, 145] width 15 height 15
type input "C13C7E"
type input "193"
type input "60"
type input "126"
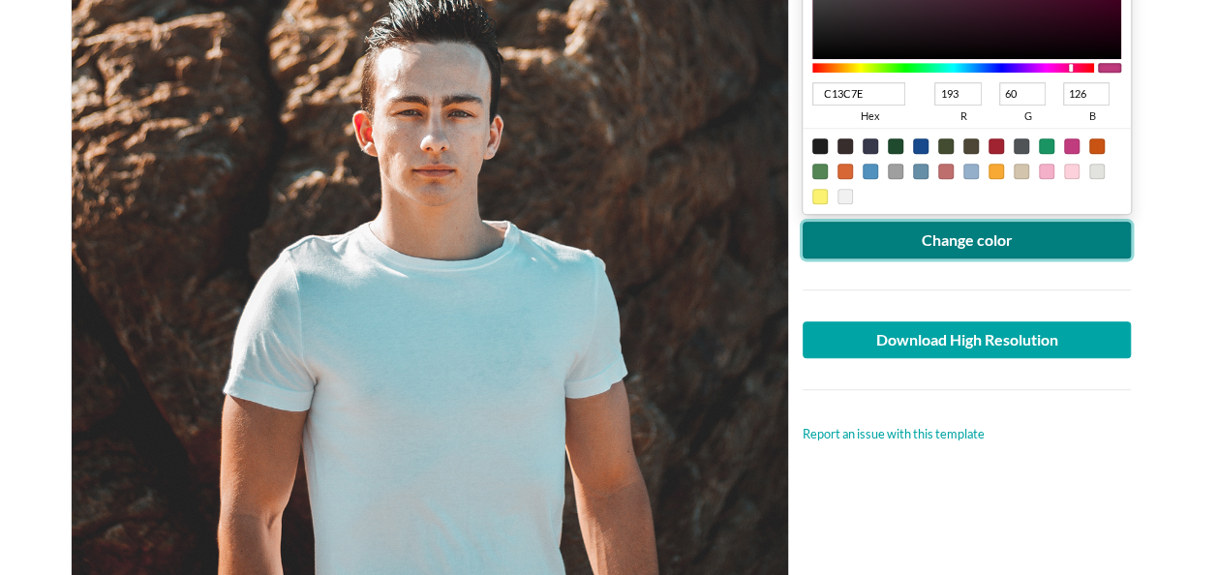
click at [954, 232] on button "Change color" at bounding box center [966, 240] width 329 height 37
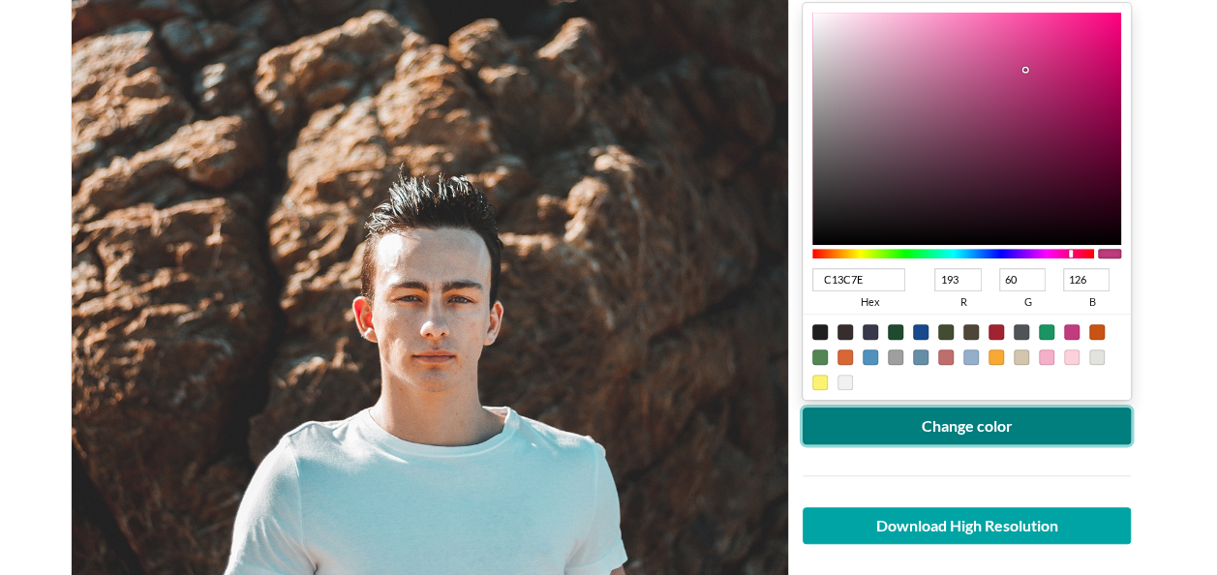
scroll to position [387, 0]
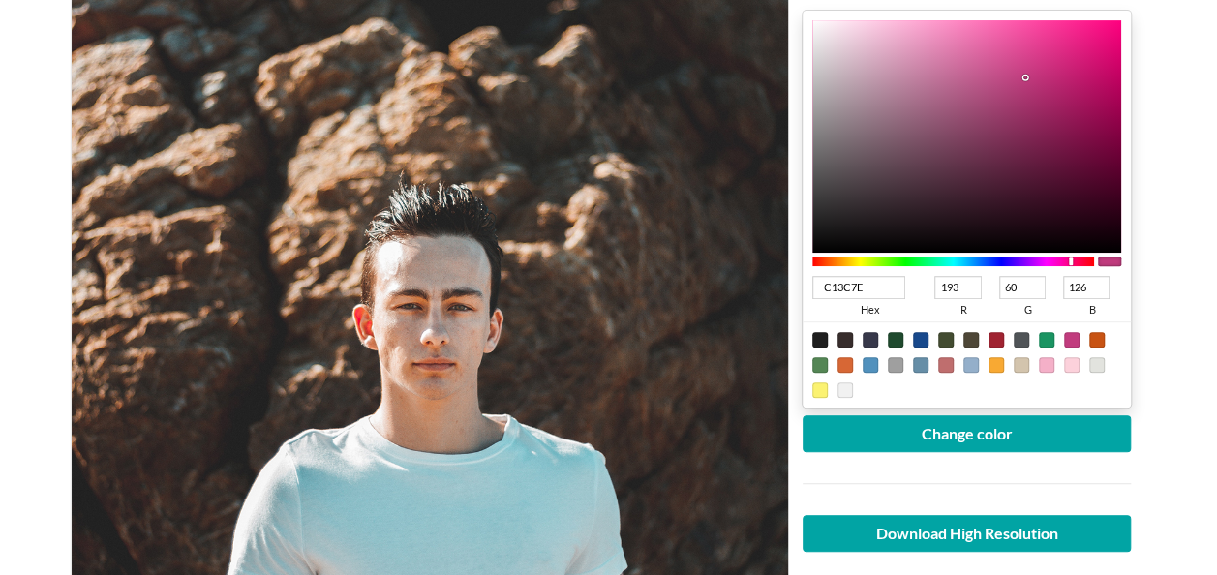
click at [997, 335] on div at bounding box center [995, 339] width 15 height 15
type input "A02331"
type input "160"
type input "35"
type input "49"
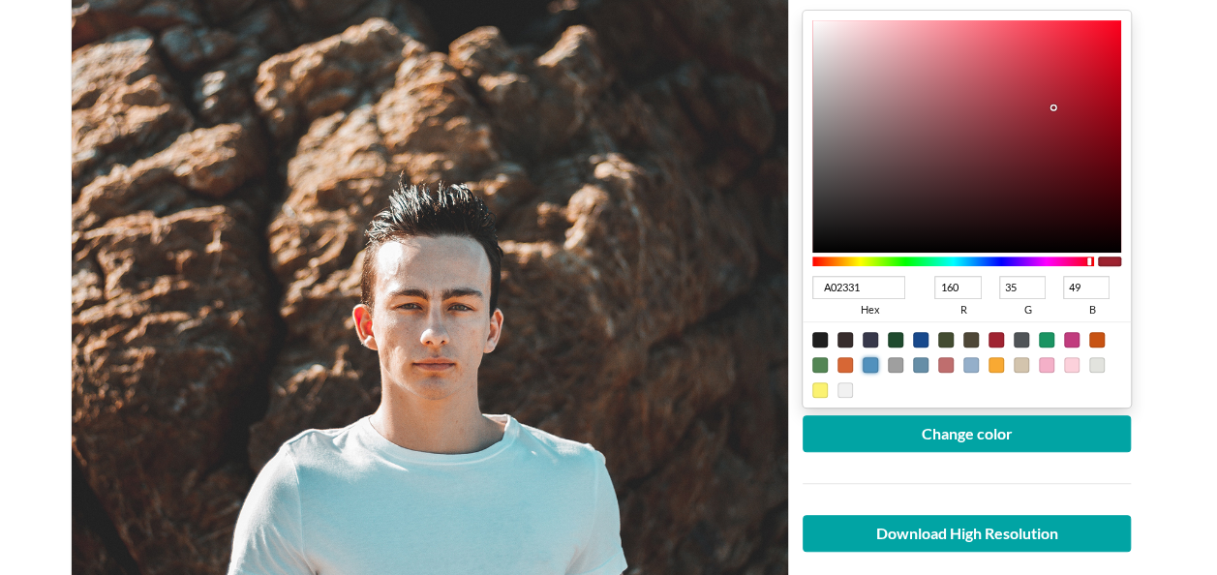
click at [865, 363] on div at bounding box center [869, 364] width 15 height 15
type input "5191BD"
type input "81"
type input "145"
type input "189"
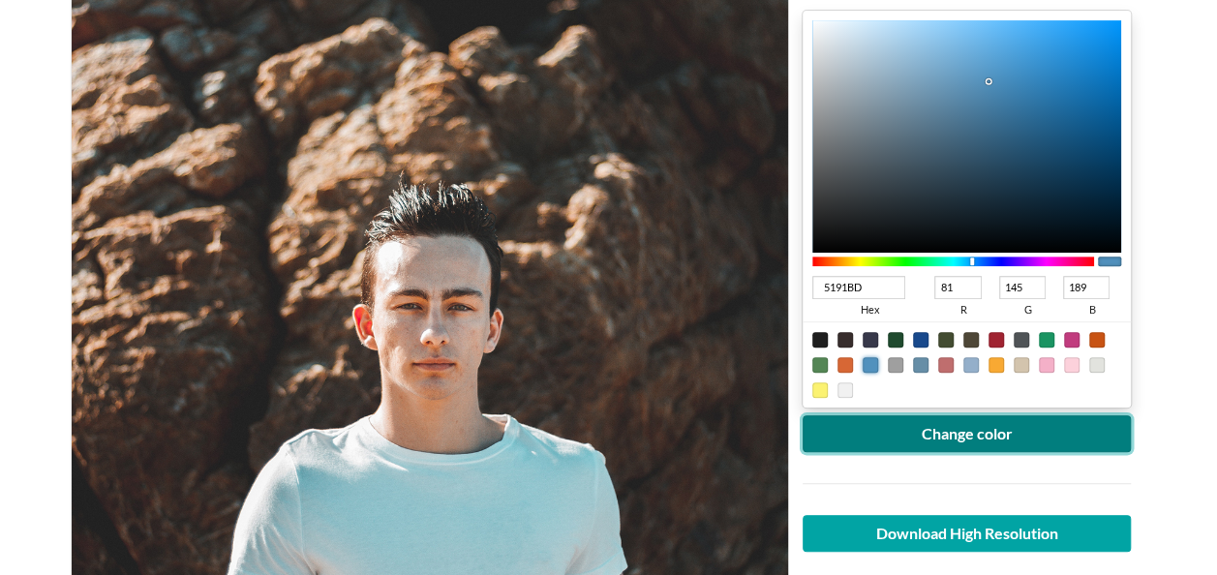
click at [1001, 426] on button "Change color" at bounding box center [966, 433] width 329 height 37
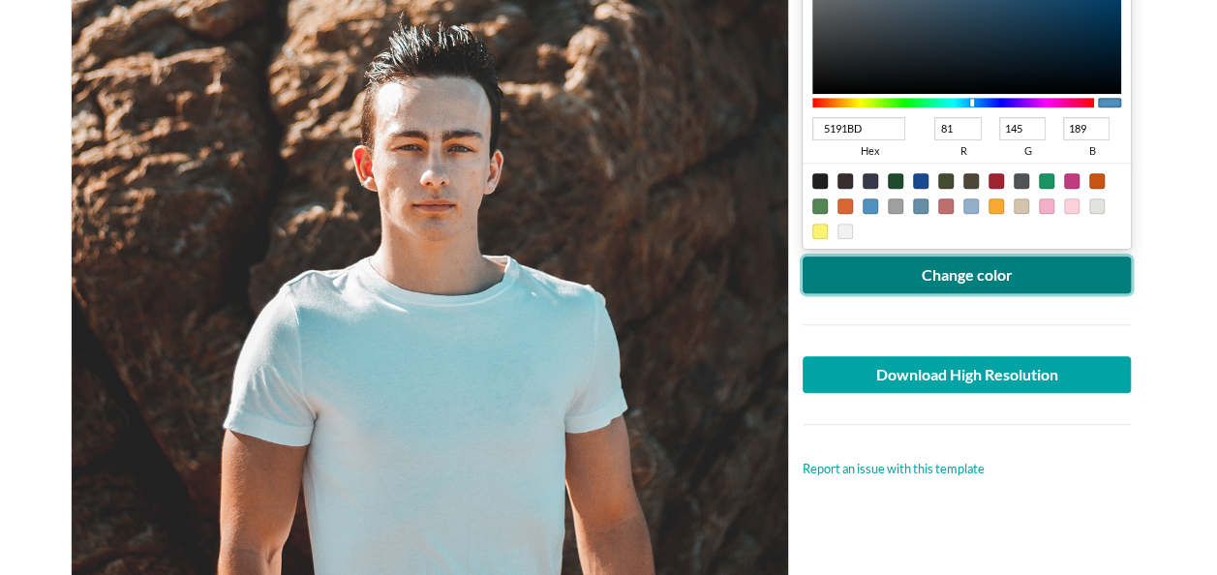
scroll to position [484, 0]
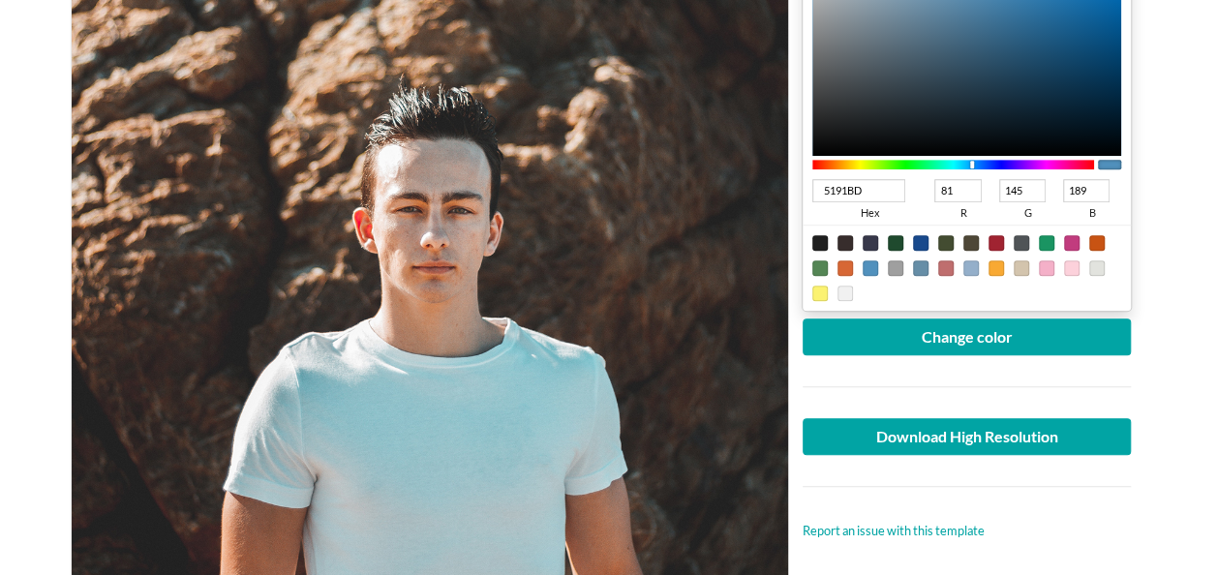
click at [825, 292] on div at bounding box center [819, 293] width 15 height 15
type input "FBF271"
type input "251"
type input "242"
type input "113"
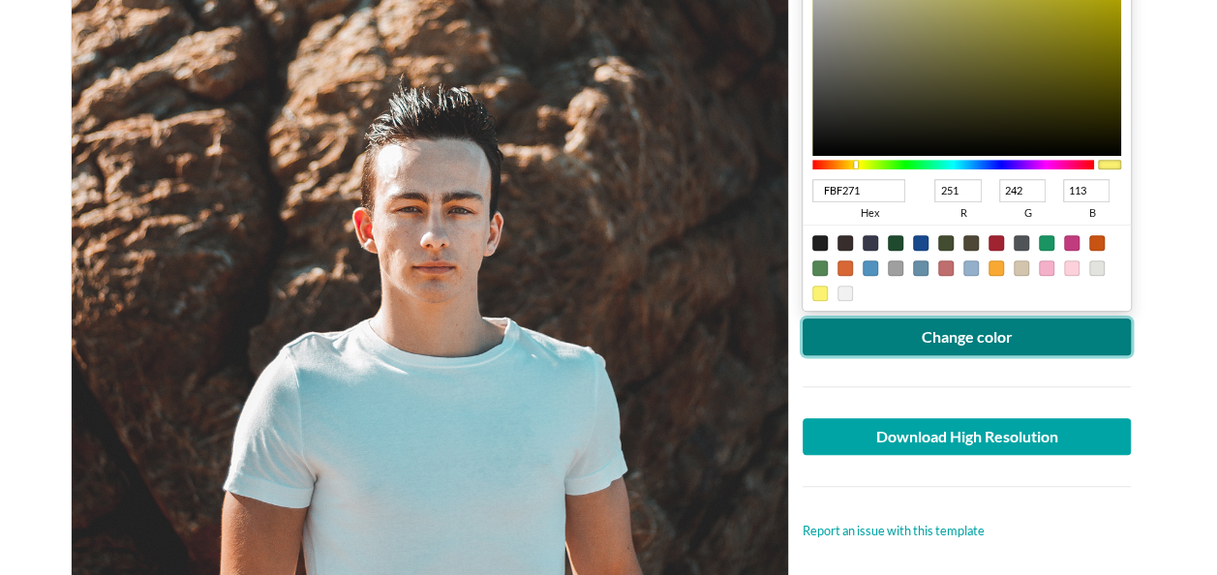
click at [975, 341] on button "Change color" at bounding box center [966, 336] width 329 height 37
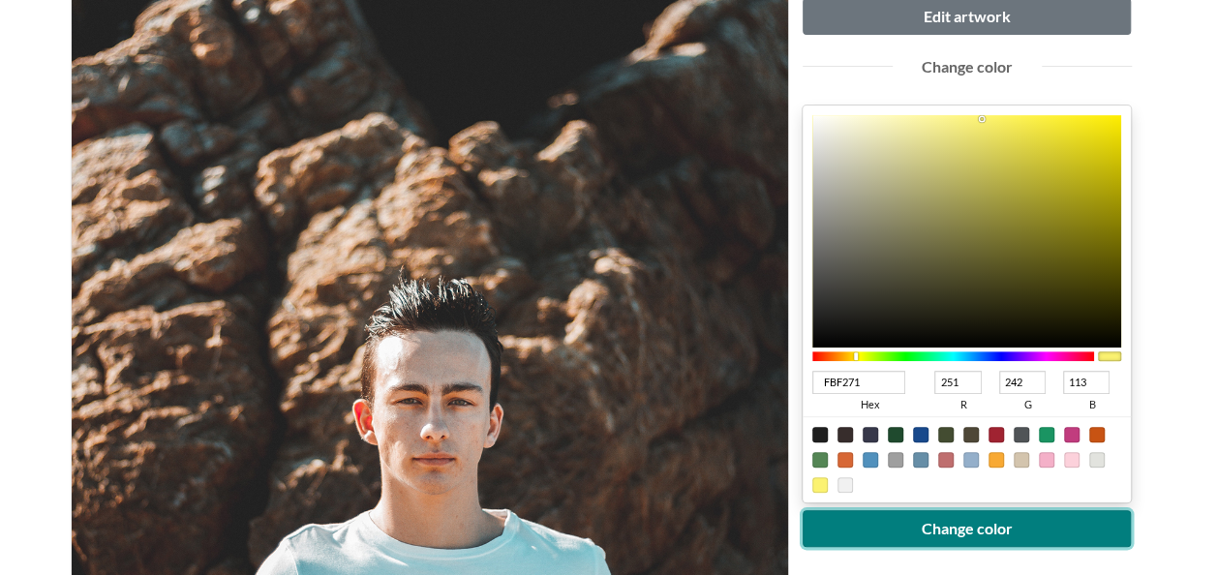
scroll to position [290, 0]
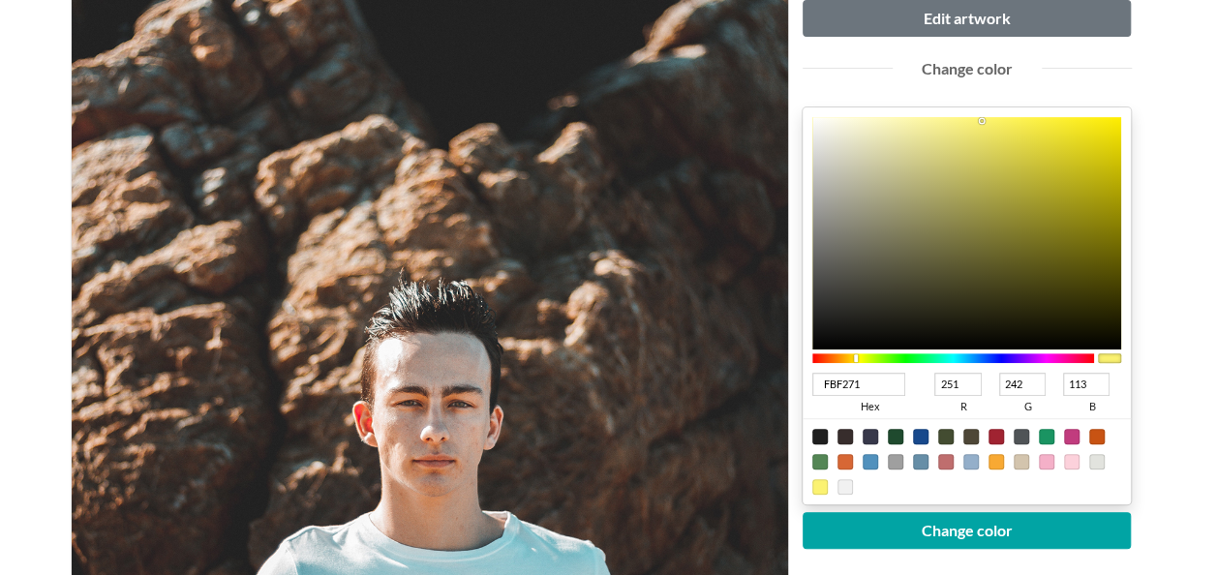
type input "F8F072"
type input "248"
type input "240"
type input "114"
type input "F8F074"
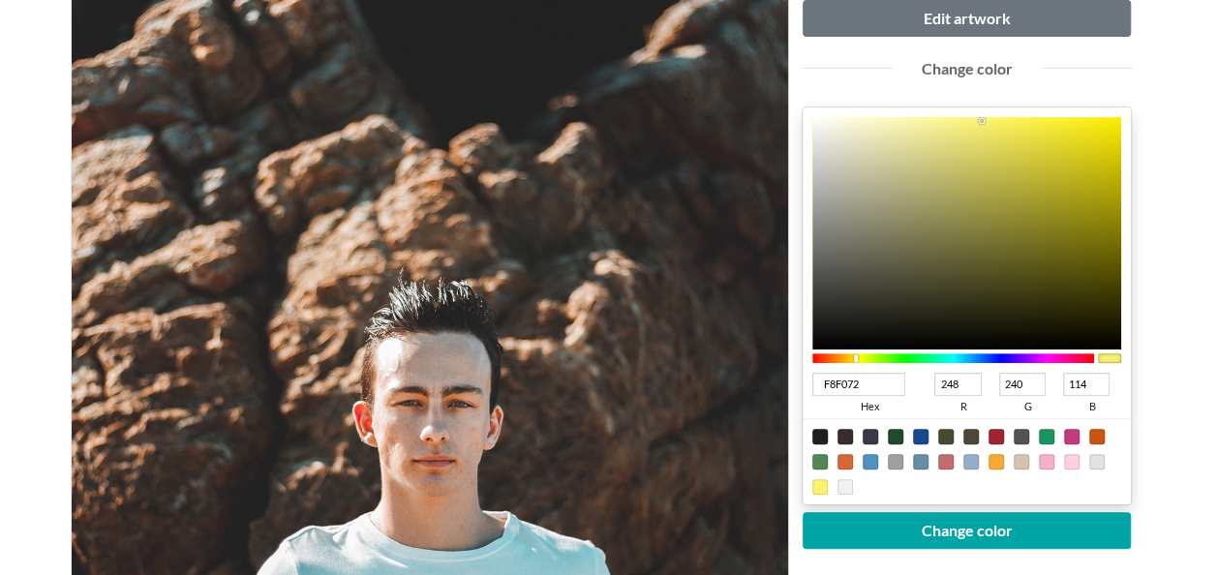
type input "116"
type input "F7F077"
type input "247"
type input "119"
type input "F7F07A"
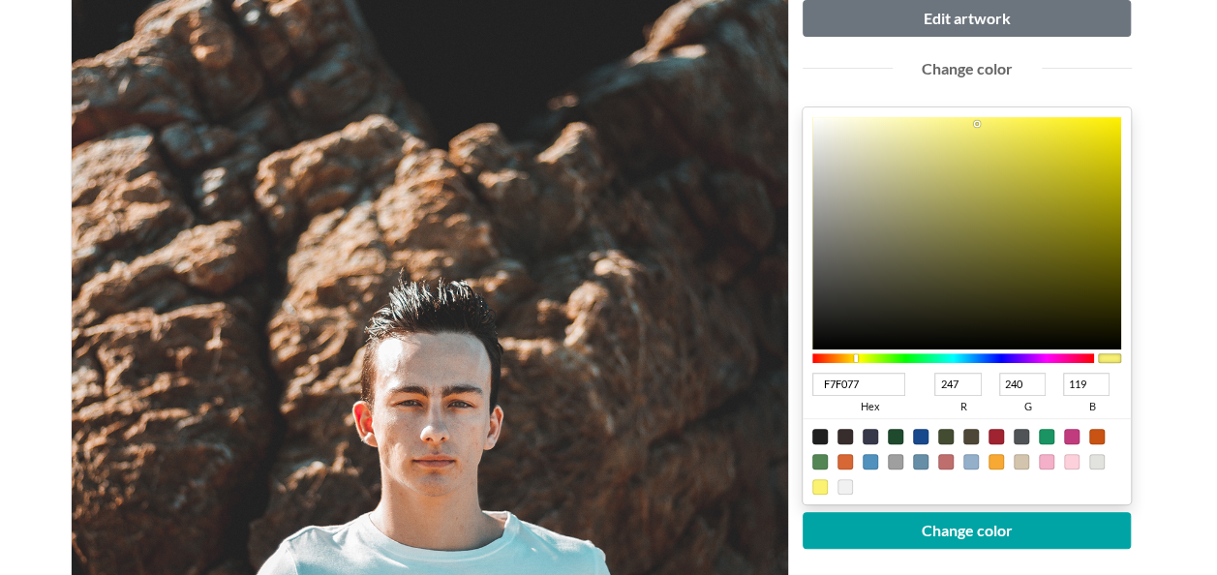
type input "122"
type input "F7F07C"
type input "124"
type input "F6EF7E"
type input "246"
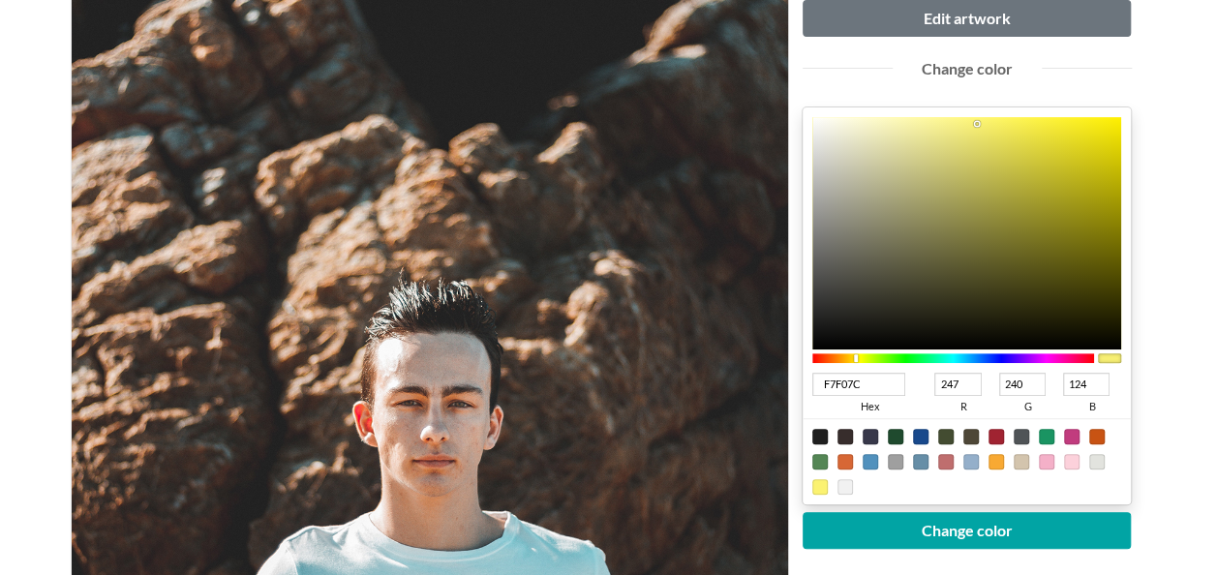
type input "239"
type input "126"
type input "F6EF80"
type input "128"
type input "F6EF82"
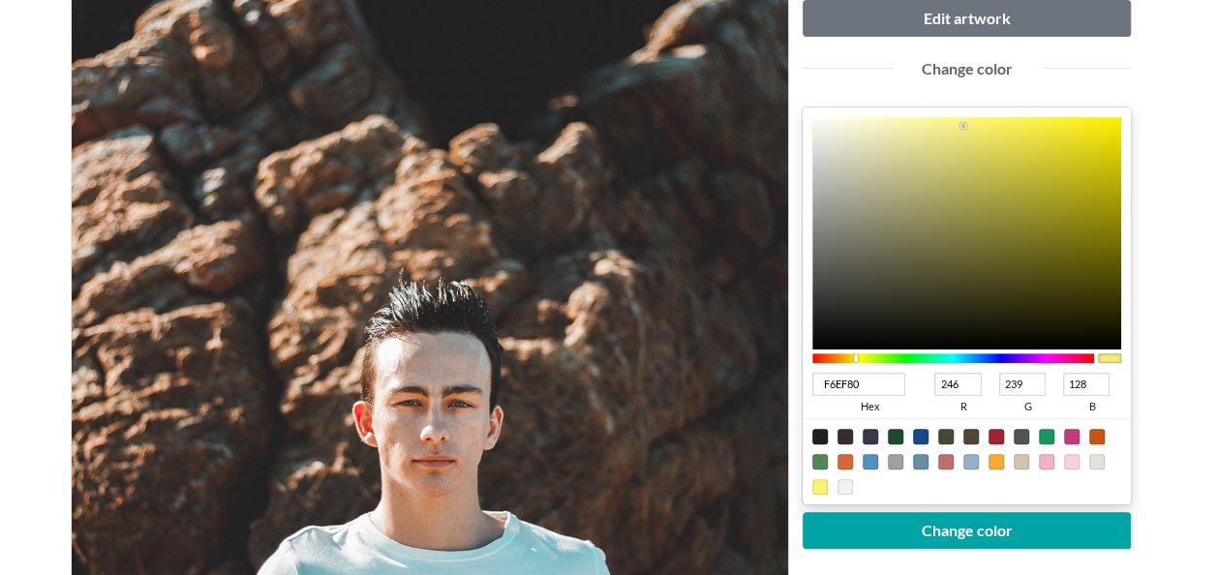
type input "130"
type input "F6EF87"
type input "135"
type input "F6EF8C"
type input "140"
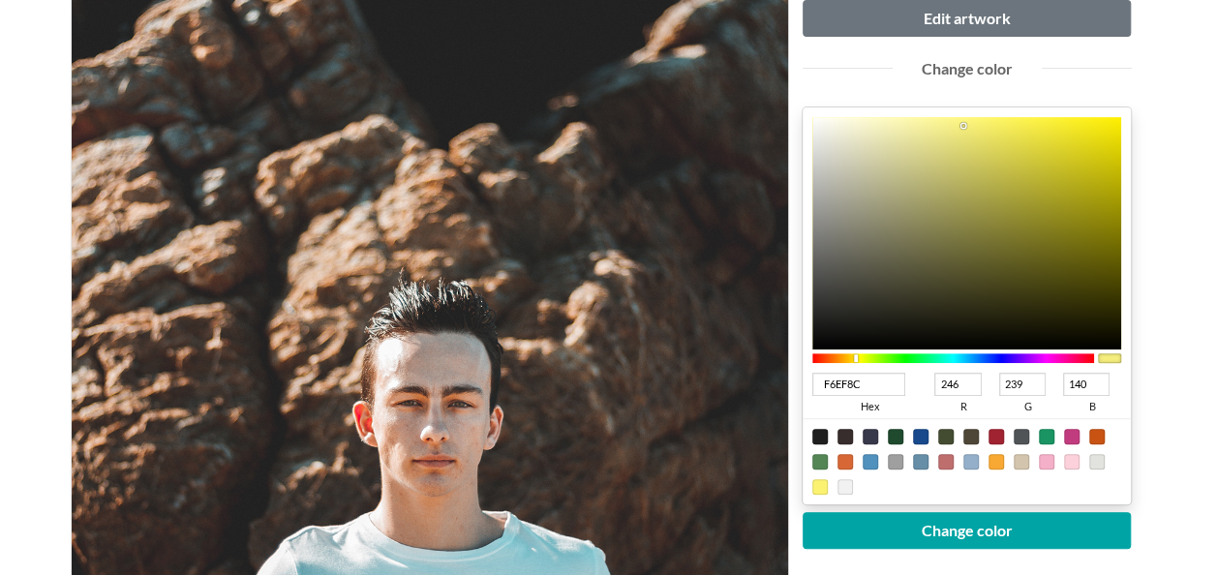
type input "F6F091"
type input "240"
type input "145"
type input "F6F095"
type input "149"
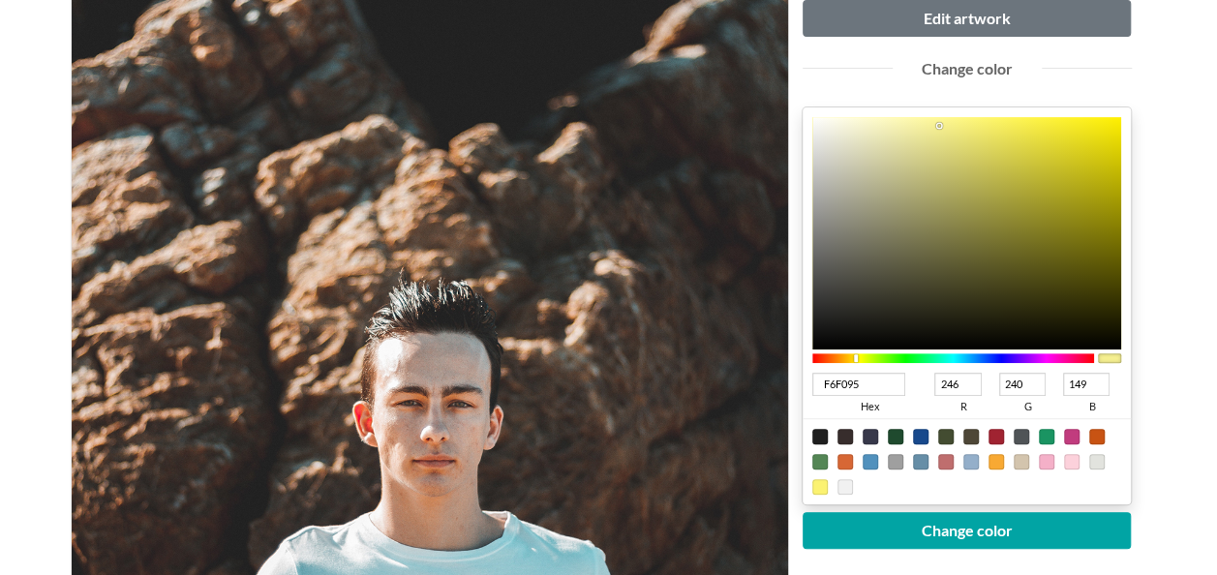
type input "F6F098"
type input "152"
type input "F7F19A"
type input "247"
type input "241"
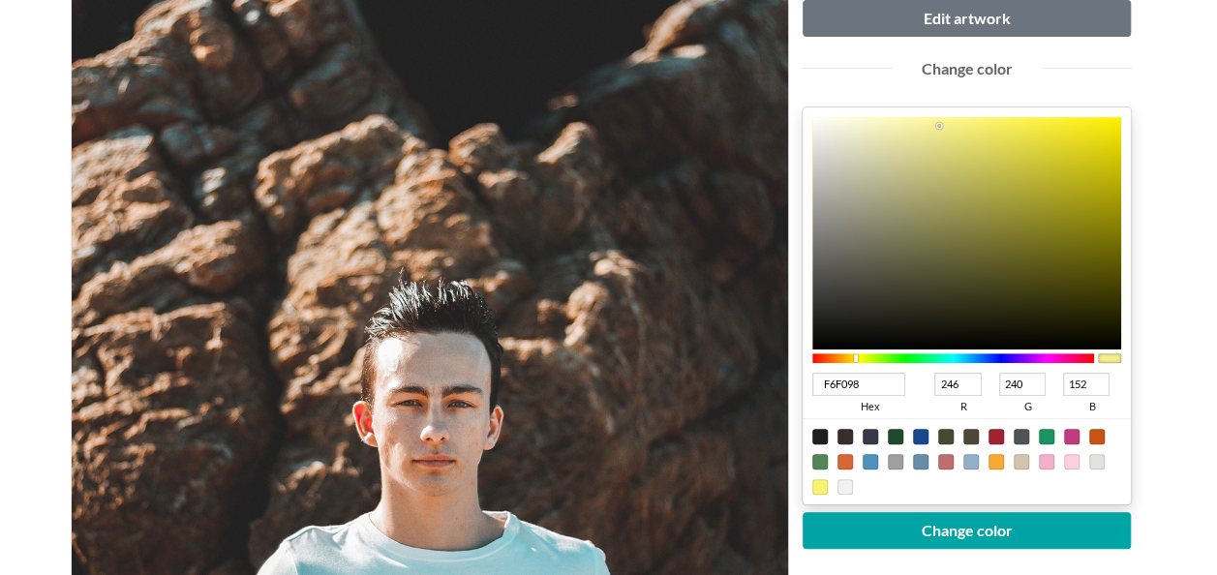
type input "154"
type input "F7F19B"
type input "155"
type input "F7F19C"
type input "156"
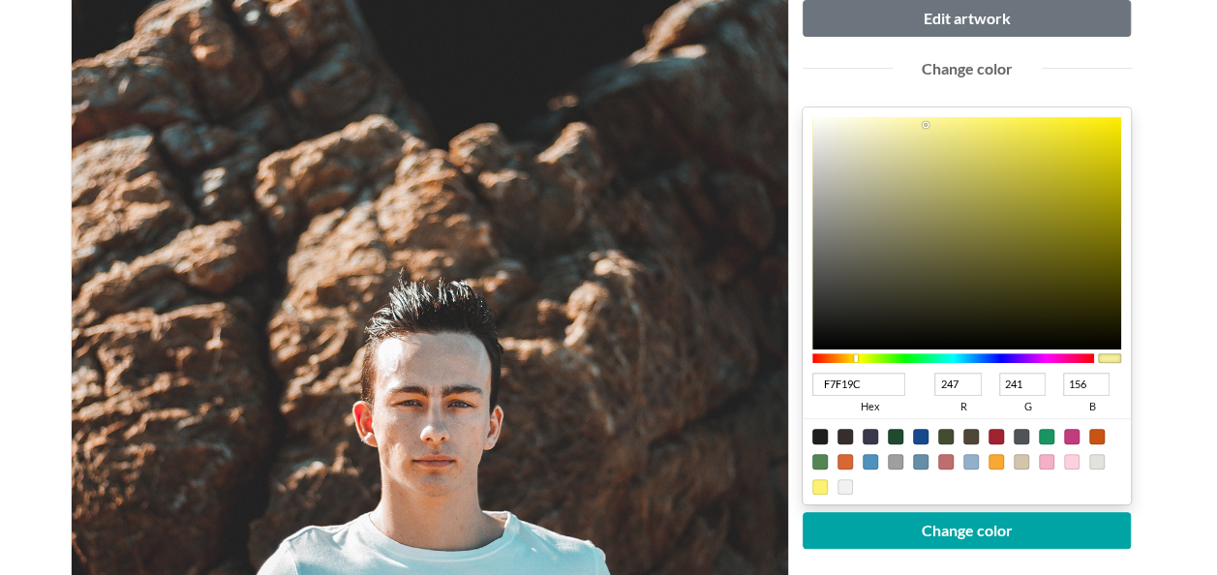
type input "F7F19F"
type input "159"
type input "F7F1A3"
type input "163"
type input "F7F1A4"
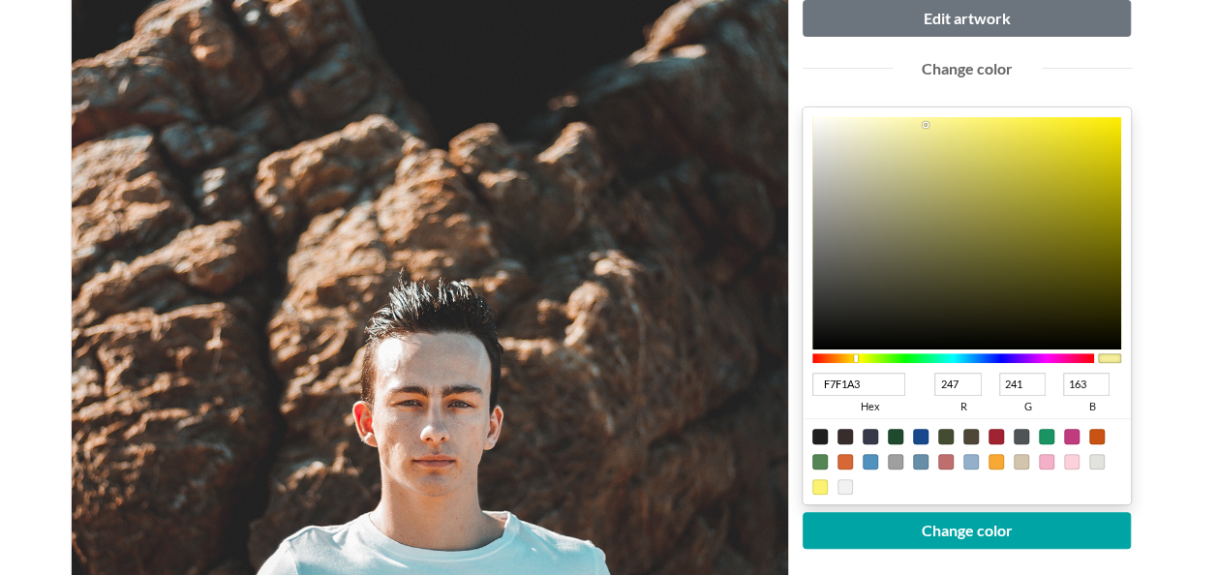
type input "164"
type input "F7F1A5"
type input "165"
type input "F7F1A6"
type input "166"
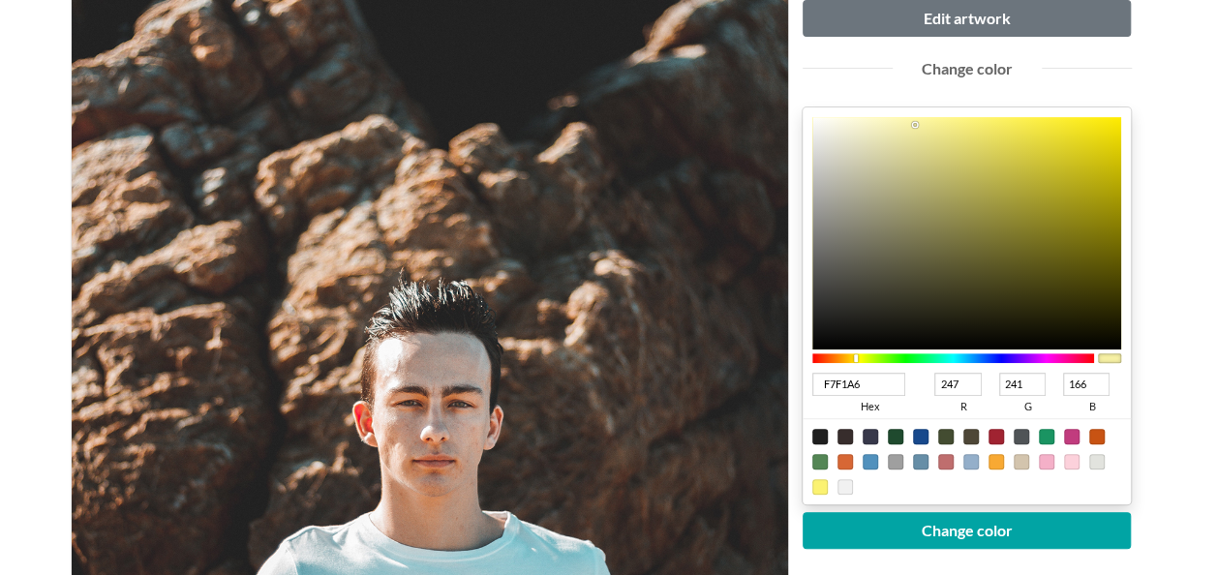
drag, startPoint x: 980, startPoint y: 122, endPoint x: 914, endPoint y: 123, distance: 65.8
click at [914, 123] on div at bounding box center [967, 233] width 310 height 232
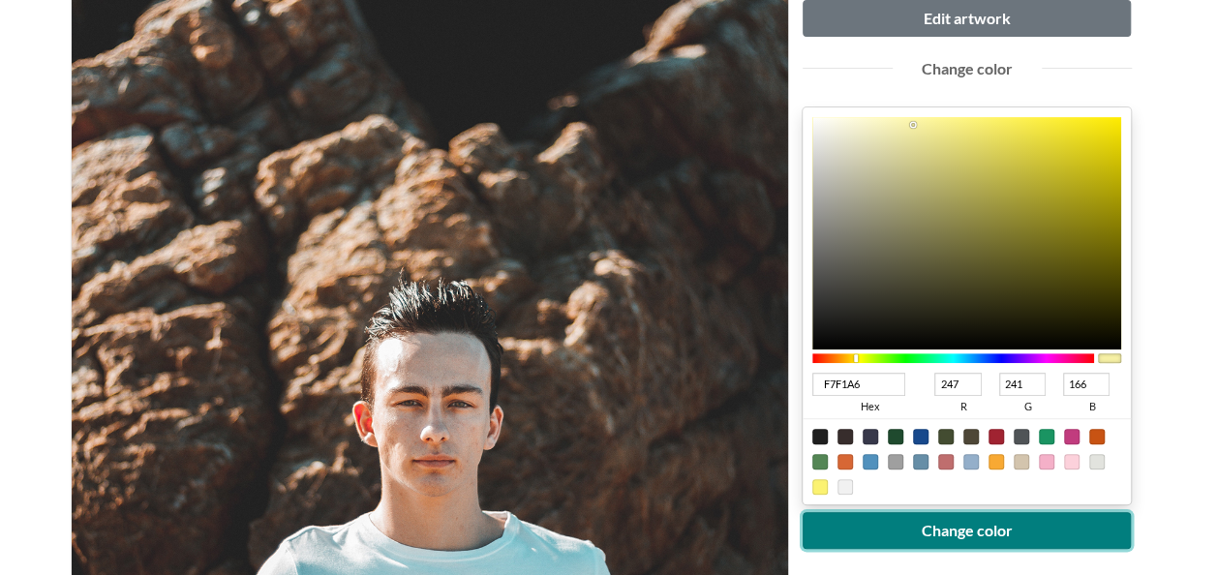
click at [992, 529] on button "Change color" at bounding box center [966, 530] width 329 height 37
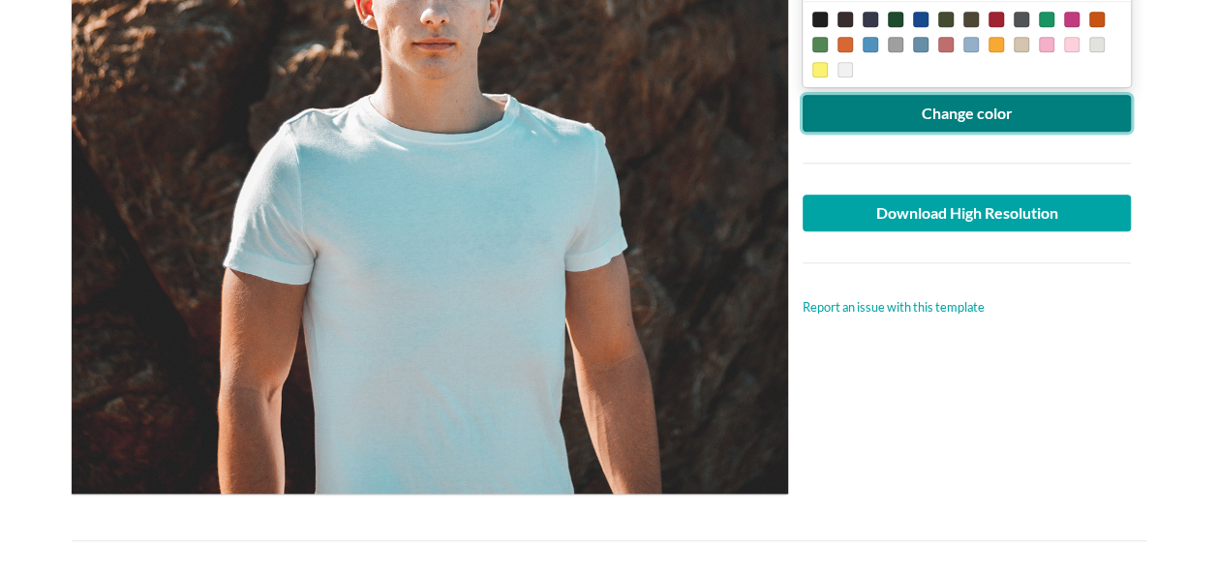
scroll to position [678, 0]
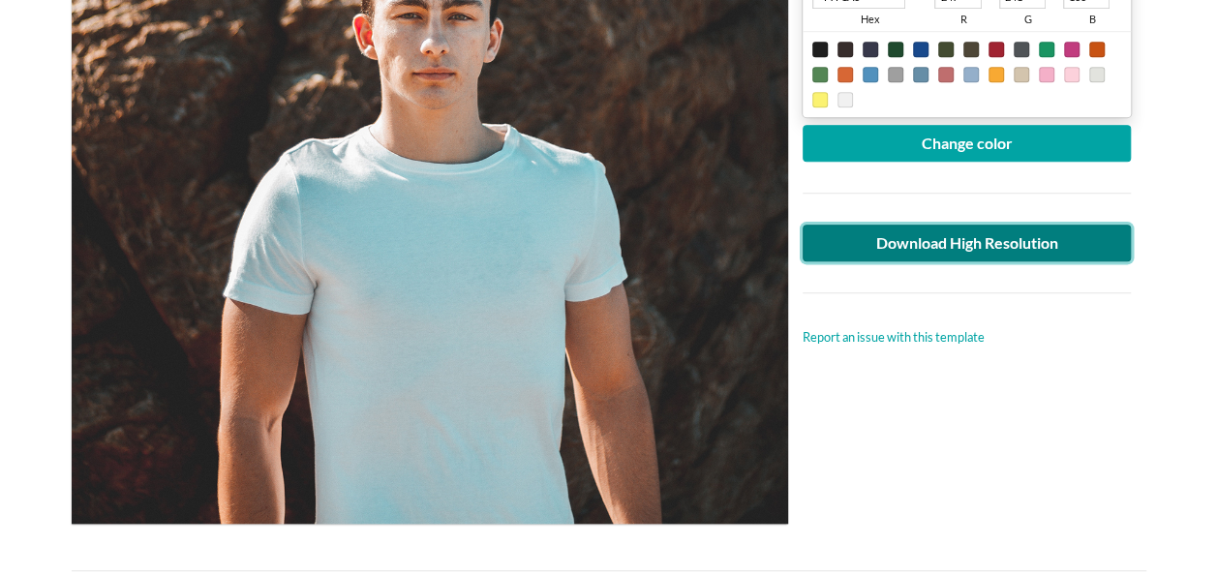
click at [985, 241] on link "Download High Resolution" at bounding box center [966, 243] width 329 height 37
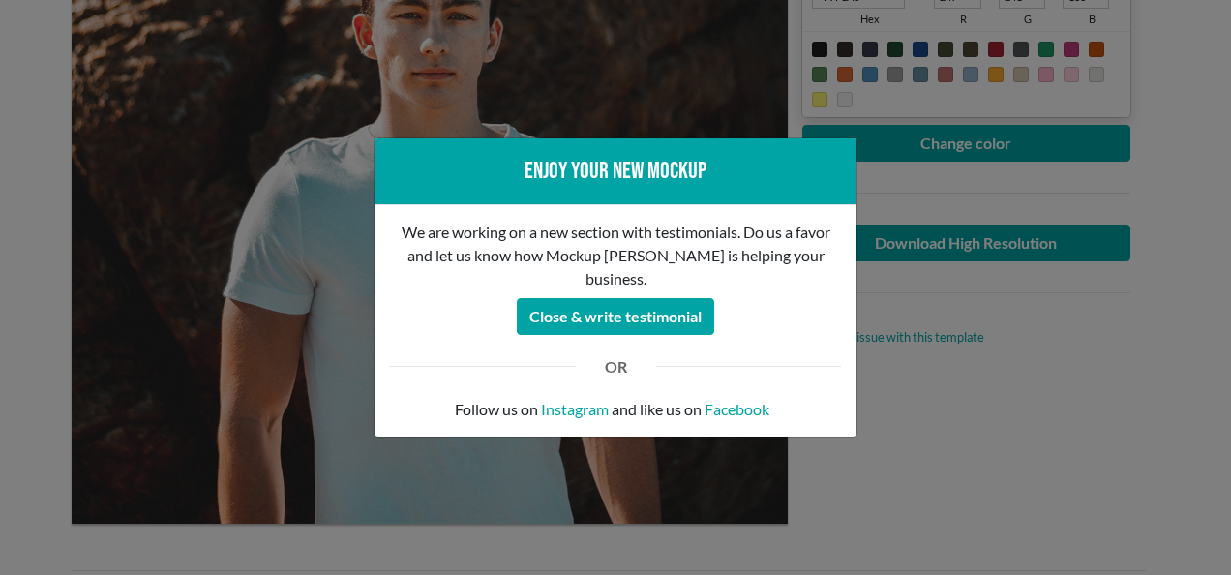
click at [48, 287] on div "Enjoy your new mockup We are working on a new section with testimonials. Do us …" at bounding box center [615, 287] width 1231 height 575
